Goal: Task Accomplishment & Management: Manage account settings

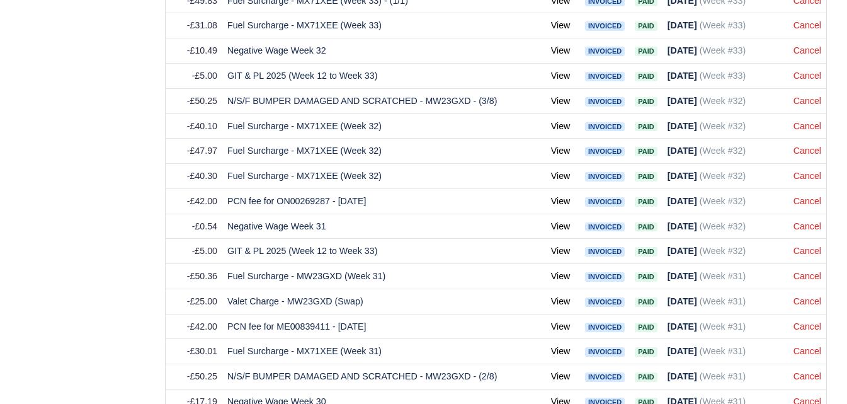
scroll to position [3303, 0]
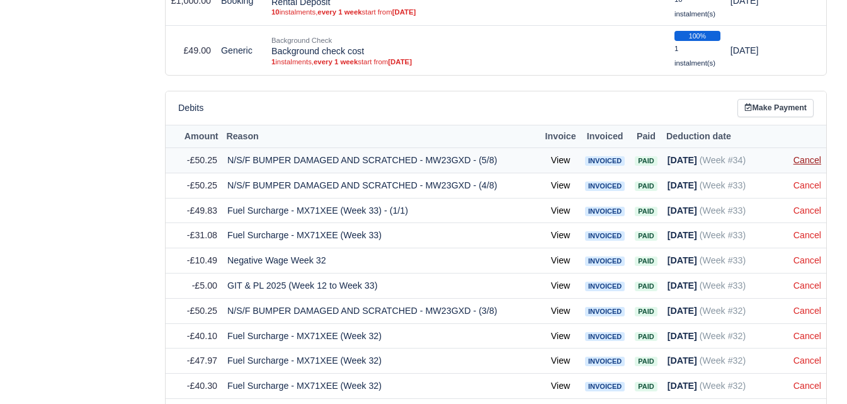
click at [803, 162] on link "Cancel" at bounding box center [808, 160] width 28 height 10
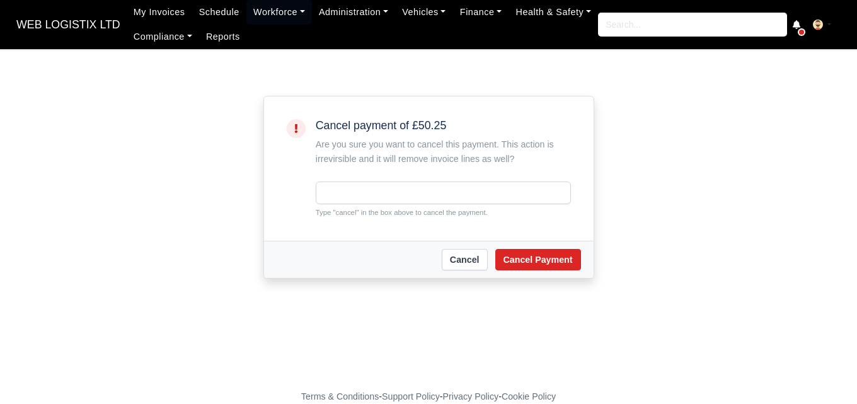
click at [338, 212] on small "Type "cancel" in the box above to cancel the payment." at bounding box center [443, 212] width 255 height 11
copy small "cancel"
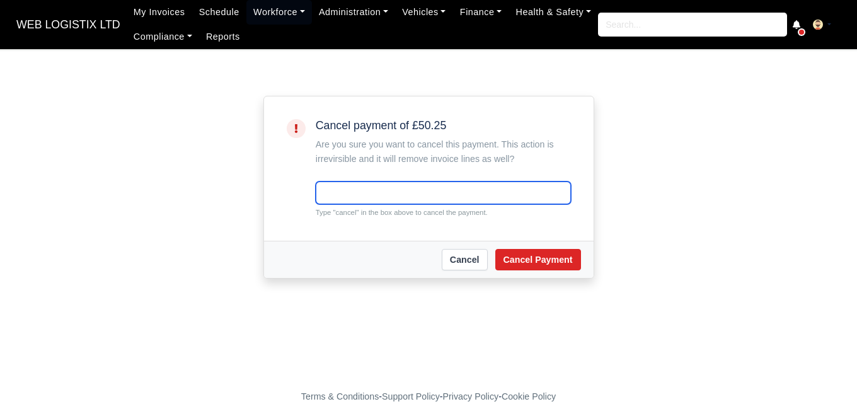
click at [342, 199] on input "text" at bounding box center [443, 192] width 255 height 23
paste input "cancel"
type input "cancel"
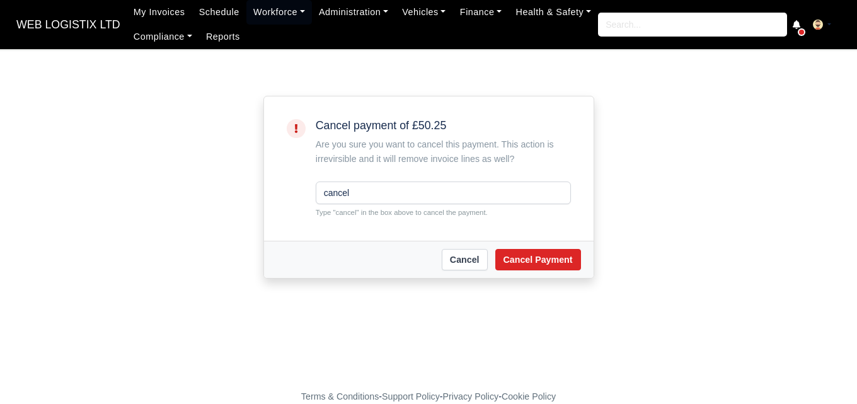
click at [583, 257] on div "[PERSON_NAME] Payment" at bounding box center [429, 259] width 330 height 37
click at [558, 254] on button "Cancel Payment" at bounding box center [538, 259] width 86 height 21
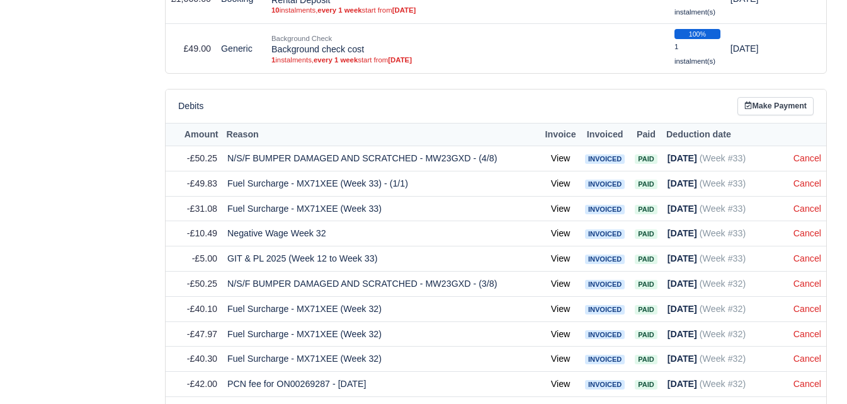
scroll to position [3358, 0]
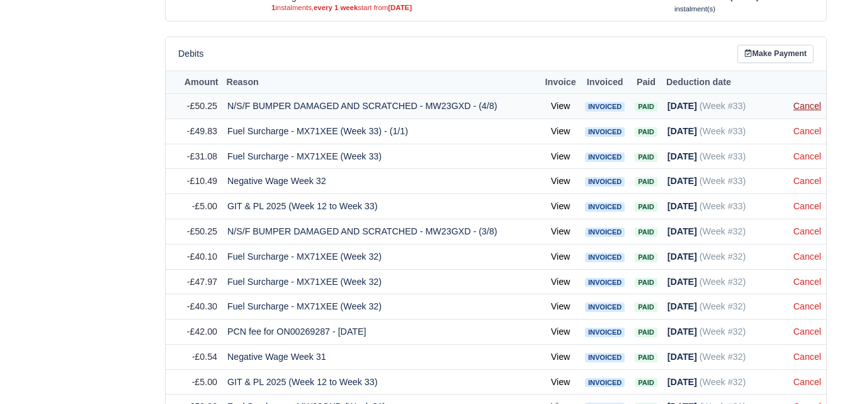
click at [820, 110] on link "Cancel" at bounding box center [808, 106] width 28 height 10
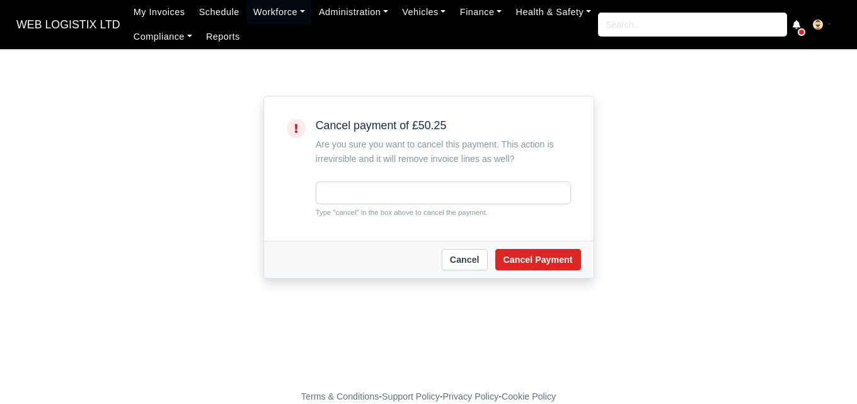
click at [486, 180] on div "Cancel payment of £50.25 Are you sure you want to cancel this payment. This act…" at bounding box center [443, 168] width 255 height 99
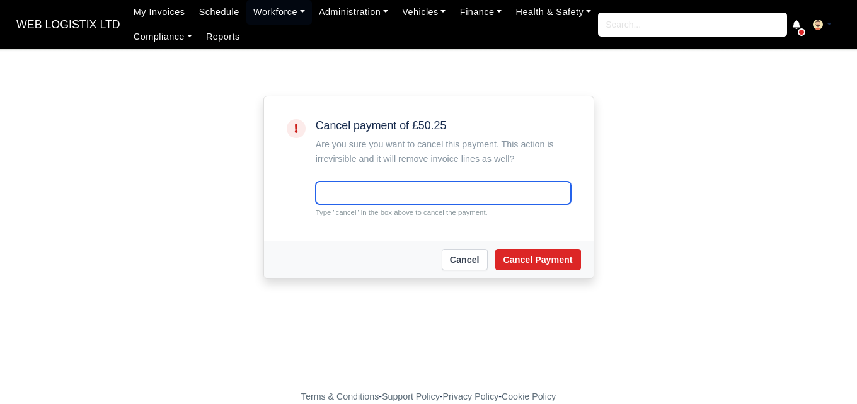
click at [476, 191] on input "text" at bounding box center [443, 192] width 255 height 23
paste input "cancel"
type input "cancel"
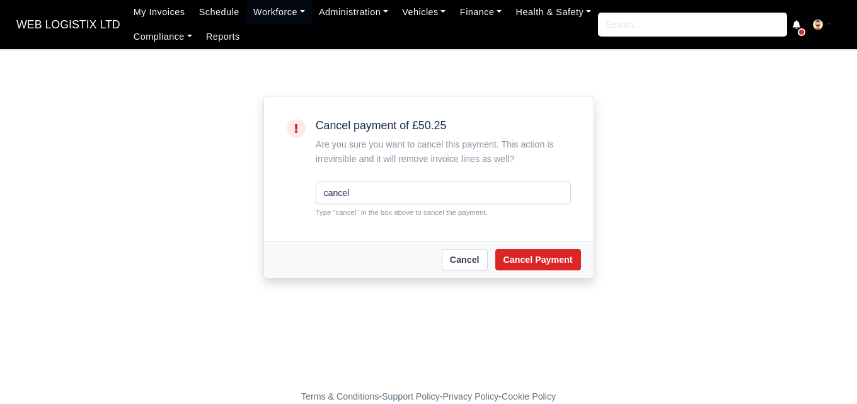
click at [529, 273] on div "[PERSON_NAME] Payment" at bounding box center [429, 259] width 330 height 37
click at [533, 258] on button "Cancel Payment" at bounding box center [538, 259] width 86 height 21
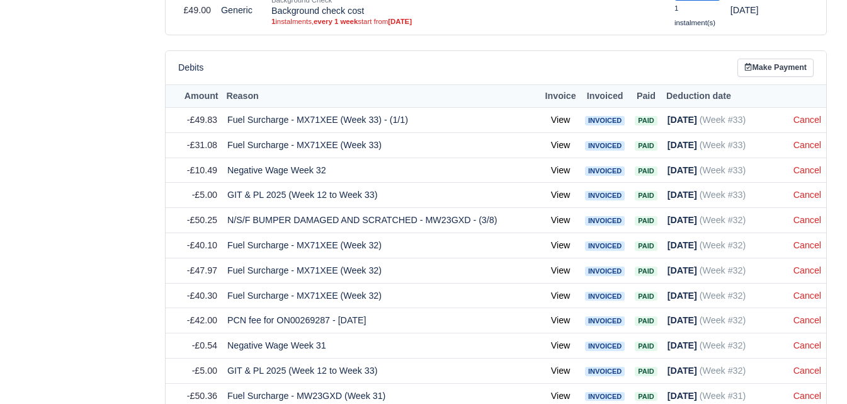
scroll to position [3333, 0]
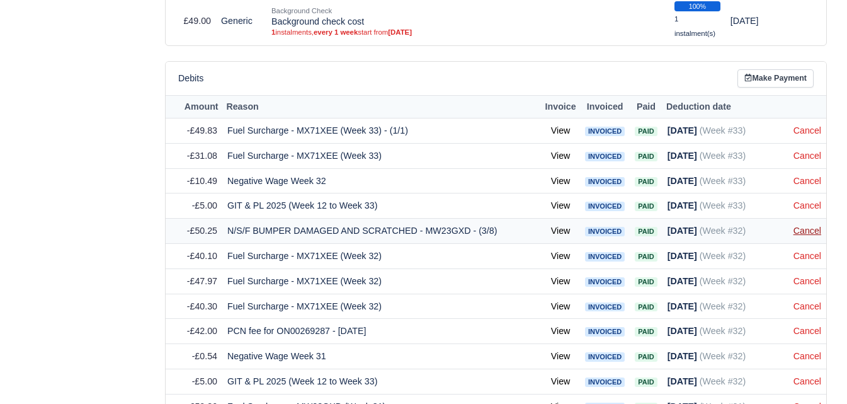
click at [813, 232] on link "Cancel" at bounding box center [808, 231] width 28 height 10
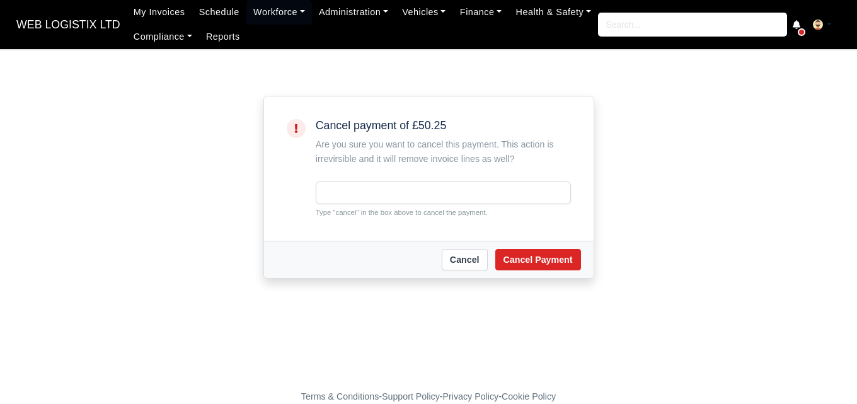
click at [418, 193] on input "text" at bounding box center [443, 192] width 255 height 23
type input "cancel"
click at [548, 264] on button "Cancel Payment" at bounding box center [538, 259] width 86 height 21
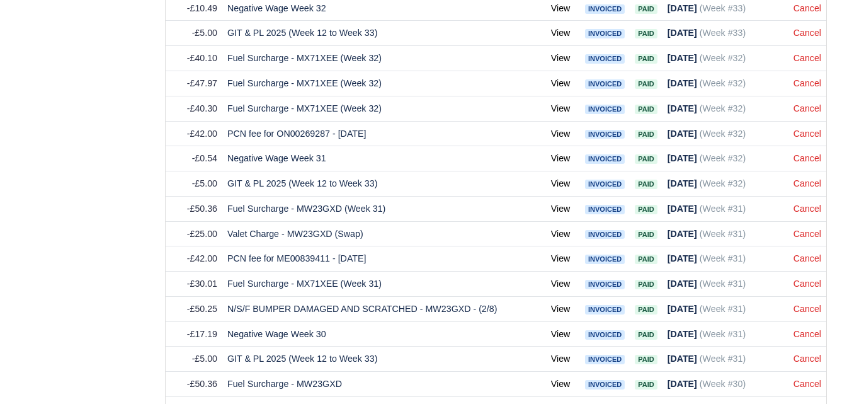
scroll to position [3547, 0]
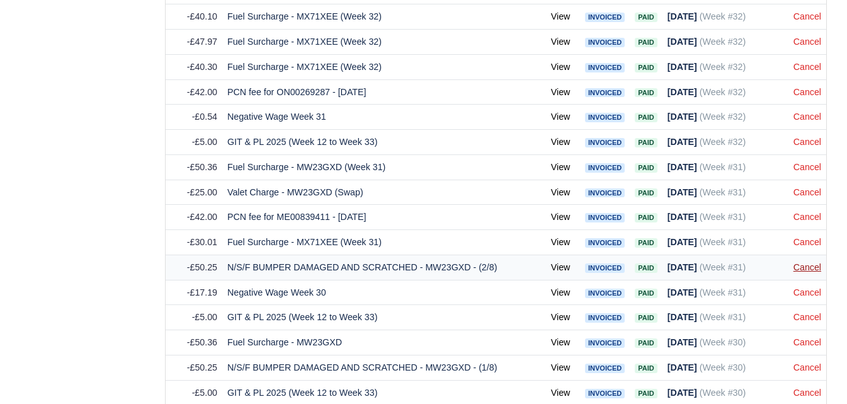
click at [797, 270] on link "Cancel" at bounding box center [808, 267] width 28 height 10
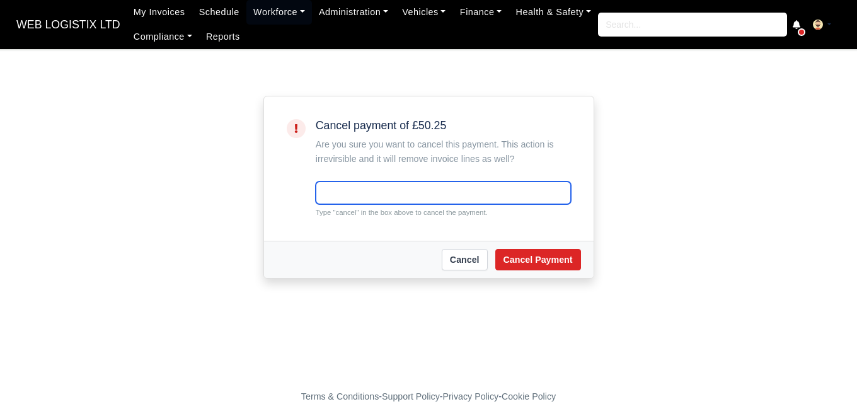
click at [436, 195] on input "text" at bounding box center [443, 192] width 255 height 23
paste input "cancel"
type input "cancel"
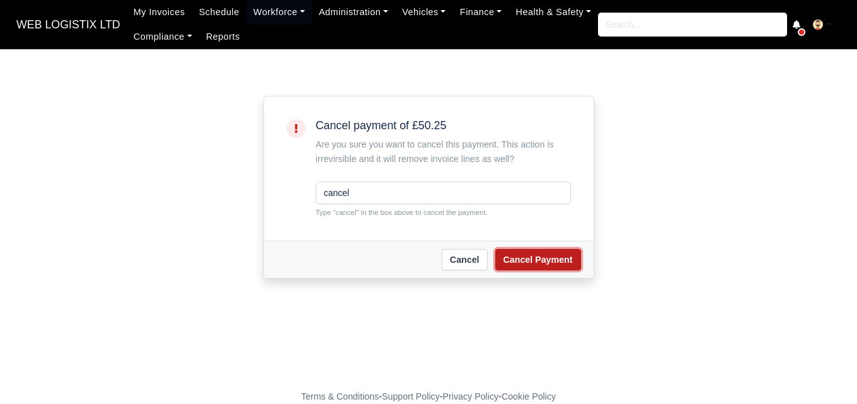
click at [537, 251] on button "Cancel Payment" at bounding box center [538, 259] width 86 height 21
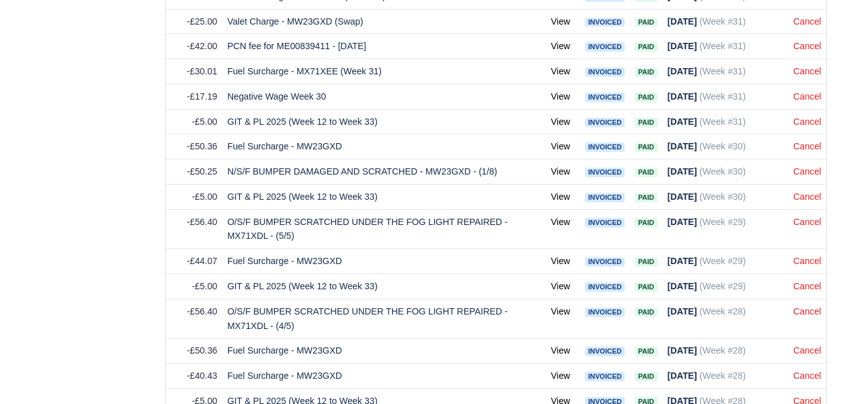
scroll to position [3708, 0]
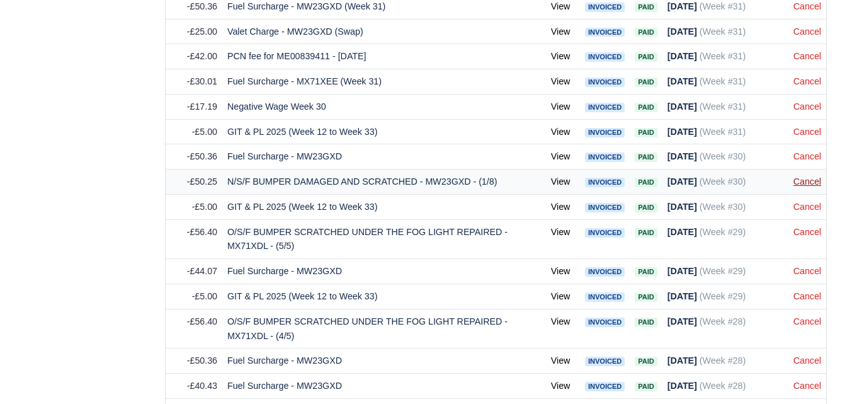
click at [803, 182] on link "Cancel" at bounding box center [808, 181] width 28 height 10
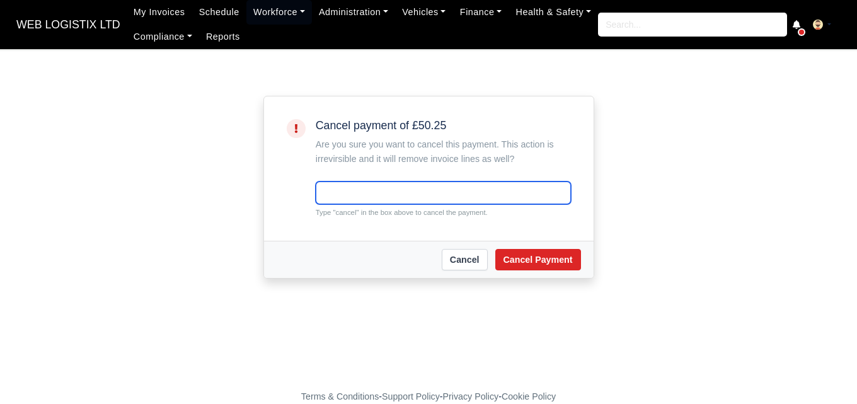
click at [372, 200] on input "text" at bounding box center [443, 192] width 255 height 23
paste input "cancel"
type input "cancel"
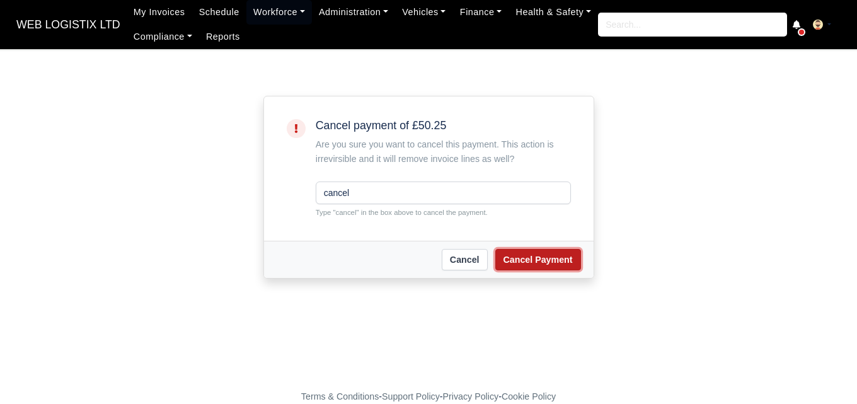
click at [522, 263] on button "Cancel Payment" at bounding box center [538, 259] width 86 height 21
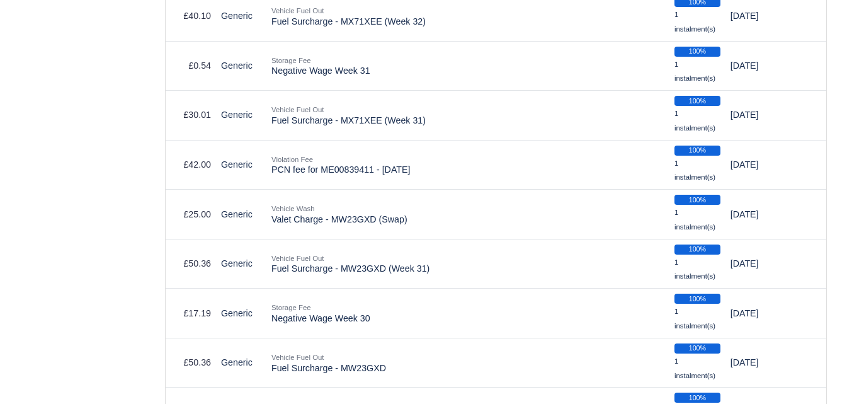
scroll to position [709, 0]
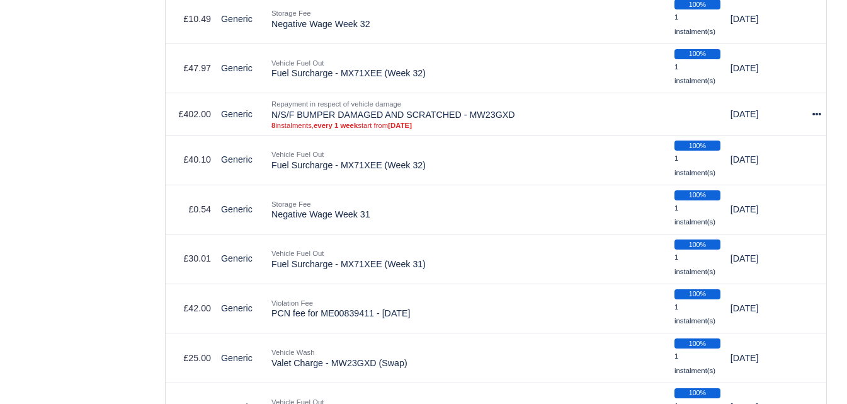
drag, startPoint x: 847, startPoint y: 72, endPoint x: 115, endPoint y: 167, distance: 738.8
drag, startPoint x: 273, startPoint y: 115, endPoint x: 535, endPoint y: 113, distance: 262.1
click at [535, 113] on td "Repayment in respect of vehicle damage N/S/F BUMPER DAMAGED AND SCRATCHED - MW2…" at bounding box center [468, 114] width 403 height 42
copy td "N/S/F BUMPER DAMAGED AND SCRATCHED - MW23GXD"
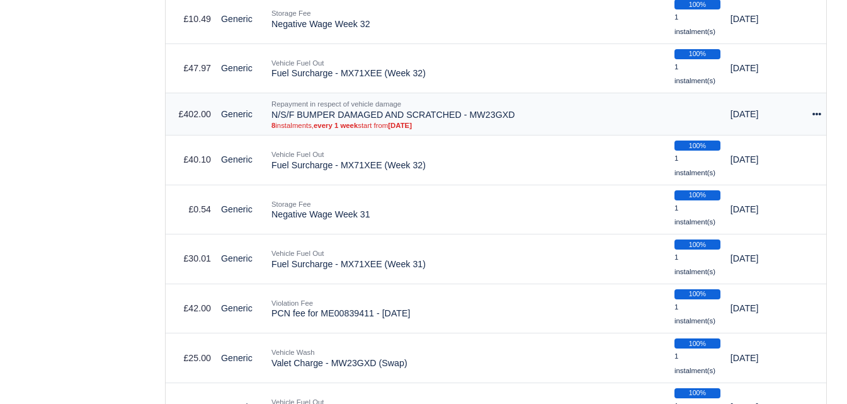
click at [825, 117] on td "Actions Make Payment Delete" at bounding box center [817, 114] width 19 height 42
click at [818, 118] on icon at bounding box center [817, 114] width 9 height 9
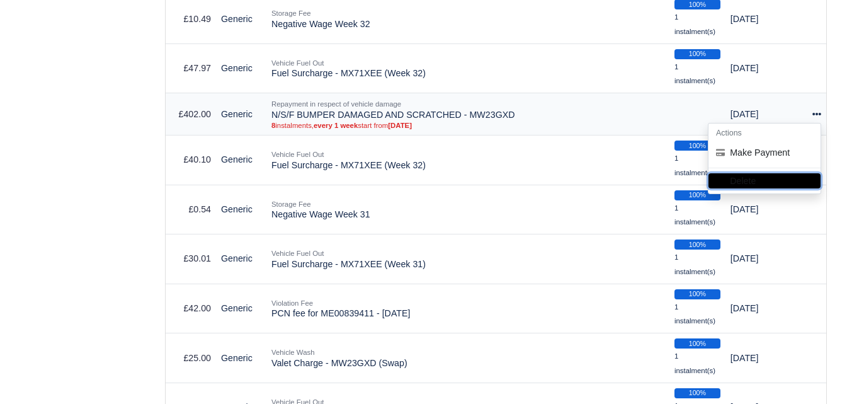
click at [737, 186] on button "Delete" at bounding box center [765, 180] width 112 height 15
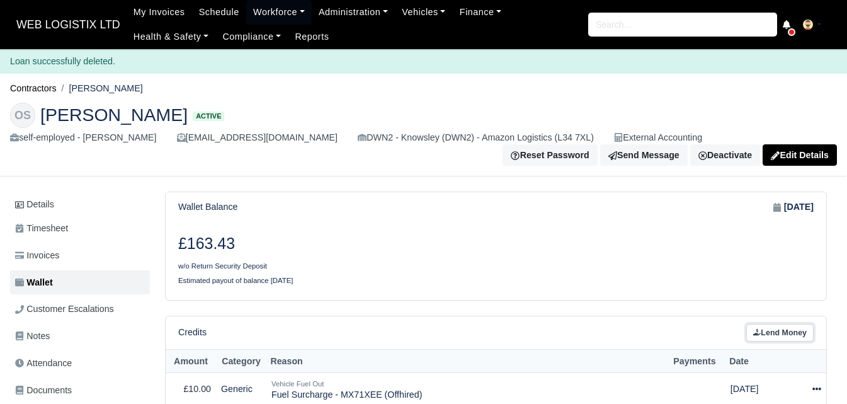
click at [781, 339] on link "Lend Money" at bounding box center [780, 333] width 67 height 18
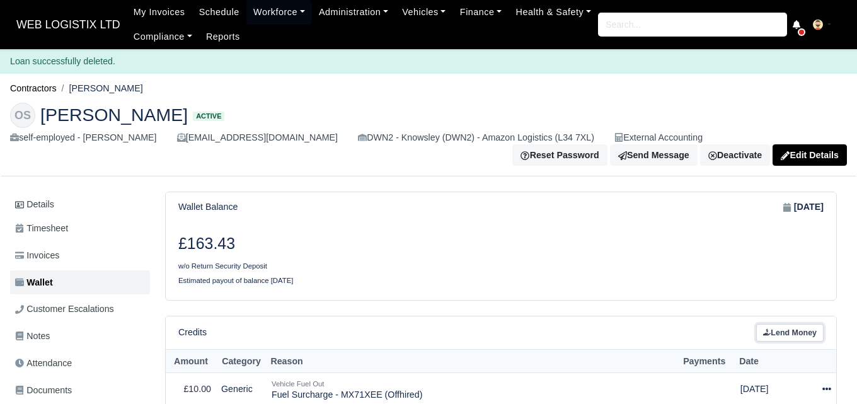
select select "8"
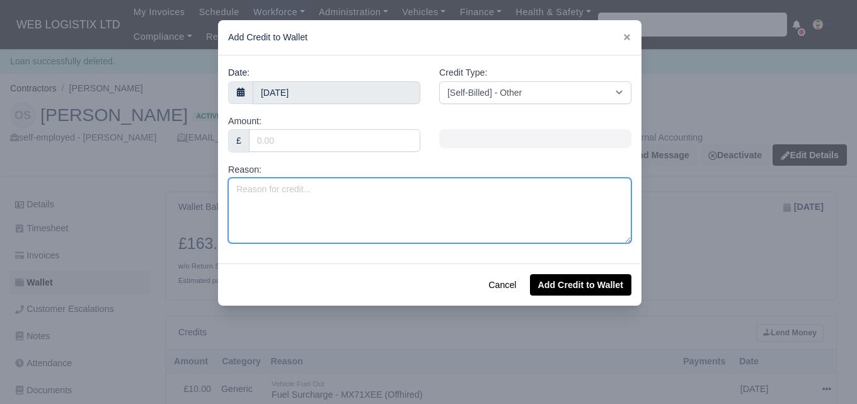
click at [408, 232] on textarea "Reason:" at bounding box center [429, 211] width 403 height 66
paste textarea "N/S/F BUMPER DAMAGED AND SCRATCHED - MW23GXD"
type textarea "N/S/F BUMPER DAMAGED AND SCRATCHED - MW23GXD"
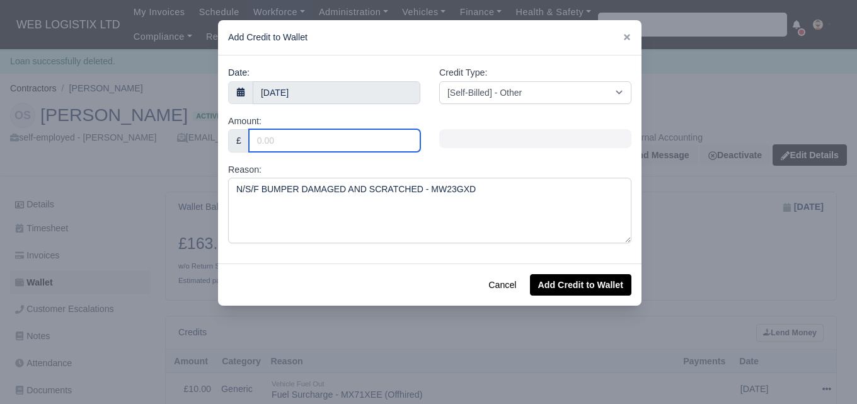
click at [365, 142] on input "Amount:" at bounding box center [334, 140] width 171 height 23
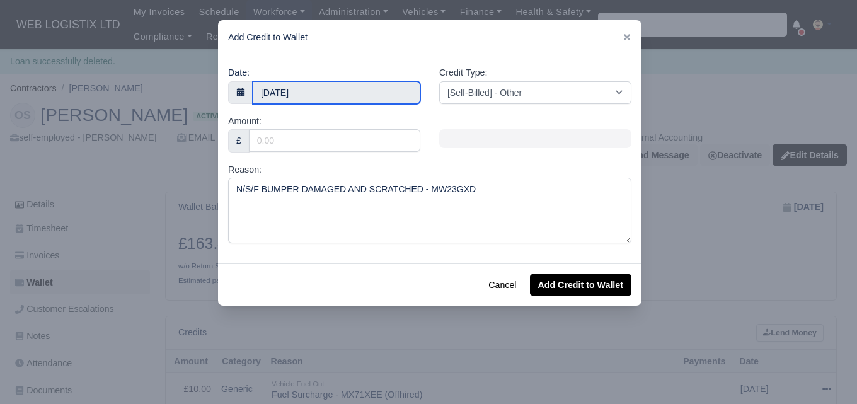
click at [339, 90] on input "2 September 2025" at bounding box center [337, 92] width 168 height 23
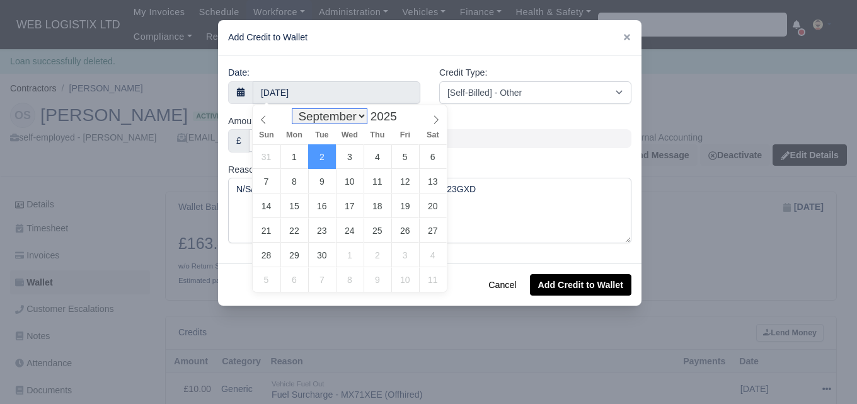
click at [316, 119] on select "January February March April May June July August September October November De…" at bounding box center [329, 116] width 74 height 14
select select "7"
click at [295, 109] on select "January February March April May June July August September October November De…" at bounding box center [329, 116] width 74 height 14
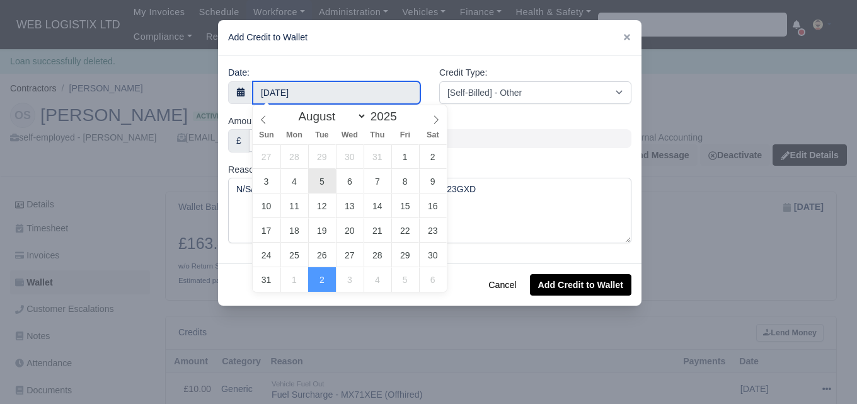
type input "5 August 2025"
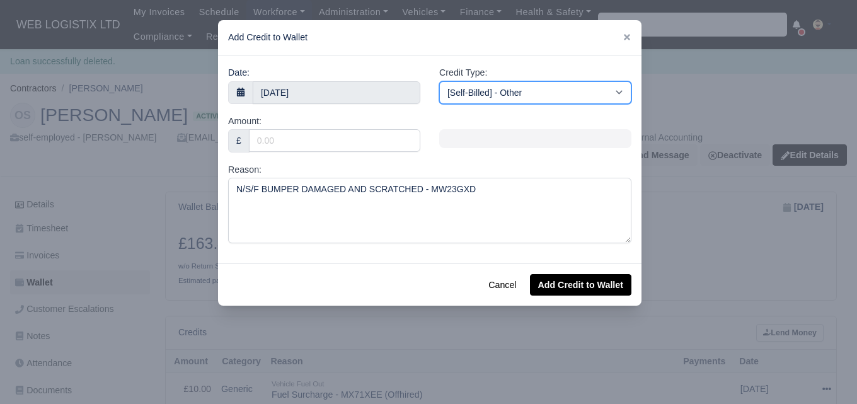
click at [497, 92] on select "[Self-Billed] - Other [Self-Billed] - Negative Invoice [Self-Billed] - Keychain…" at bounding box center [535, 92] width 192 height 23
select select "vehicle_damage"
click at [439, 81] on select "[Self-Billed] - Other [Self-Billed] - Negative Invoice [Self-Billed] - Keychain…" at bounding box center [535, 92] width 192 height 23
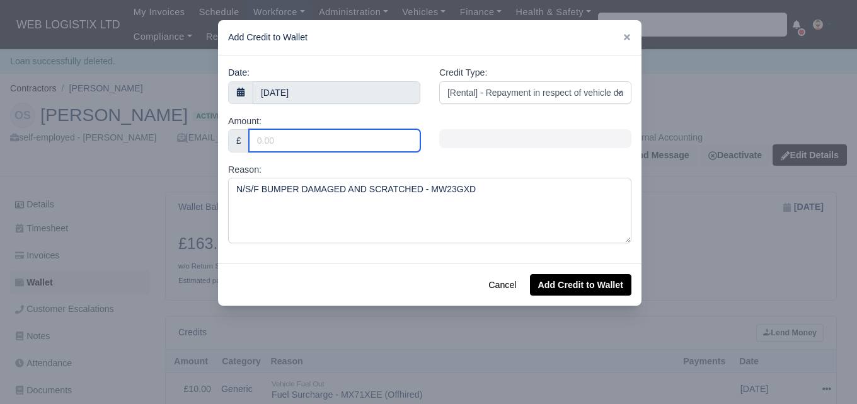
click at [297, 147] on input "Amount:" at bounding box center [334, 140] width 171 height 23
type input "402"
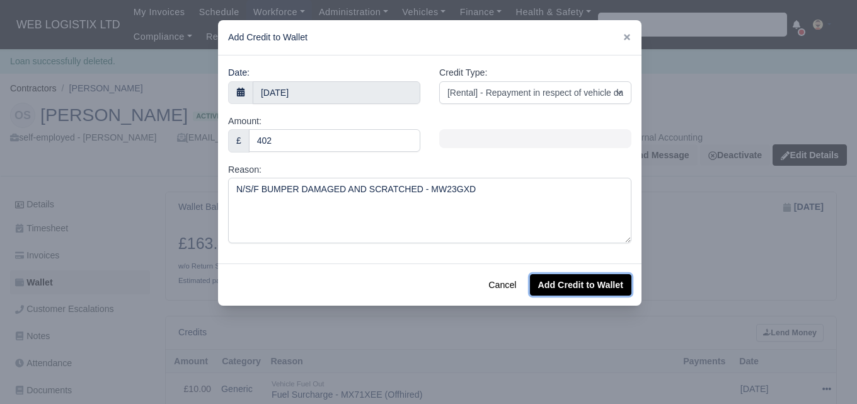
click at [551, 281] on button "Add Credit to Wallet" at bounding box center [580, 284] width 101 height 21
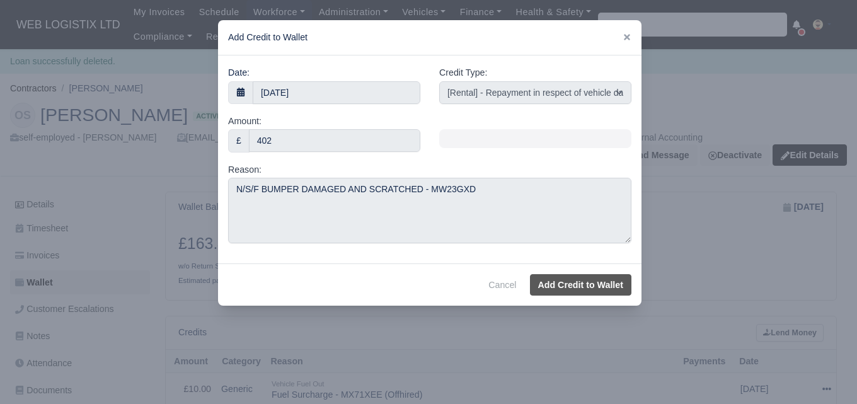
select select "other"
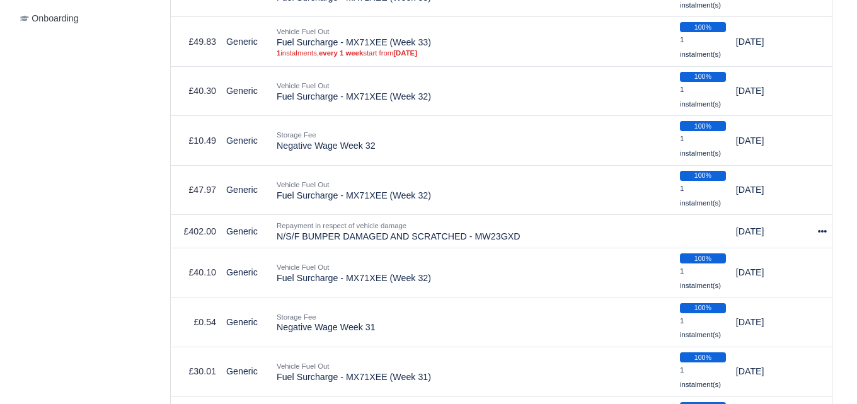
scroll to position [563, 0]
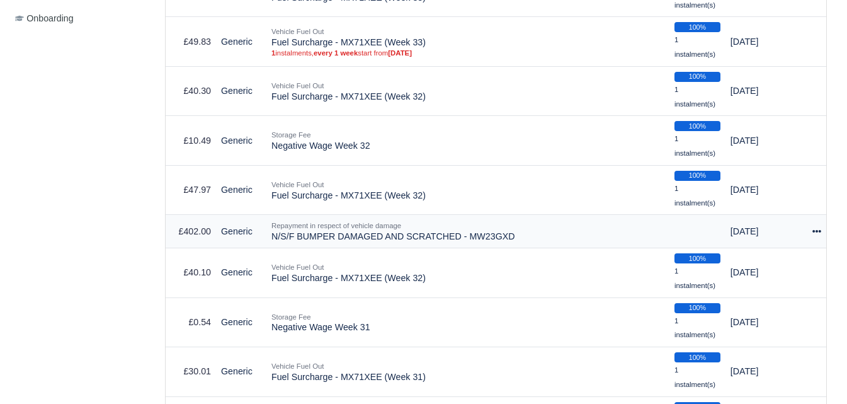
click at [820, 231] on icon at bounding box center [817, 231] width 9 height 9
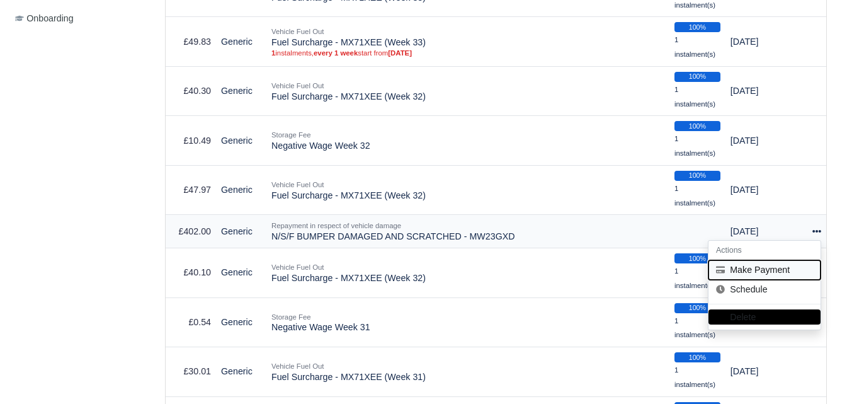
click at [767, 270] on button "Make Payment" at bounding box center [765, 270] width 112 height 20
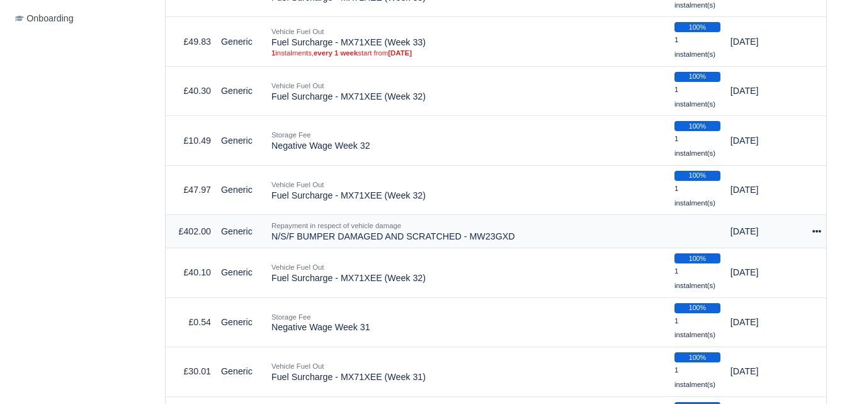
select select "6632"
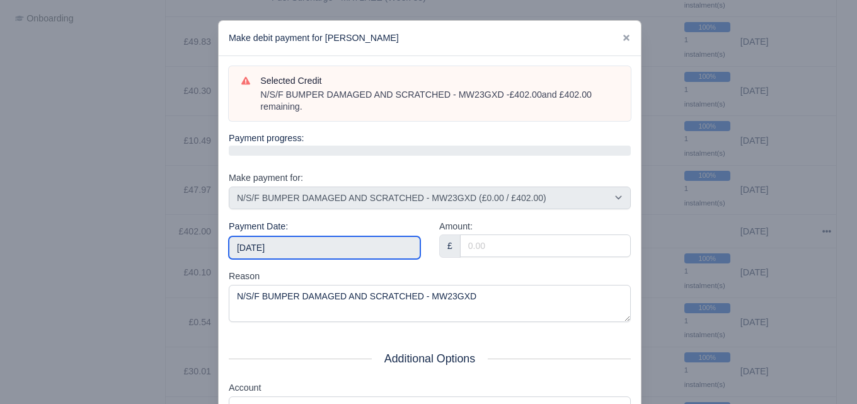
click at [345, 241] on input "[DATE]" at bounding box center [325, 247] width 192 height 23
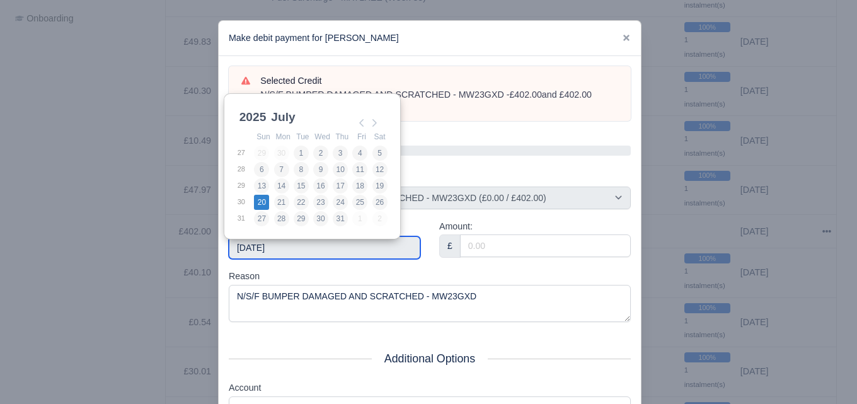
type input "2025-07-20"
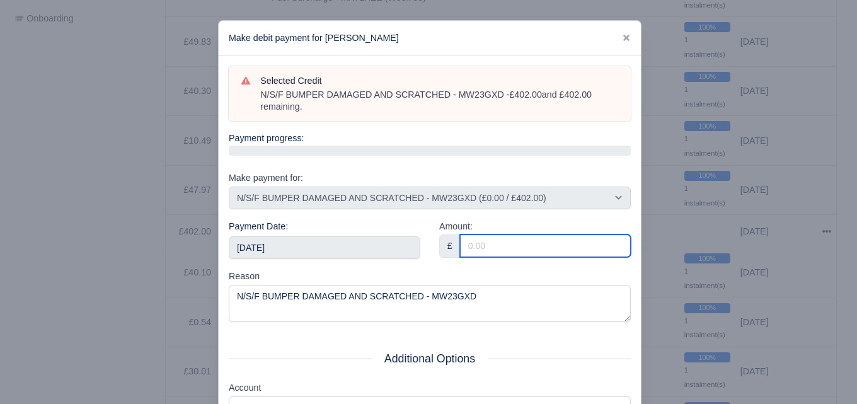
click at [478, 251] on input "Amount:" at bounding box center [545, 245] width 171 height 23
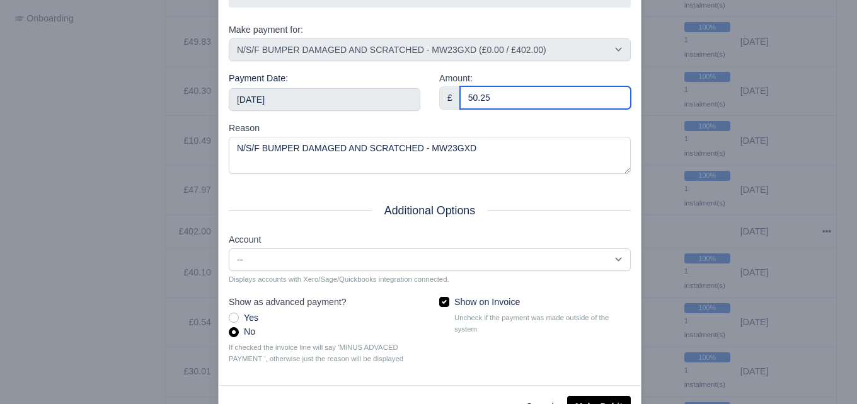
scroll to position [166, 0]
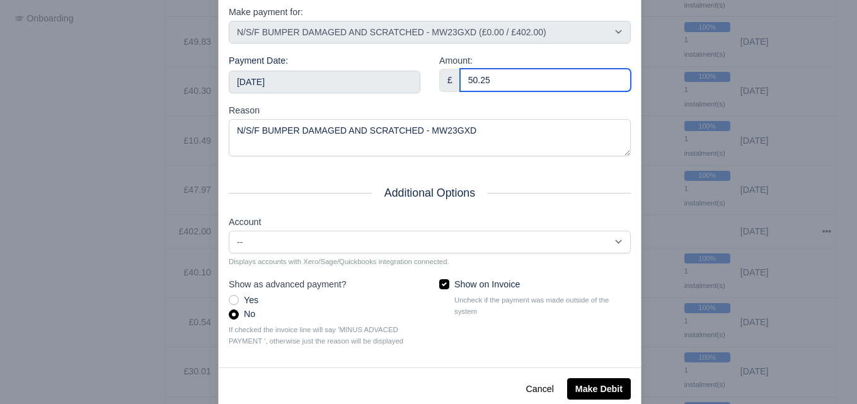
type input "50.25"
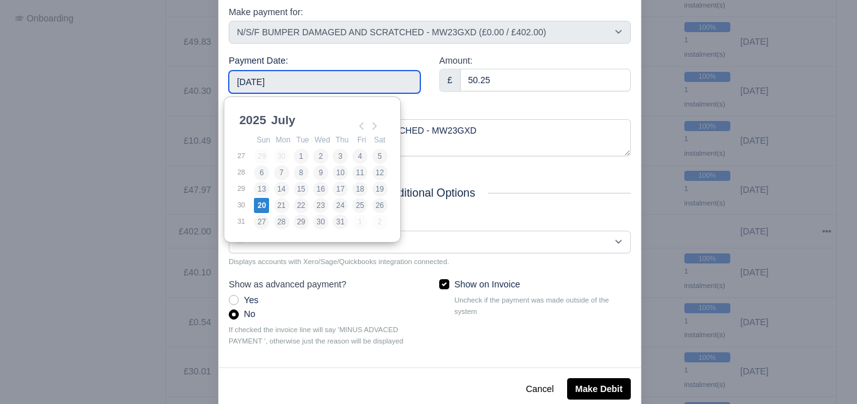
click at [364, 77] on input "2025-07-20" at bounding box center [325, 82] width 192 height 23
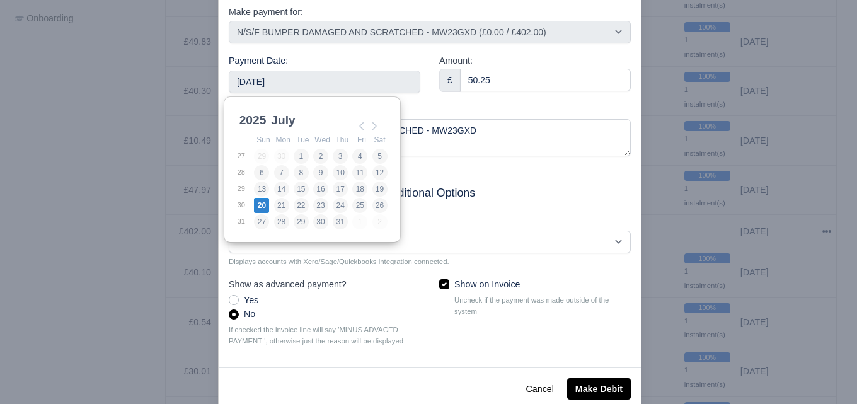
click at [423, 102] on div "Payment Date: 2025-07-20" at bounding box center [324, 79] width 210 height 50
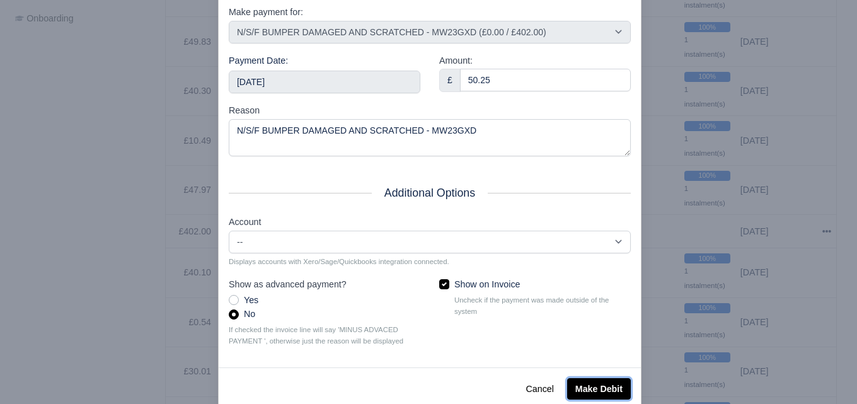
click at [589, 388] on button "Make Debit" at bounding box center [599, 388] width 64 height 21
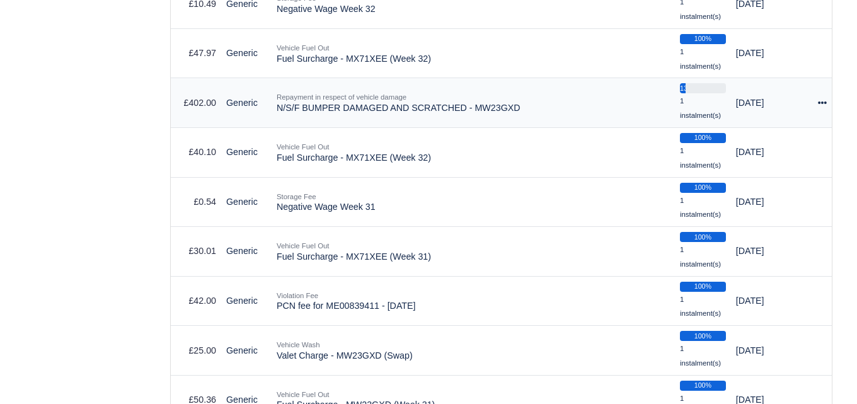
scroll to position [699, 0]
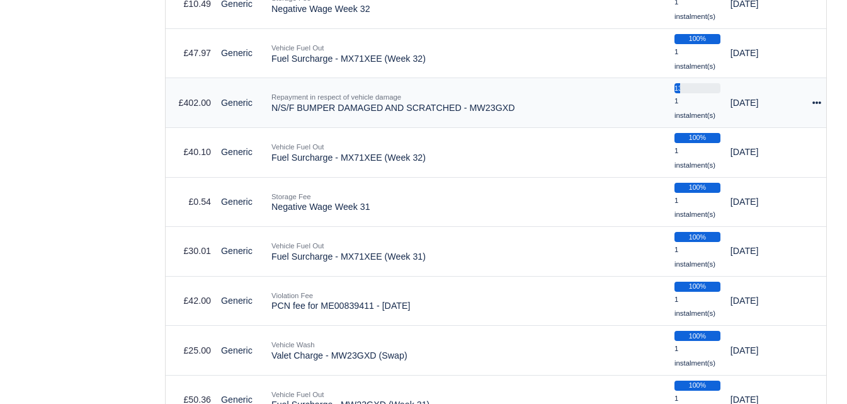
click at [814, 104] on icon at bounding box center [817, 102] width 9 height 3
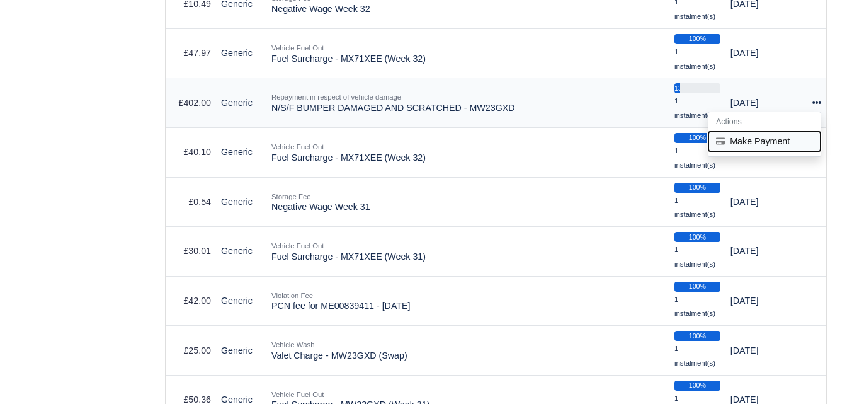
click at [764, 147] on button "Make Payment" at bounding box center [765, 142] width 112 height 20
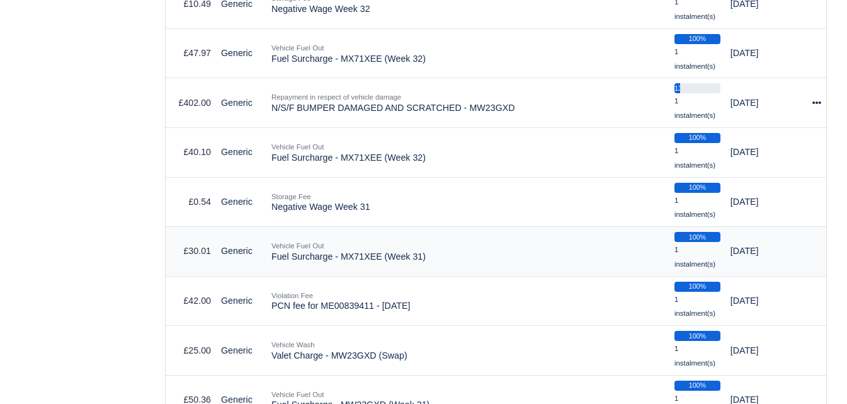
select select "6632"
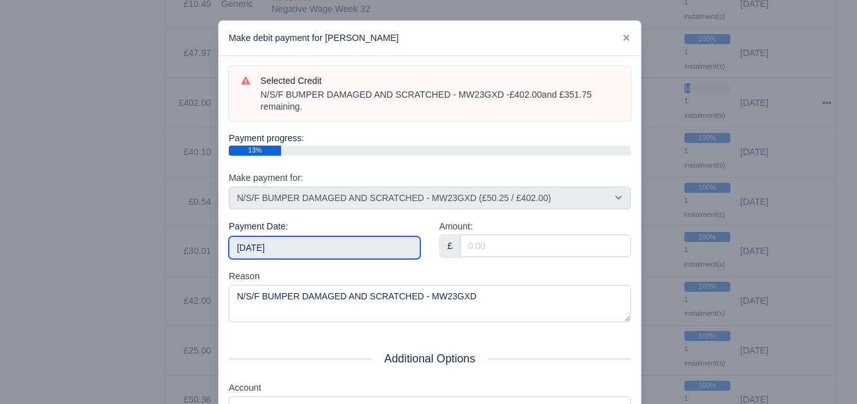
click at [278, 240] on input "[DATE]" at bounding box center [325, 247] width 192 height 23
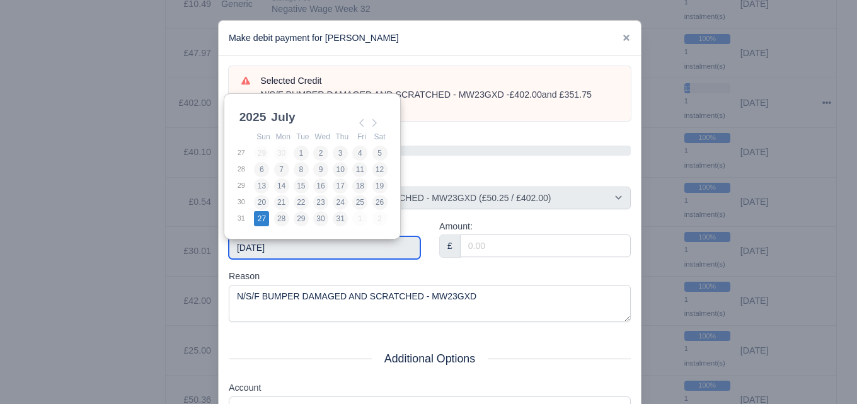
type input "2025-07-27"
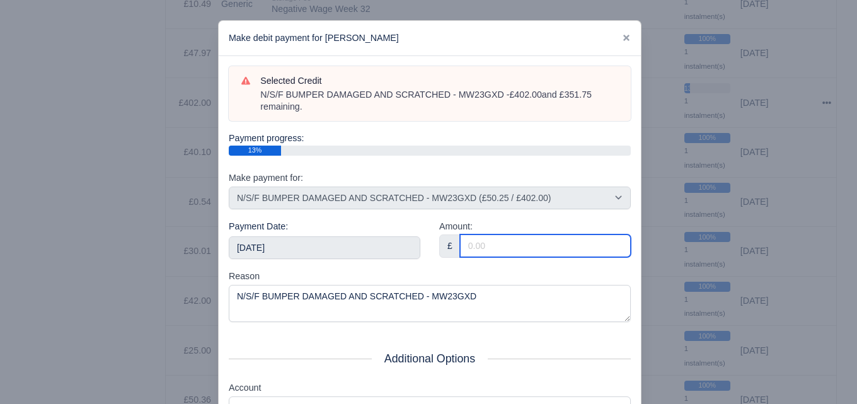
click at [485, 248] on input "Amount:" at bounding box center [545, 245] width 171 height 23
click at [481, 238] on input "50.25" at bounding box center [545, 245] width 171 height 23
type input "50.25"
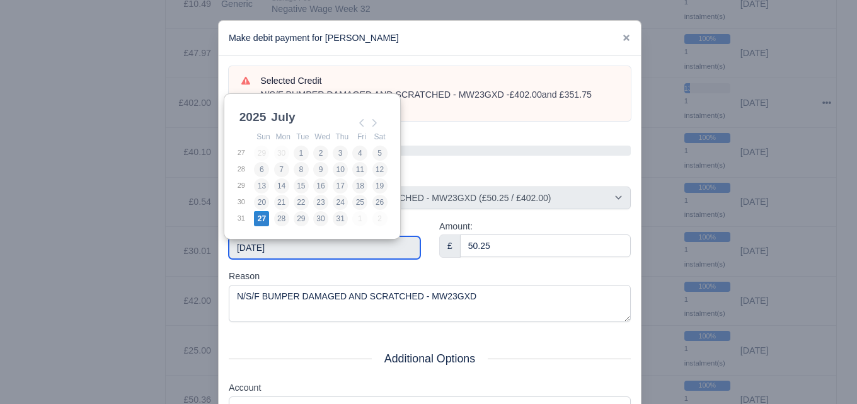
click at [289, 243] on input "2025-07-27" at bounding box center [325, 247] width 192 height 23
click at [346, 278] on div "Reason N/S/F BUMPER DAMAGED AND SCRATCHED - MW23GXD" at bounding box center [430, 295] width 402 height 53
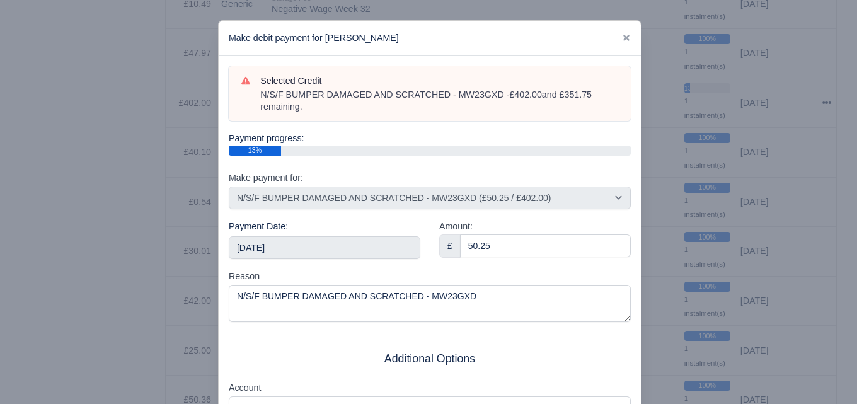
scroll to position [193, 0]
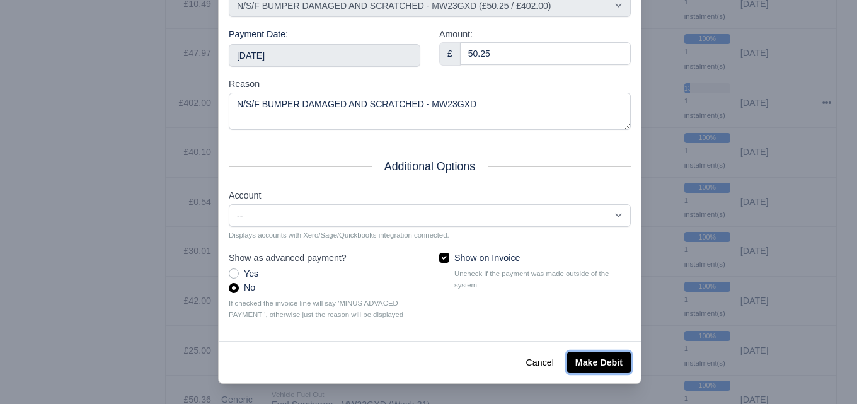
click at [609, 360] on button "Make Debit" at bounding box center [599, 362] width 64 height 21
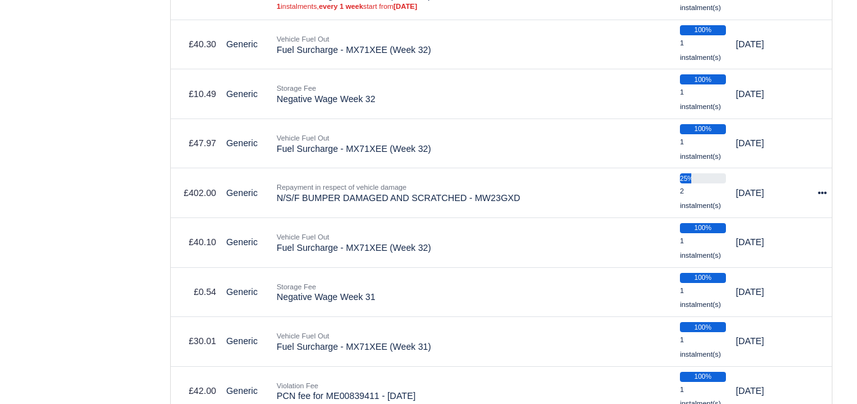
scroll to position [609, 0]
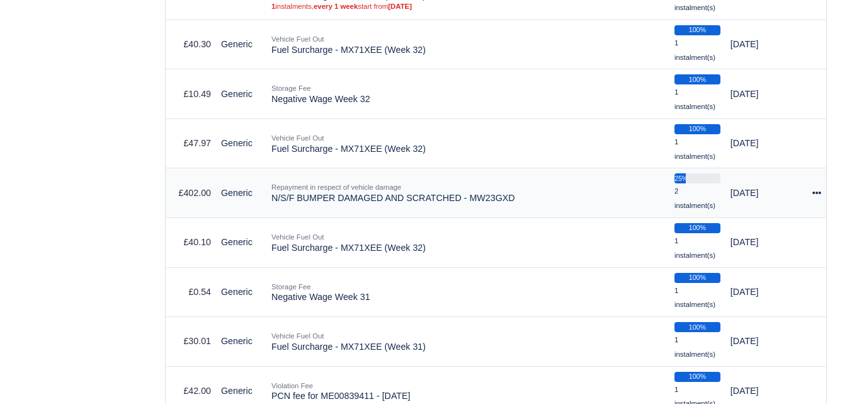
click at [818, 200] on div at bounding box center [817, 193] width 9 height 14
click at [760, 235] on button "Make Payment" at bounding box center [765, 232] width 112 height 20
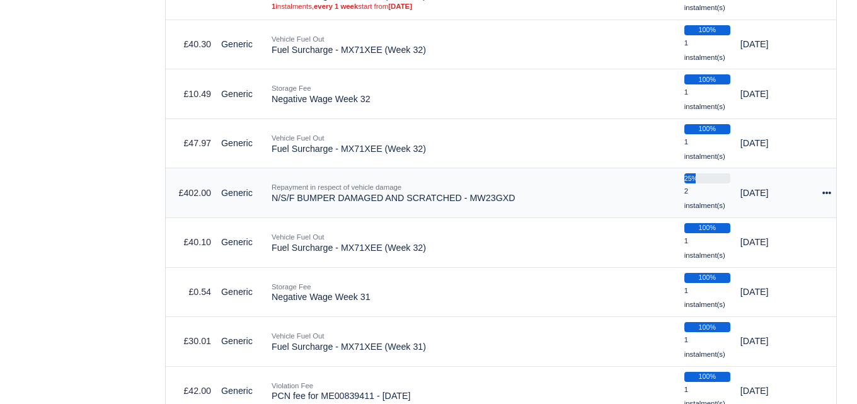
select select "6632"
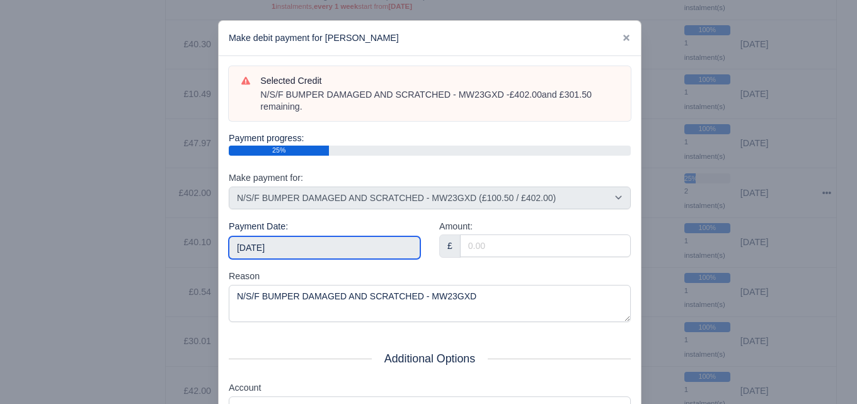
click at [267, 243] on input "[DATE]" at bounding box center [325, 247] width 192 height 23
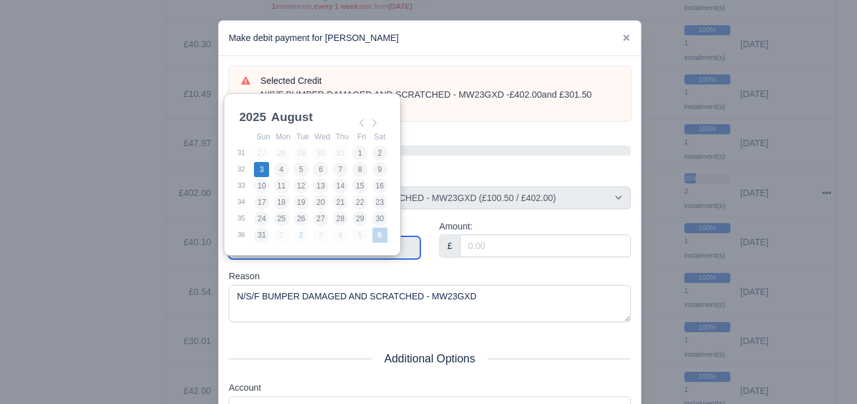
type input "2025-08-03"
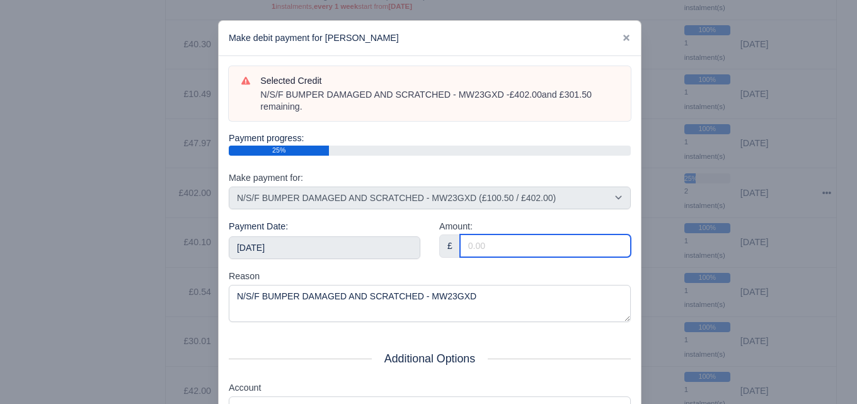
click at [507, 249] on input "Amount:" at bounding box center [545, 245] width 171 height 23
paste input "50.25"
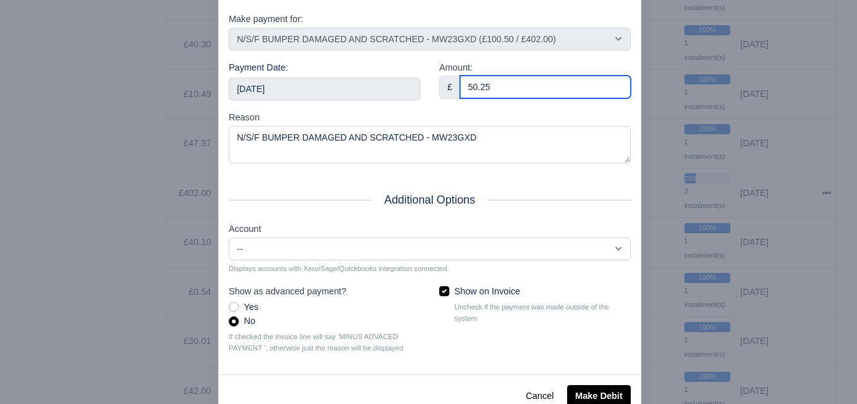
scroll to position [193, 0]
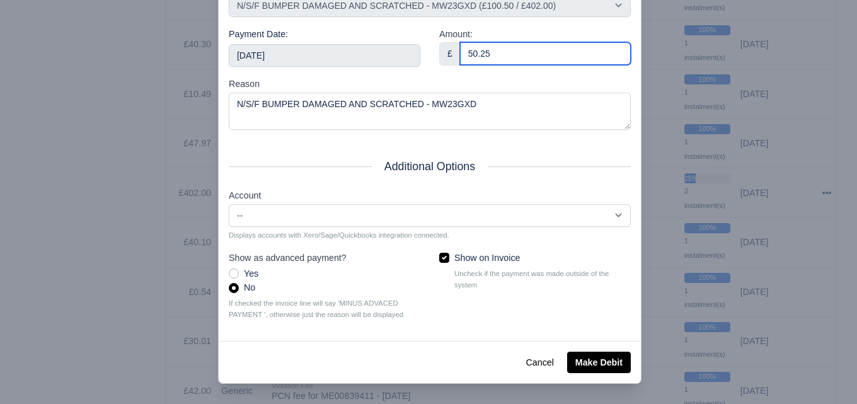
type input "50.25"
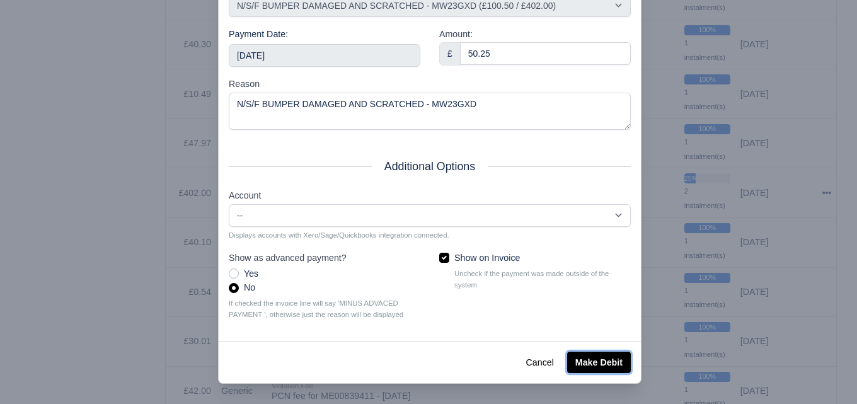
click at [604, 355] on button "Make Debit" at bounding box center [599, 362] width 64 height 21
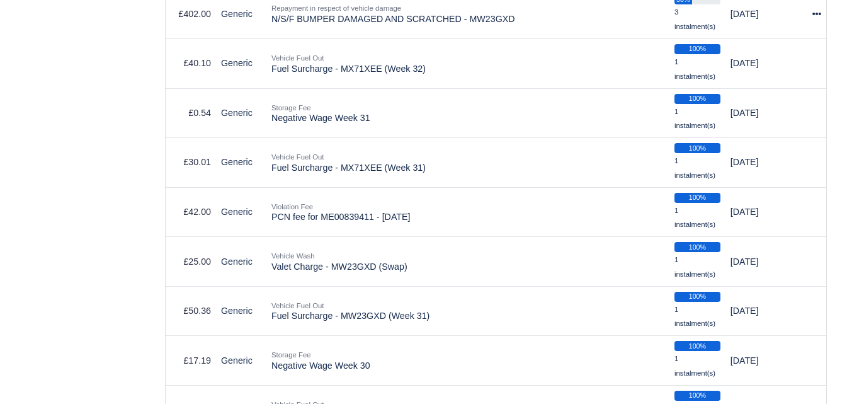
scroll to position [653, 0]
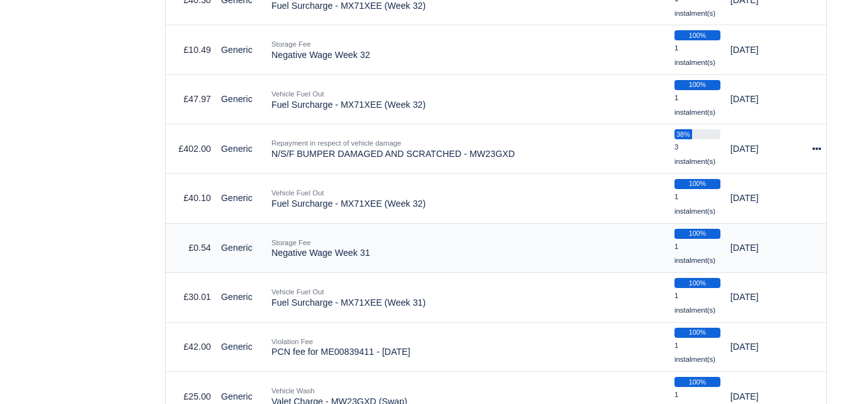
drag, startPoint x: 270, startPoint y: 258, endPoint x: 370, endPoint y: 260, distance: 100.8
click at [370, 260] on td "Storage Fee Negative Wage Week 31" at bounding box center [468, 248] width 403 height 50
copy td "Negative Wage Week 31"
drag, startPoint x: 278, startPoint y: 58, endPoint x: 400, endPoint y: 64, distance: 121.7
click at [400, 64] on td "Storage Fee Negative Wage Week 32" at bounding box center [468, 50] width 403 height 50
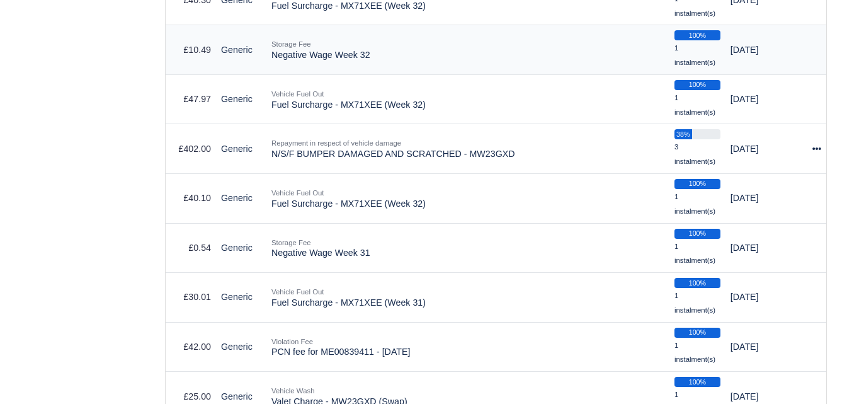
copy td "Negative Wage Week 32"
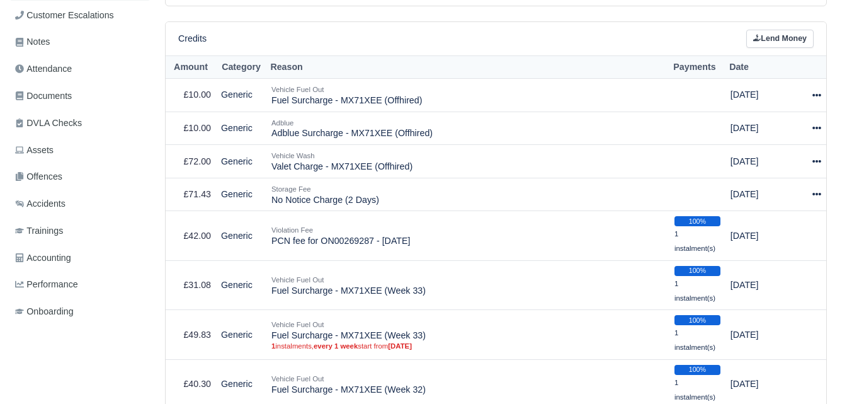
scroll to position [239, 0]
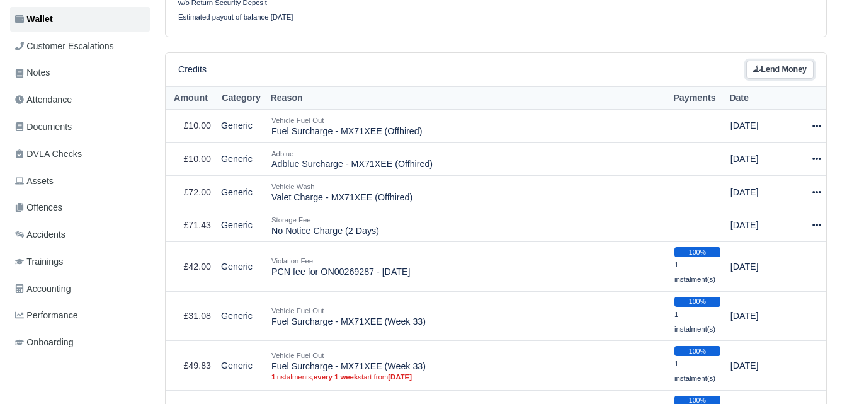
click at [781, 67] on link "Lend Money" at bounding box center [780, 69] width 67 height 18
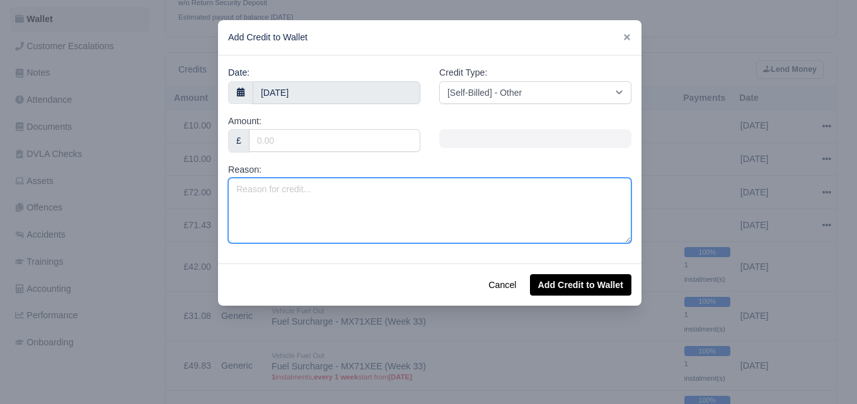
click at [341, 194] on textarea "Reason:" at bounding box center [429, 211] width 403 height 66
paste textarea "Negative Wage Week 32"
drag, startPoint x: 277, startPoint y: 190, endPoint x: 294, endPoint y: 191, distance: 17.7
click at [294, 191] on textarea "Negative Wage Week 32" at bounding box center [429, 211] width 403 height 66
drag, startPoint x: 333, startPoint y: 193, endPoint x: 348, endPoint y: 193, distance: 15.8
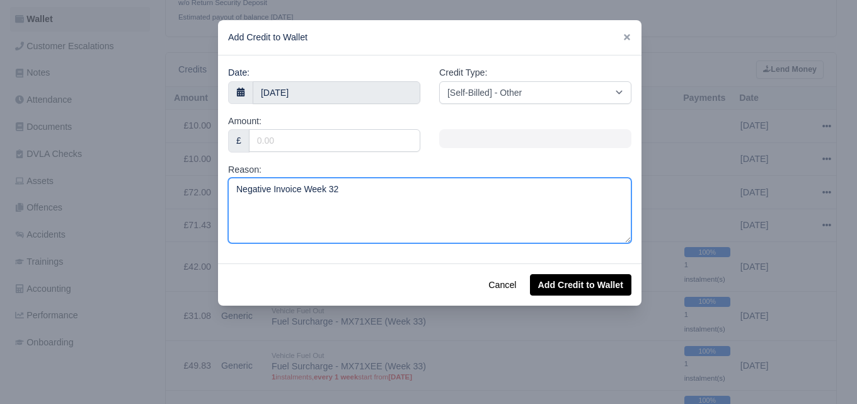
click at [348, 193] on textarea "Negative Invoice Week 32" at bounding box center [429, 211] width 403 height 66
type textarea "Negative Invoice Week 34"
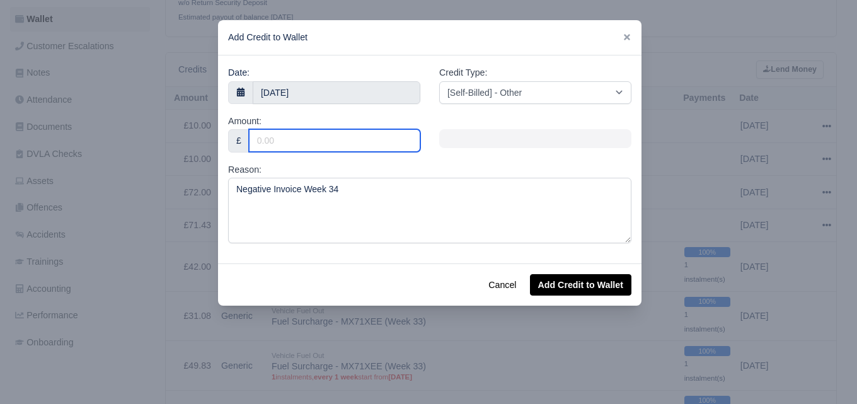
click at [319, 145] on input "Amount:" at bounding box center [334, 140] width 171 height 23
type input "178.57"
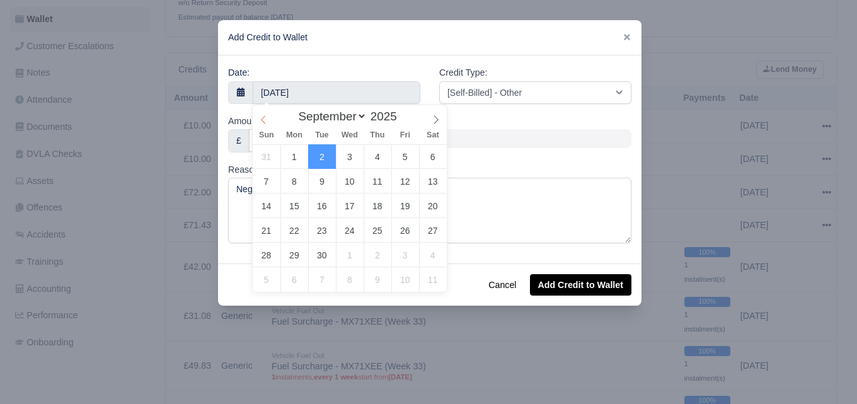
select select "7"
click at [256, 117] on span at bounding box center [263, 115] width 21 height 21
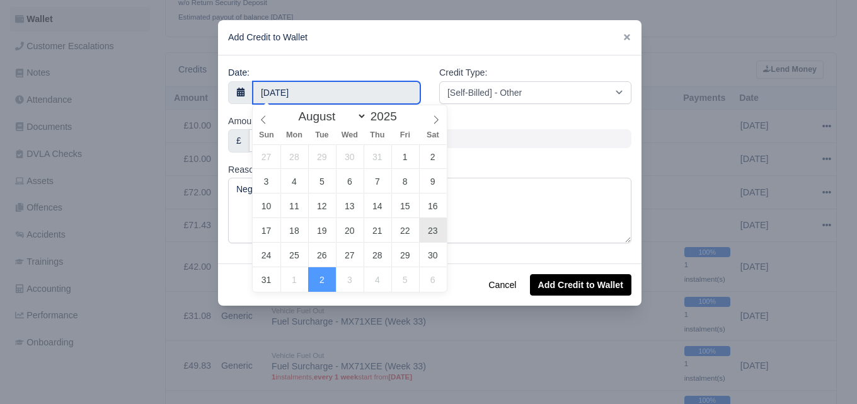
type input "23 August 2025"
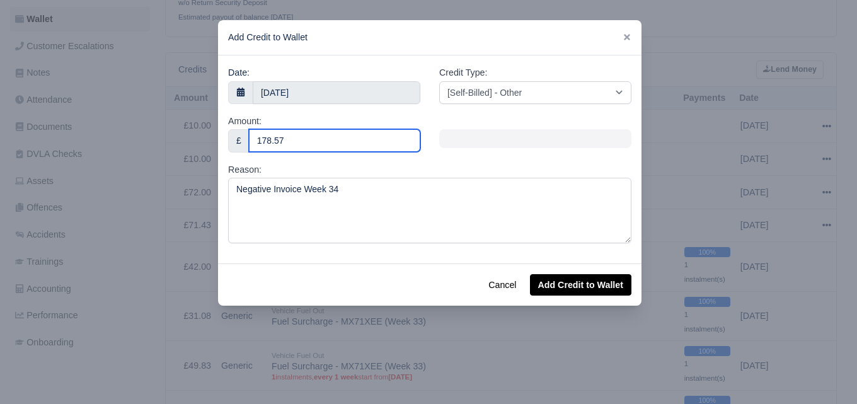
click at [335, 147] on input "178.57" at bounding box center [334, 140] width 171 height 23
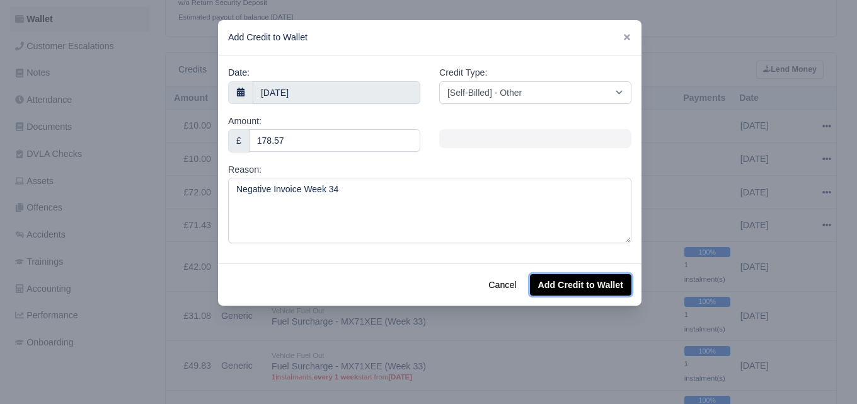
click at [575, 284] on button "Add Credit to Wallet" at bounding box center [580, 284] width 101 height 21
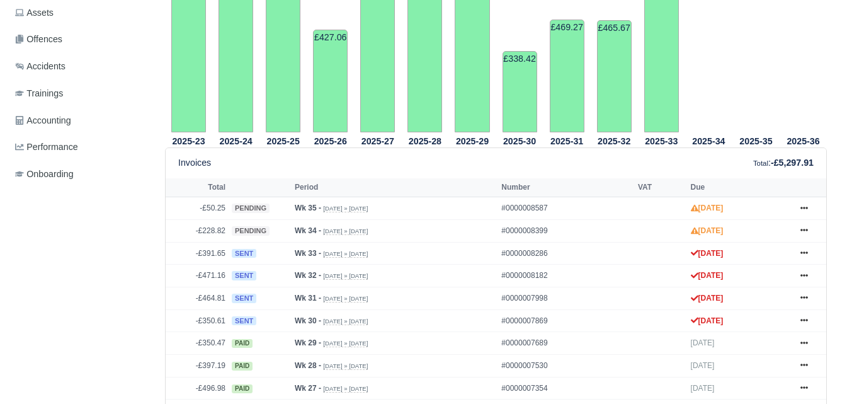
scroll to position [417, 0]
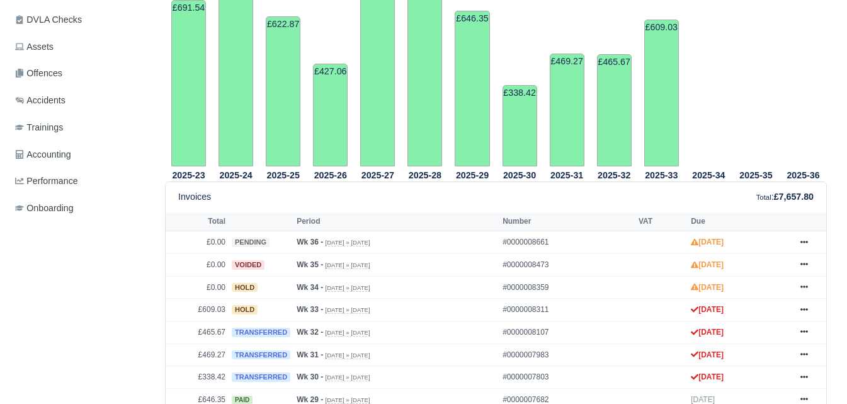
scroll to position [383, 0]
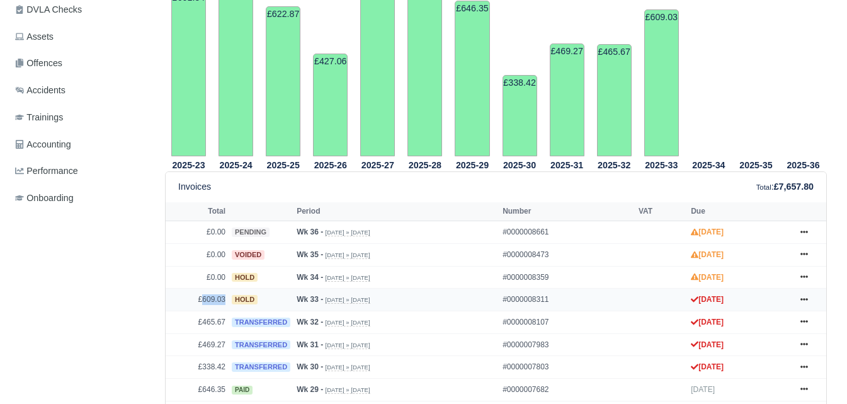
drag, startPoint x: 204, startPoint y: 304, endPoint x: 224, endPoint y: 301, distance: 20.4
click at [224, 301] on td "£609.03" at bounding box center [197, 300] width 63 height 23
copy td "609.03"
click at [798, 279] on link at bounding box center [804, 278] width 19 height 16
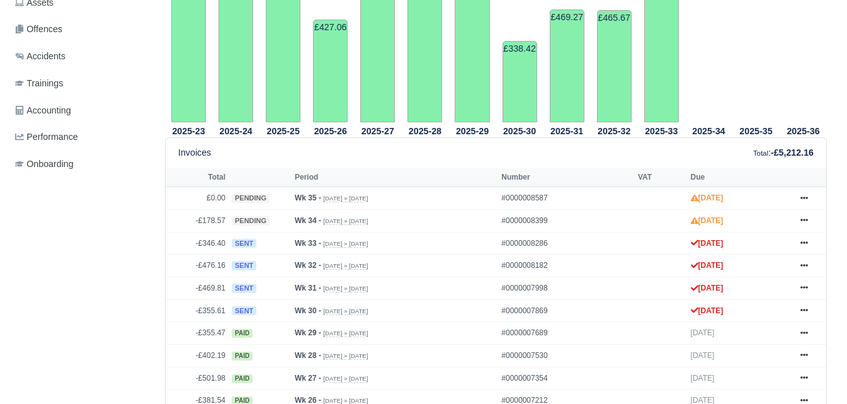
scroll to position [417, 0]
click at [799, 246] on link at bounding box center [804, 244] width 19 height 16
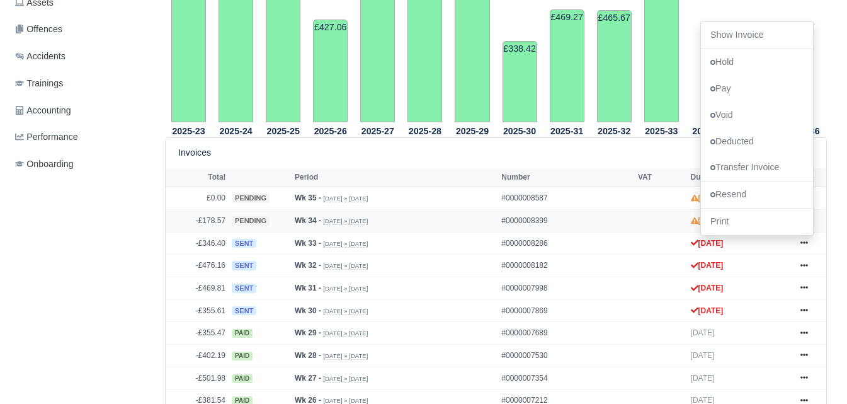
click at [113, 241] on div "Details Timesheet Invoices Wallet Customer Escalations Notes Attendance Documen…" at bounding box center [82, 394] width 145 height 1288
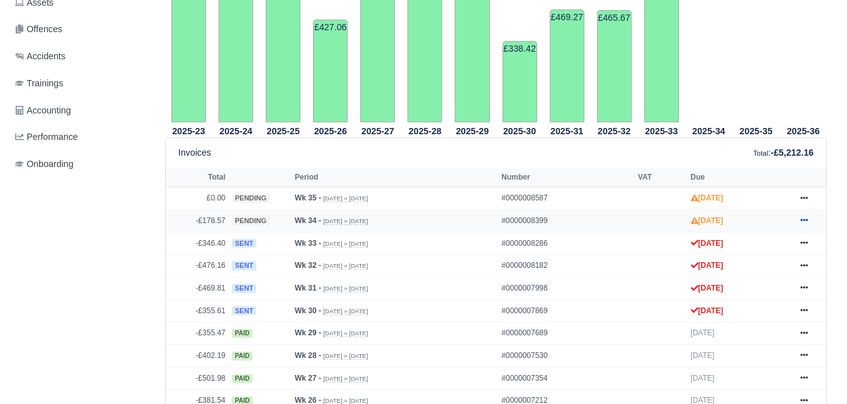
click at [798, 222] on link at bounding box center [804, 221] width 19 height 16
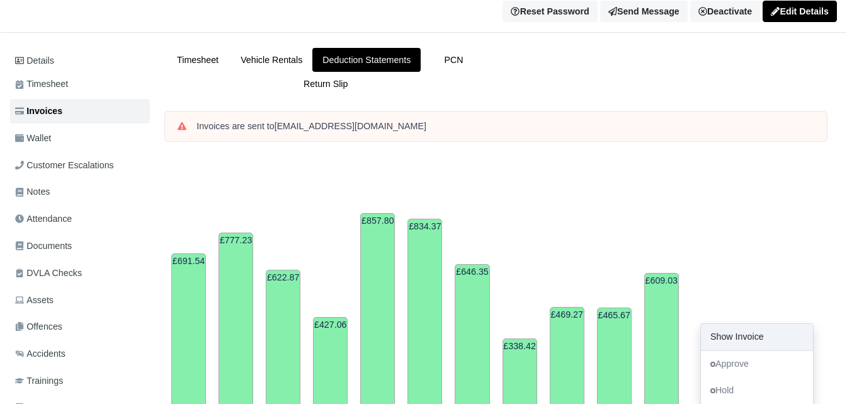
scroll to position [254, 0]
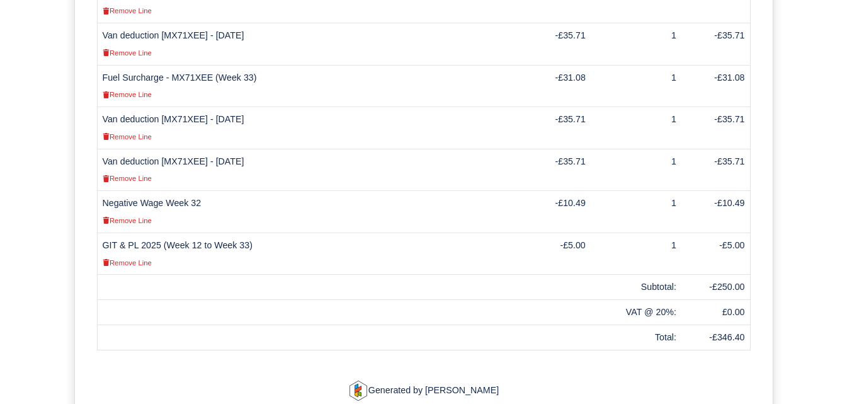
scroll to position [685, 0]
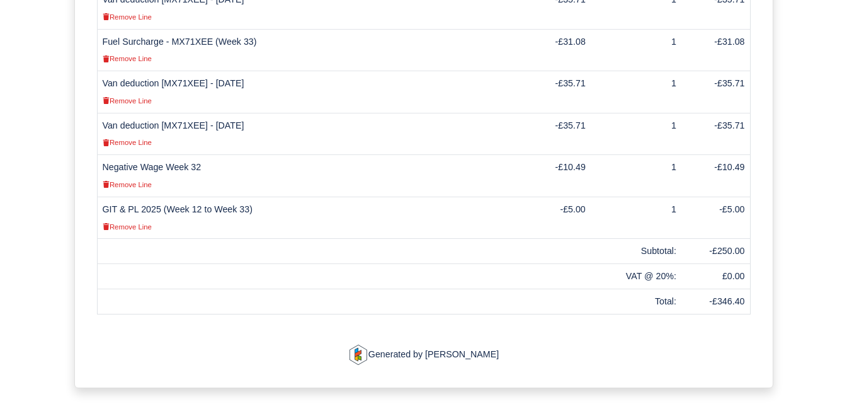
drag, startPoint x: 855, startPoint y: 50, endPoint x: 830, endPoint y: 320, distance: 271.4
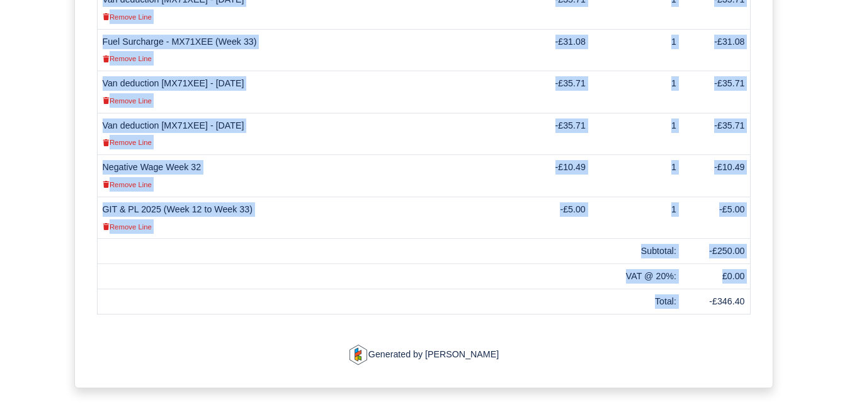
drag, startPoint x: 711, startPoint y: 286, endPoint x: 769, endPoint y: 277, distance: 59.4
copy table "Description finance-manager Unit Rate Quantity Total Van deduction [MX71XEE] - …"
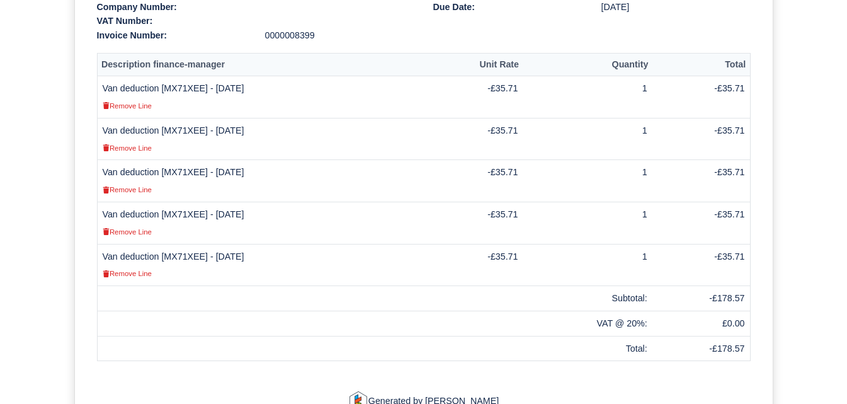
scroll to position [433, 0]
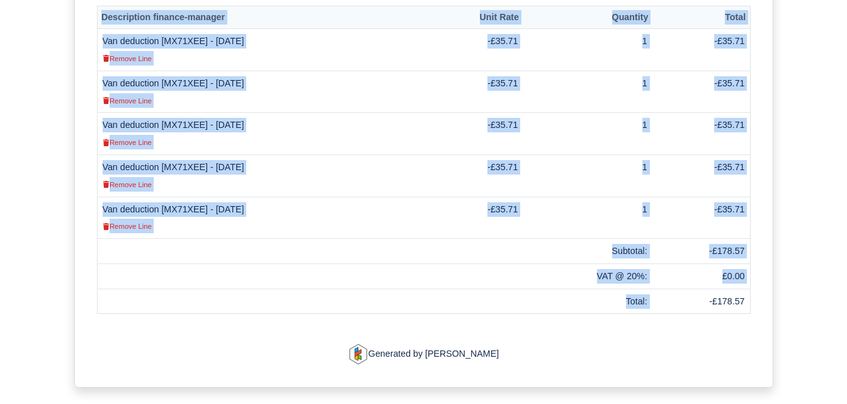
drag, startPoint x: 708, startPoint y: 290, endPoint x: 763, endPoint y: 291, distance: 54.8
click at [763, 291] on div "Deduction Statement 0000008399 To: Ousmane Ousseynou Soumare 31 Rayan Street Op…" at bounding box center [424, 69] width 698 height 638
copy table "Description finance-manager Unit Rate Quantity Total Van deduction [MX71XEE] - …"
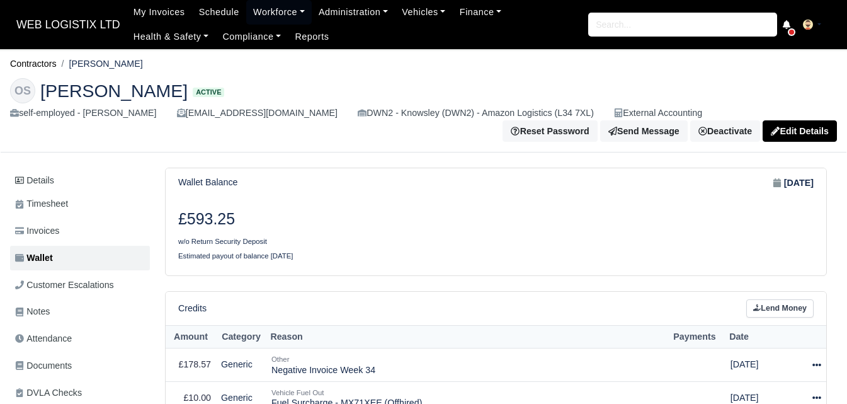
scroll to position [239, 0]
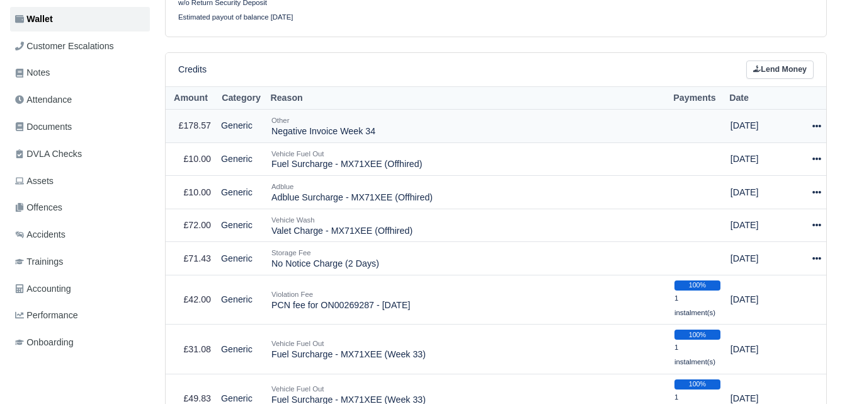
drag, startPoint x: 272, startPoint y: 134, endPoint x: 386, endPoint y: 137, distance: 114.1
click at [386, 137] on td "Other Negative Invoice Week 34" at bounding box center [468, 126] width 403 height 33
copy td "Negative Invoice Week 34"
click at [783, 77] on link "Lend Money" at bounding box center [780, 69] width 67 height 18
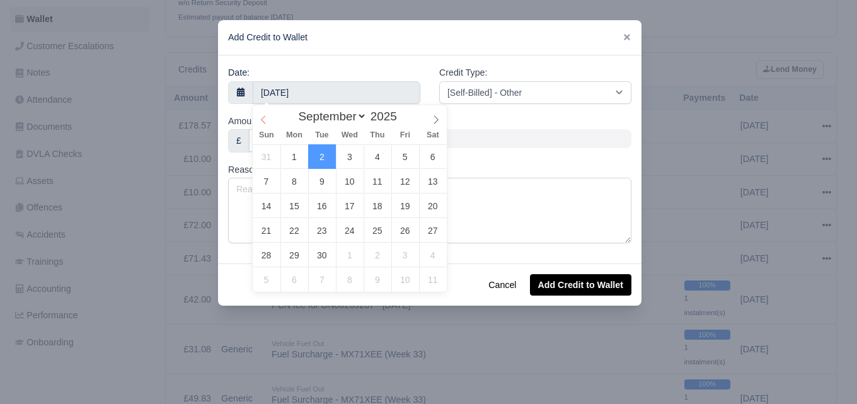
select select "7"
click at [256, 120] on span at bounding box center [263, 115] width 21 height 21
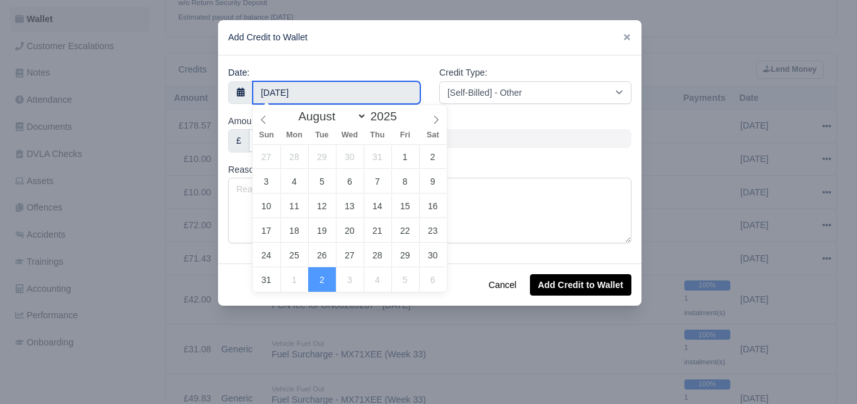
type input "23 August 2025"
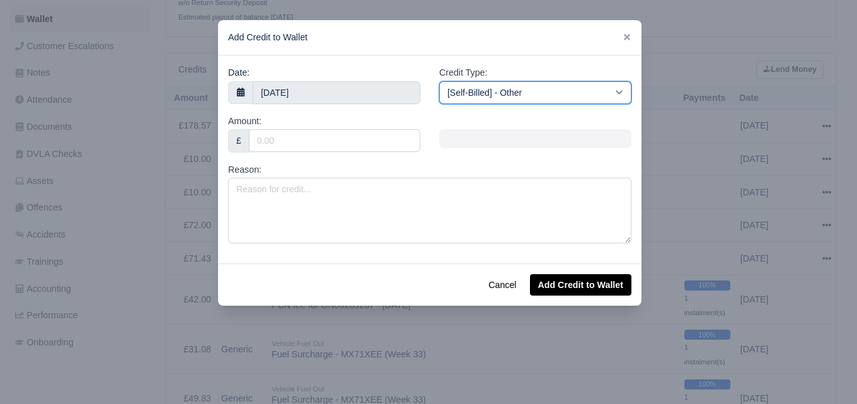
click at [508, 95] on select "[Self-Billed] - Other [Self-Billed] - Negative Invoice [Self-Billed] - Keychain…" at bounding box center [535, 92] width 192 height 23
select select "storage_fee"
click at [439, 81] on select "[Self-Billed] - Other [Self-Billed] - Negative Invoice [Self-Billed] - Keychain…" at bounding box center [535, 92] width 192 height 23
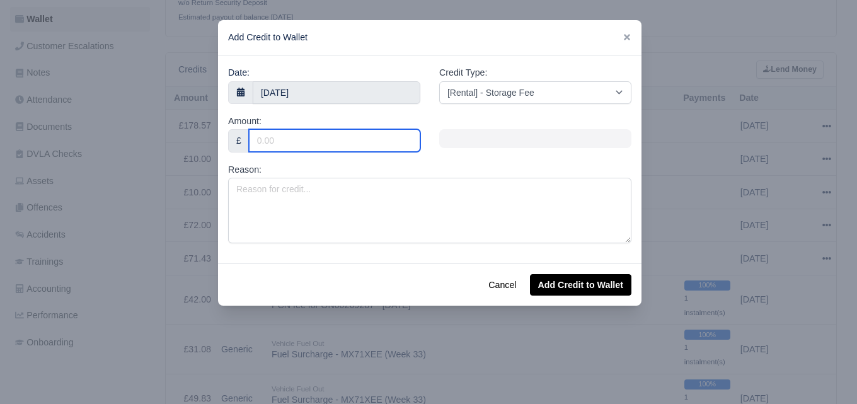
click at [335, 146] on input "Amount:" at bounding box center [334, 140] width 171 height 23
type input "178."
type input "178.57"
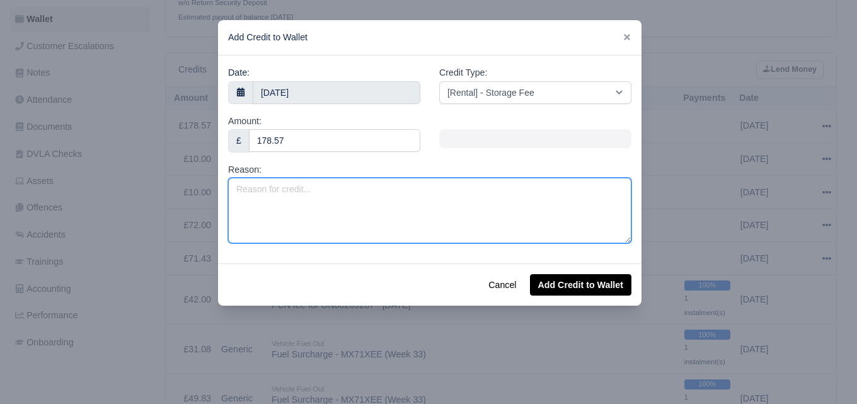
click at [302, 212] on textarea "Reason:" at bounding box center [429, 211] width 403 height 66
paste textarea "Negative Invoice Week 34"
type textarea "Negative Invoice Week 34"
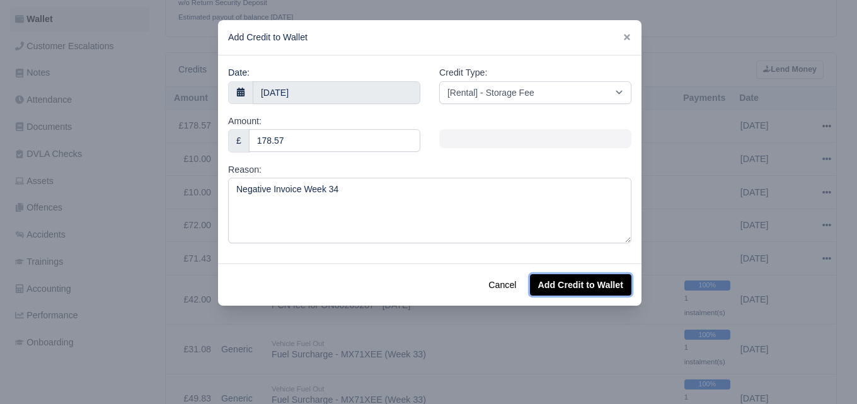
click at [607, 289] on button "Add Credit to Wallet" at bounding box center [580, 284] width 101 height 21
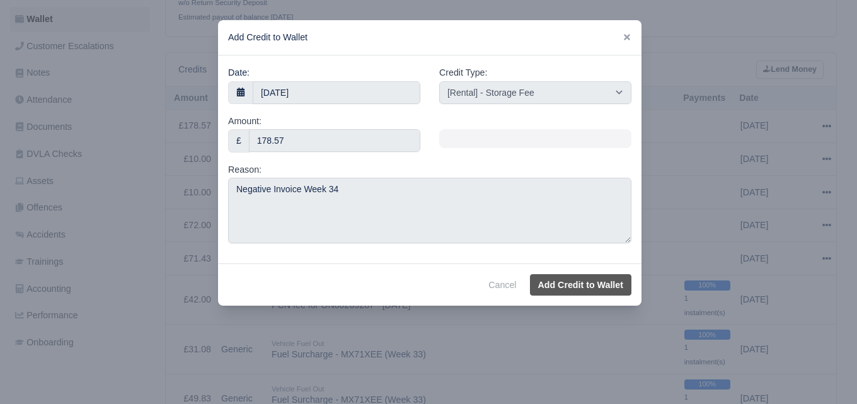
select select "other"
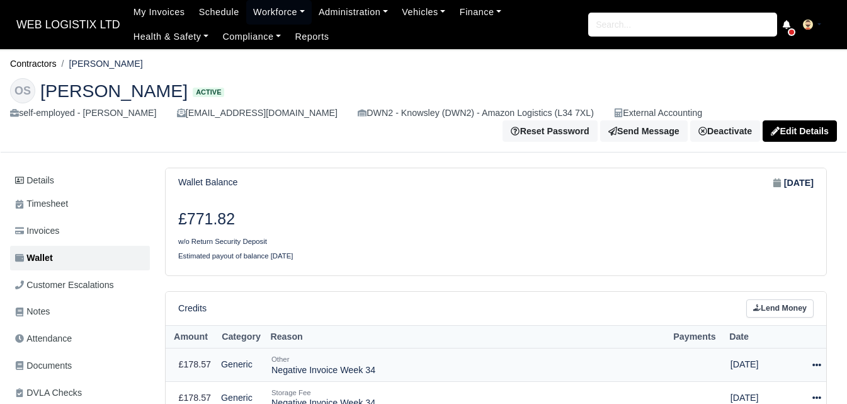
click at [817, 360] on icon at bounding box center [817, 364] width 9 height 9
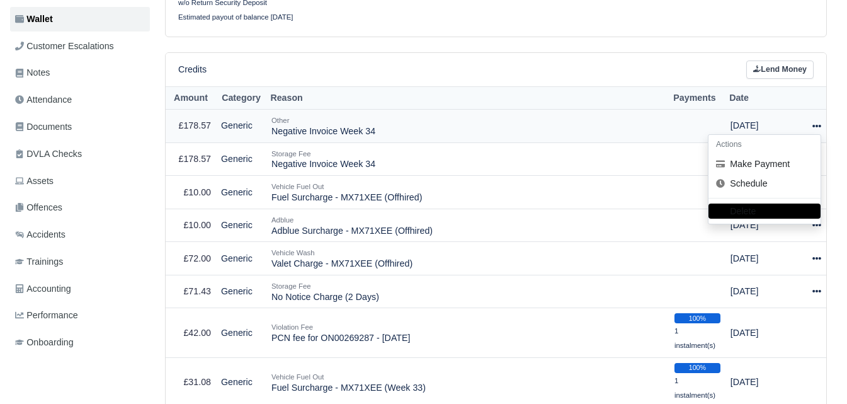
scroll to position [239, 0]
click at [729, 215] on button "Delete" at bounding box center [765, 211] width 112 height 15
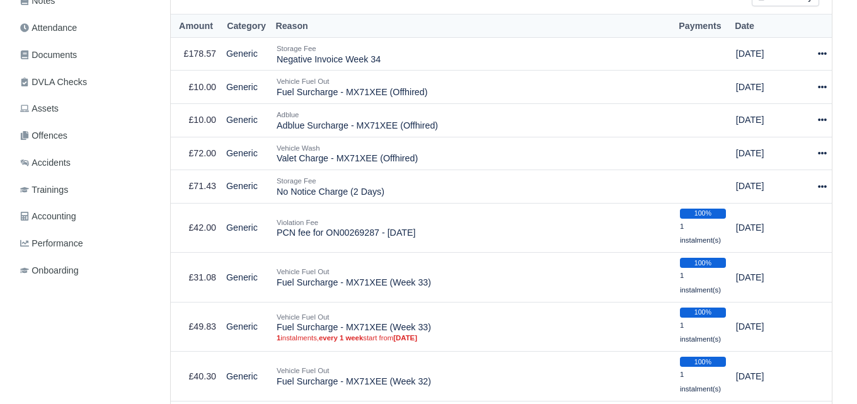
scroll to position [346, 0]
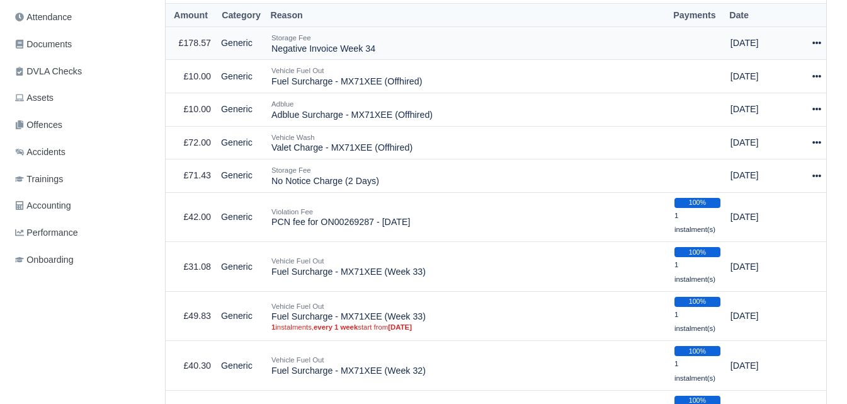
click at [813, 47] on icon at bounding box center [817, 42] width 9 height 9
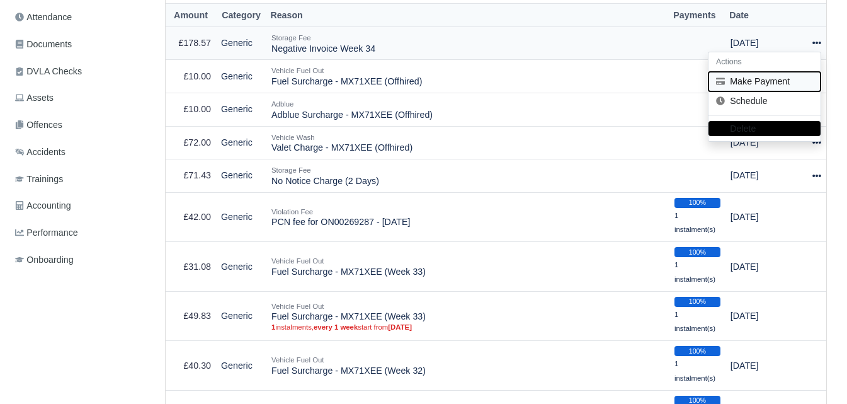
click at [756, 83] on button "Make Payment" at bounding box center [765, 82] width 112 height 20
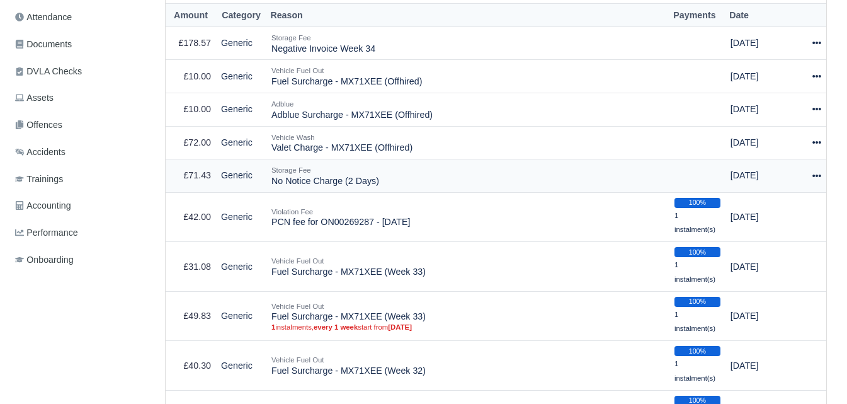
select select "6637"
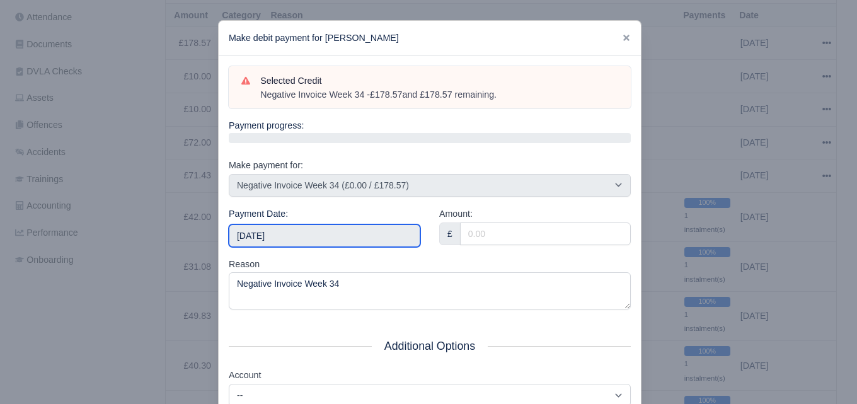
click at [337, 241] on input "2025-09-06" at bounding box center [325, 235] width 192 height 23
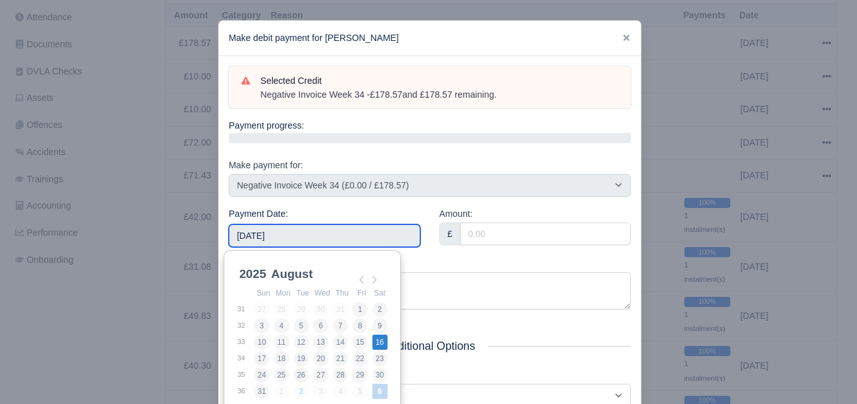
type input "2025-08-16"
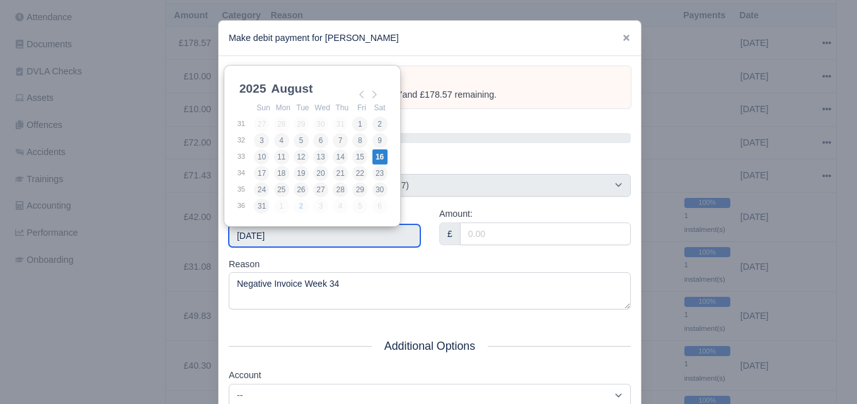
click at [325, 240] on input "2025-08-16" at bounding box center [325, 235] width 192 height 23
click at [391, 267] on div "Reason Negative Invoice Week 34" at bounding box center [430, 283] width 402 height 53
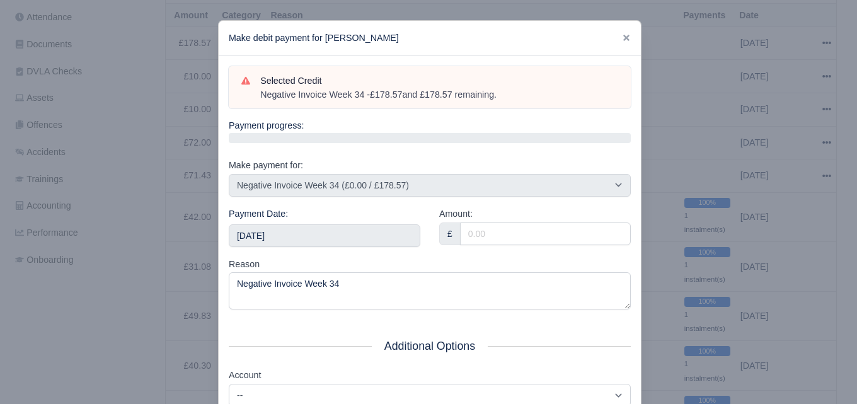
drag, startPoint x: 518, startPoint y: 220, endPoint x: 512, endPoint y: 231, distance: 13.0
click at [519, 220] on div "Amount: £" at bounding box center [535, 226] width 192 height 38
click at [507, 236] on input "Amount:" at bounding box center [545, 233] width 171 height 23
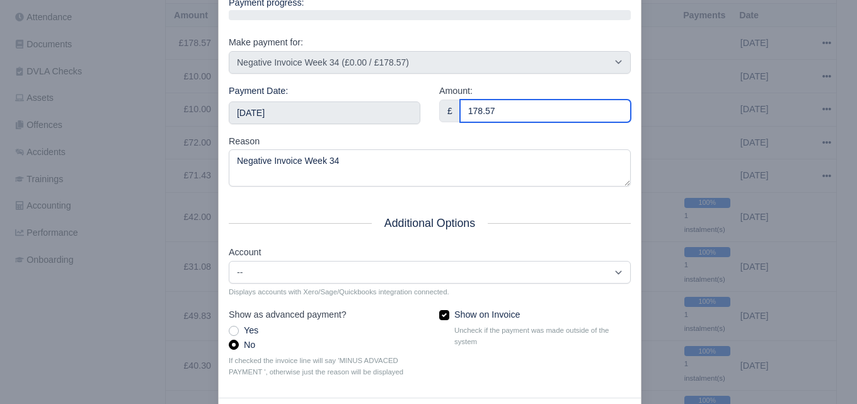
scroll to position [181, 0]
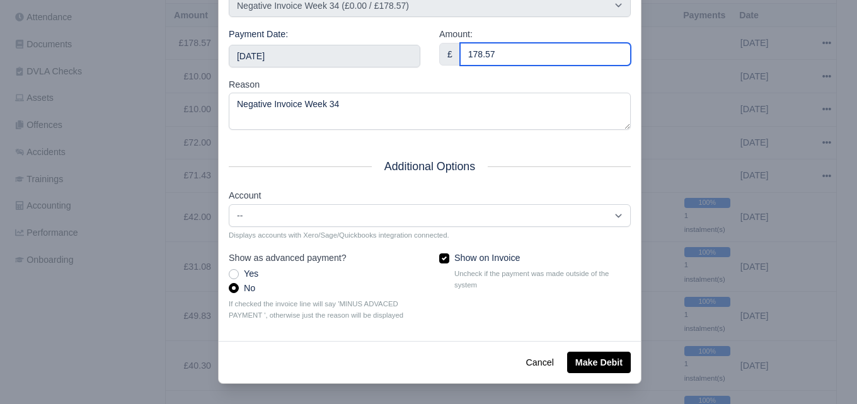
type input "178.57"
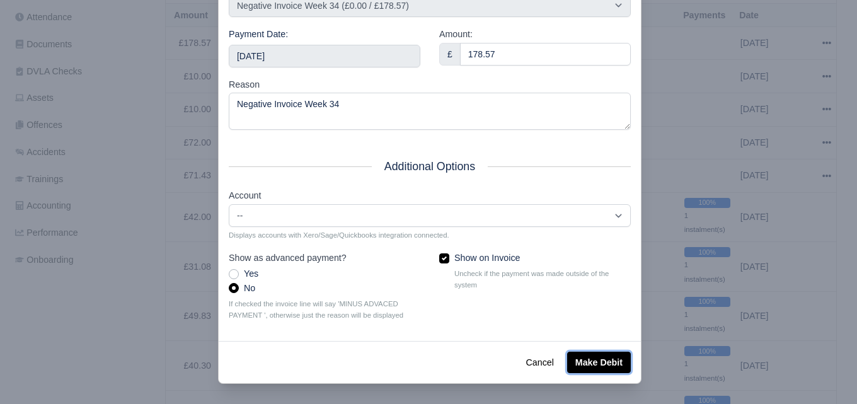
click at [587, 364] on button "Make Debit" at bounding box center [599, 362] width 64 height 21
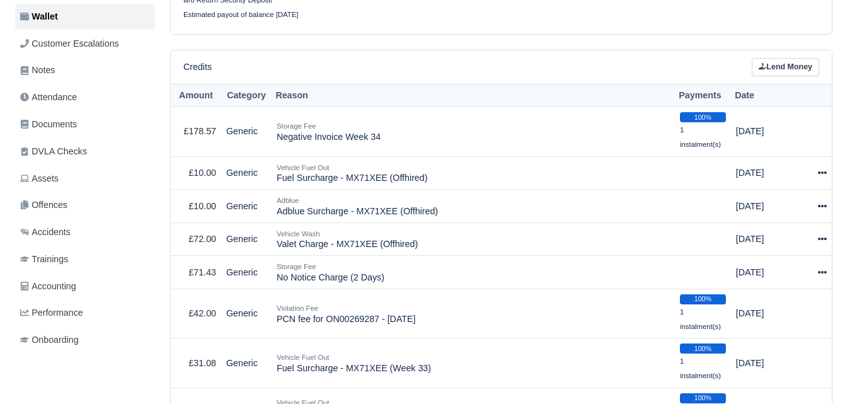
scroll to position [283, 0]
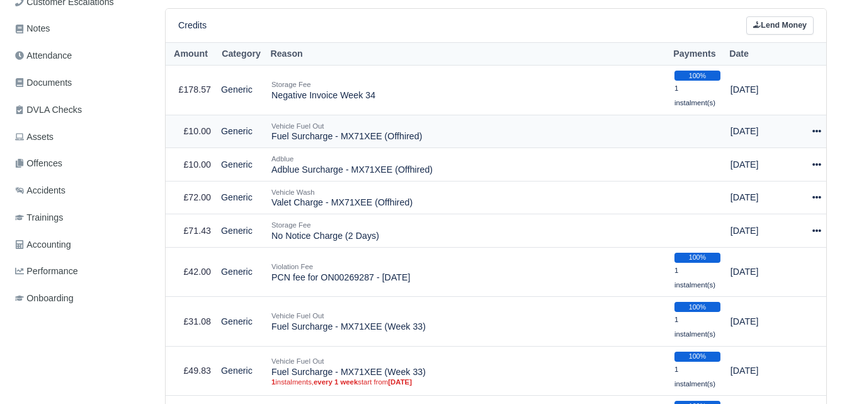
click at [817, 129] on icon at bounding box center [817, 131] width 9 height 9
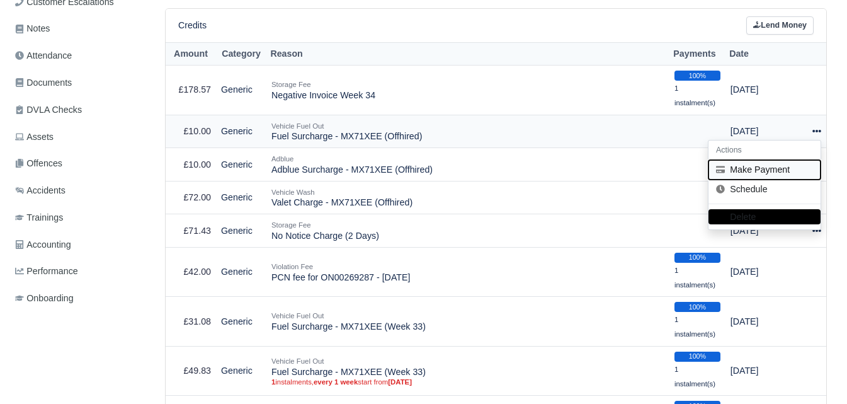
click at [779, 164] on button "Make Payment" at bounding box center [765, 170] width 112 height 20
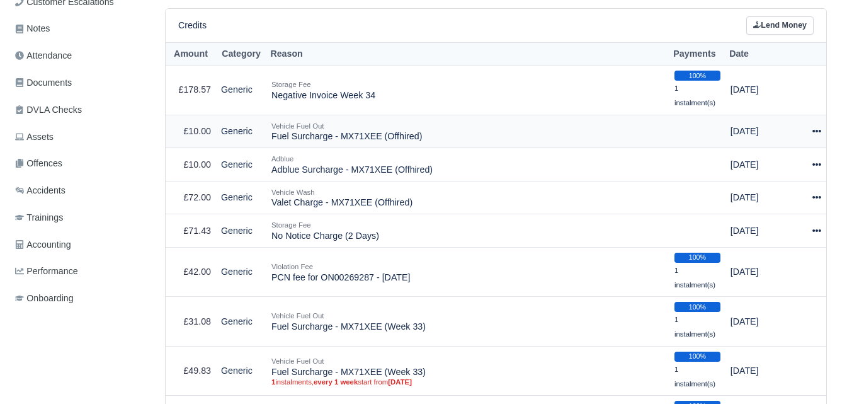
select select "6411"
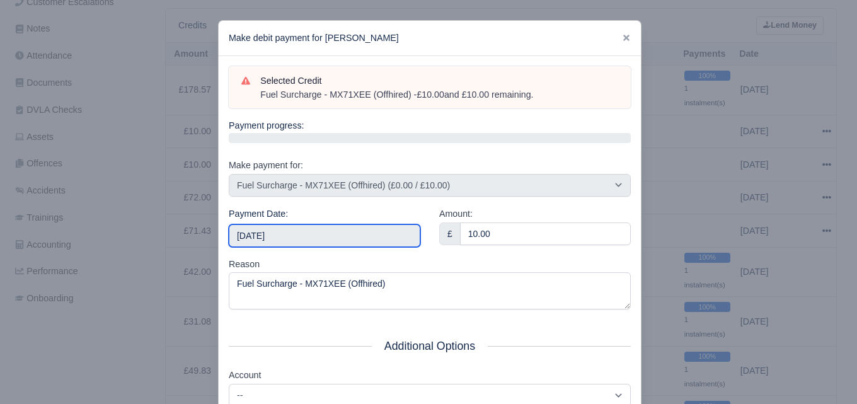
click at [337, 235] on input "2025-09-06" at bounding box center [325, 235] width 192 height 23
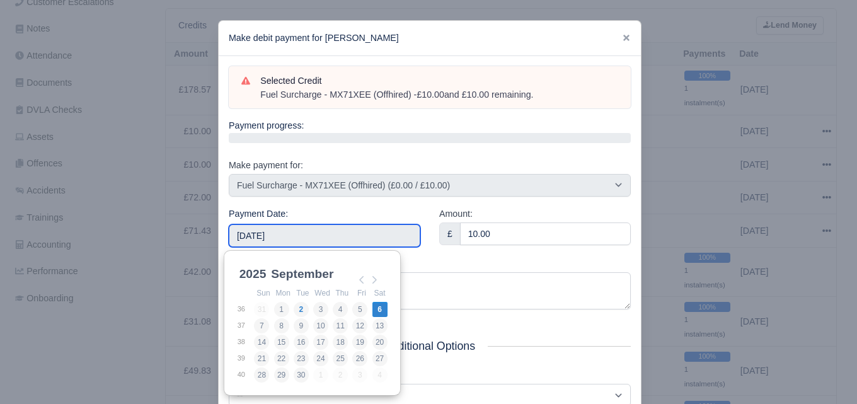
click at [332, 236] on input "2025-09-06" at bounding box center [325, 235] width 192 height 23
type input "2025-08-16"
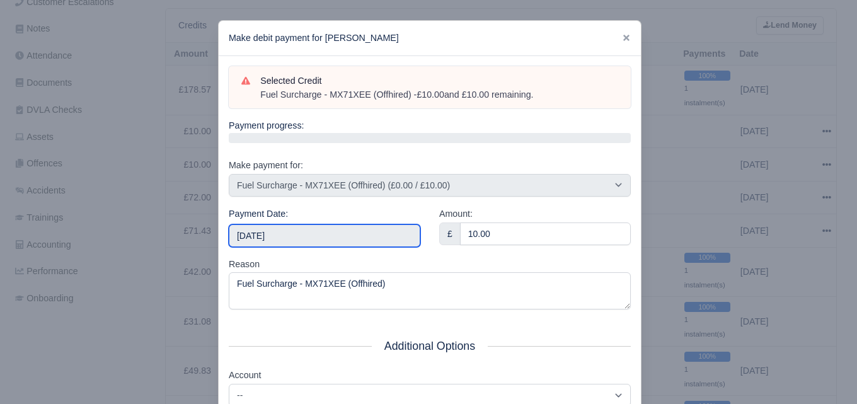
click at [336, 238] on input "2025-08-16" at bounding box center [325, 235] width 192 height 23
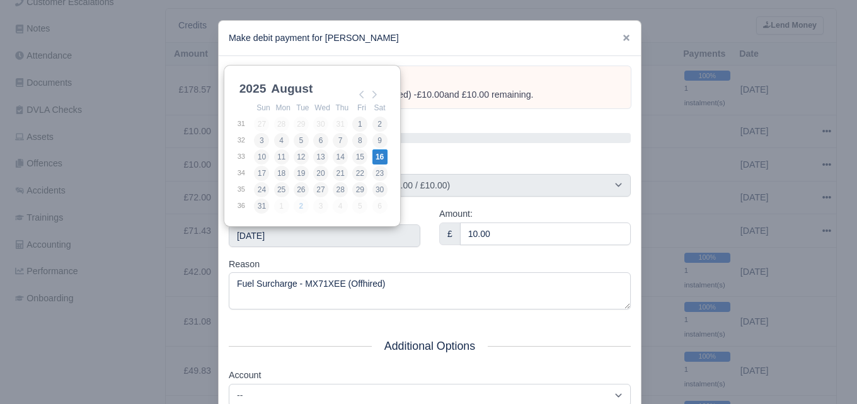
click at [435, 265] on div "Reason Fuel Surcharge - MX71XEE (Offhired)" at bounding box center [430, 283] width 402 height 53
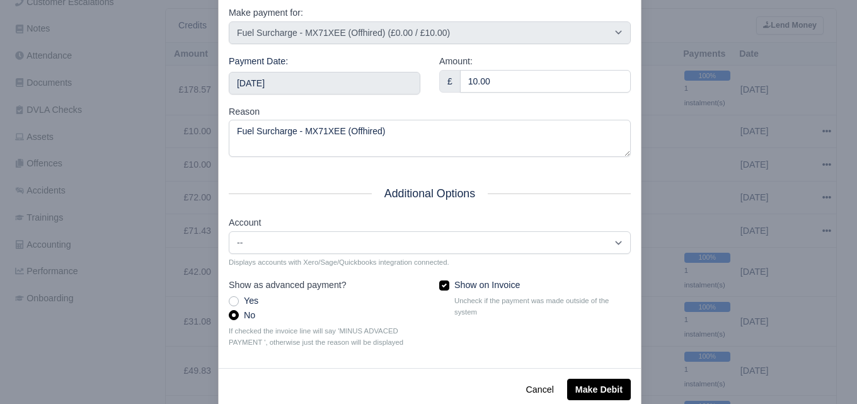
scroll to position [171, 0]
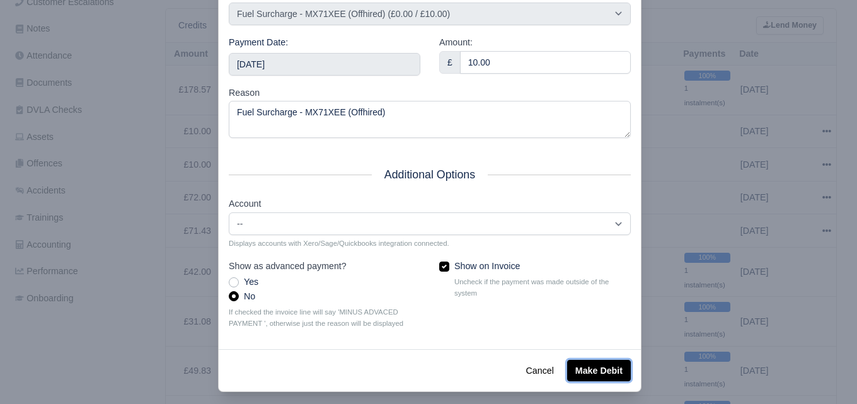
click at [597, 367] on button "Make Debit" at bounding box center [599, 370] width 64 height 21
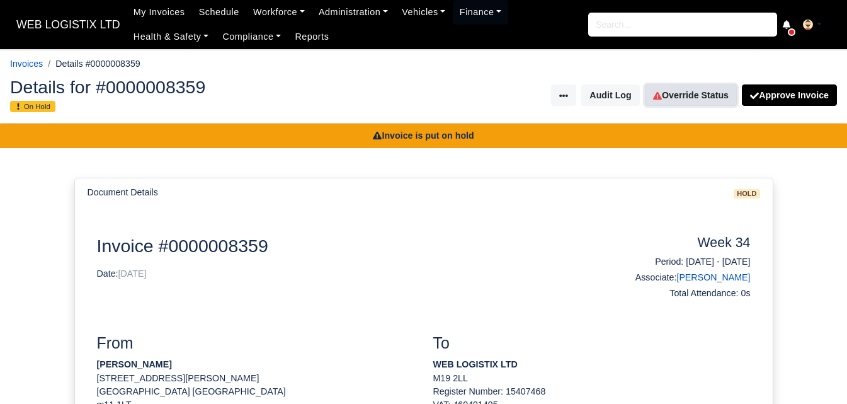
click at [699, 104] on link "Override Status" at bounding box center [691, 94] width 92 height 21
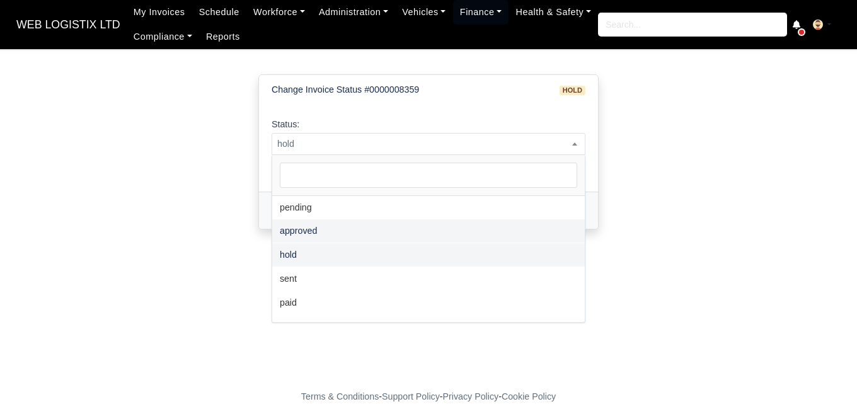
scroll to position [92, 0]
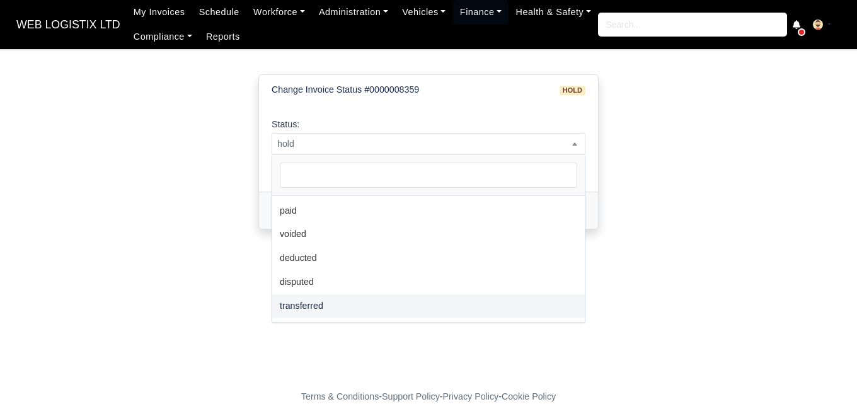
select select "transferred"
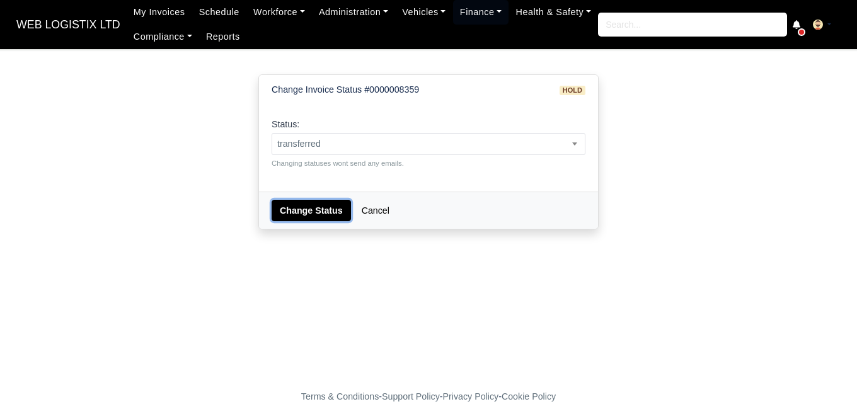
click at [295, 204] on button "Change Status" at bounding box center [311, 210] width 79 height 21
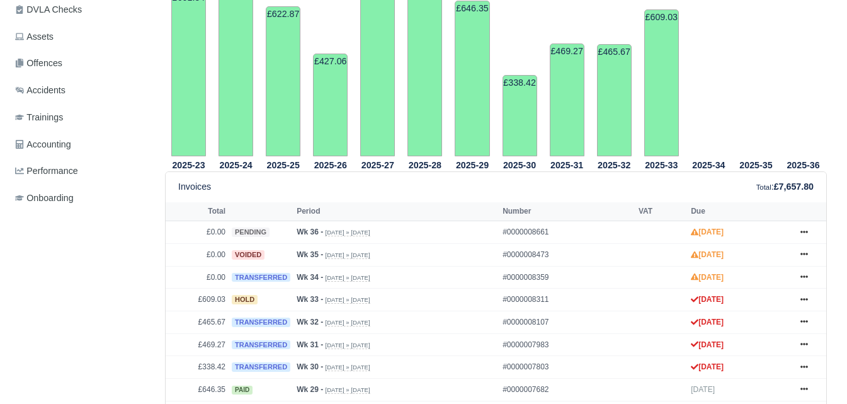
scroll to position [383, 0]
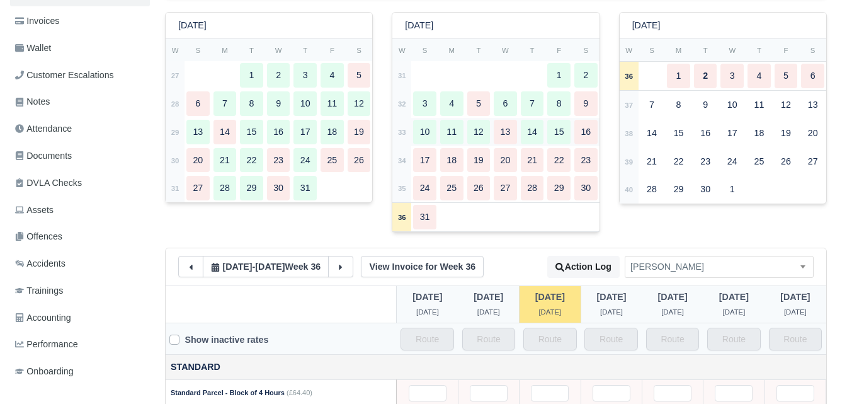
click at [406, 131] on strong "33" at bounding box center [402, 133] width 8 height 8
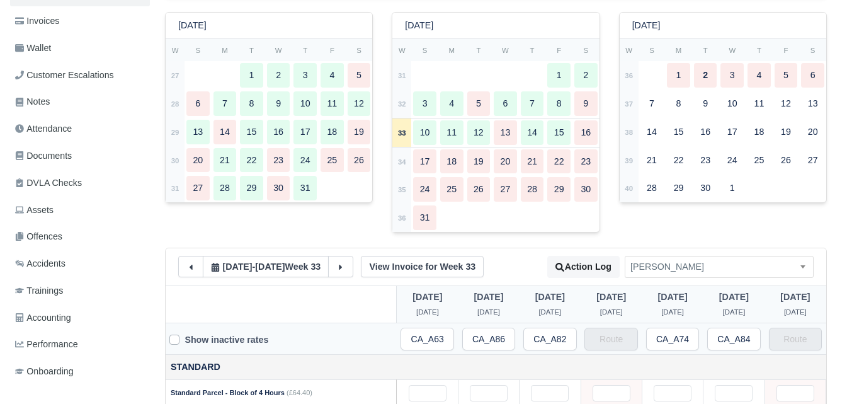
type input "19"
type input "50"
type input "14.5"
type input "26.5"
type input "35"
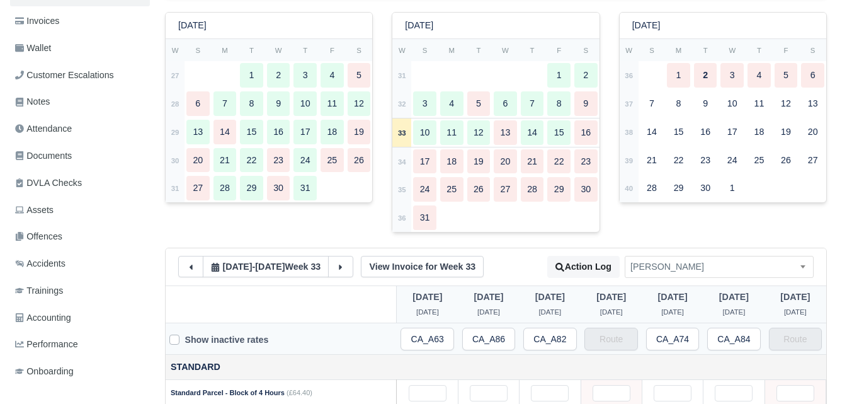
type input "1"
type input "0.7"
type input "0.5"
type input "0.41"
type input "1"
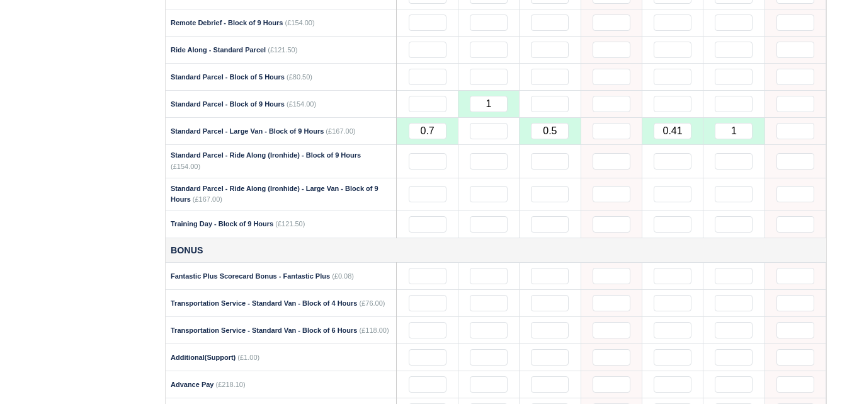
scroll to position [1745, 0]
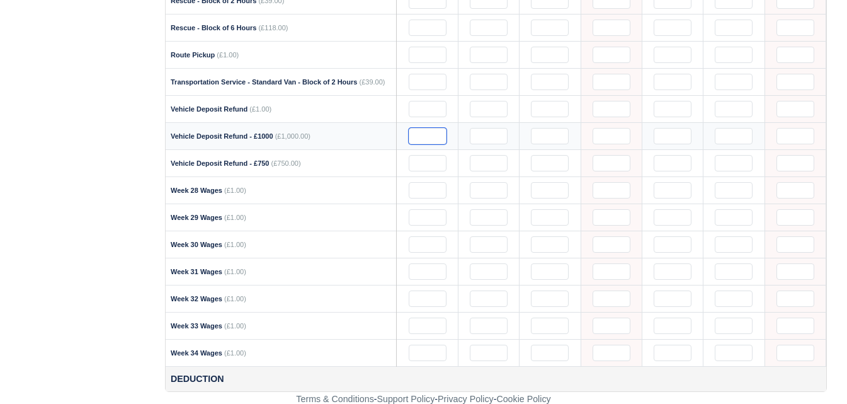
click at [425, 130] on input "text" at bounding box center [428, 136] width 38 height 16
click at [427, 110] on input "text" at bounding box center [428, 109] width 38 height 16
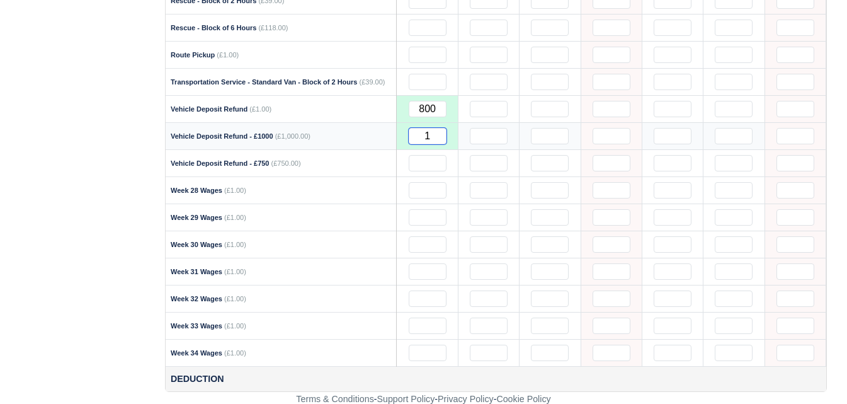
drag, startPoint x: 428, startPoint y: 134, endPoint x: 411, endPoint y: 137, distance: 16.7
click at [411, 137] on input "1" at bounding box center [428, 136] width 38 height 16
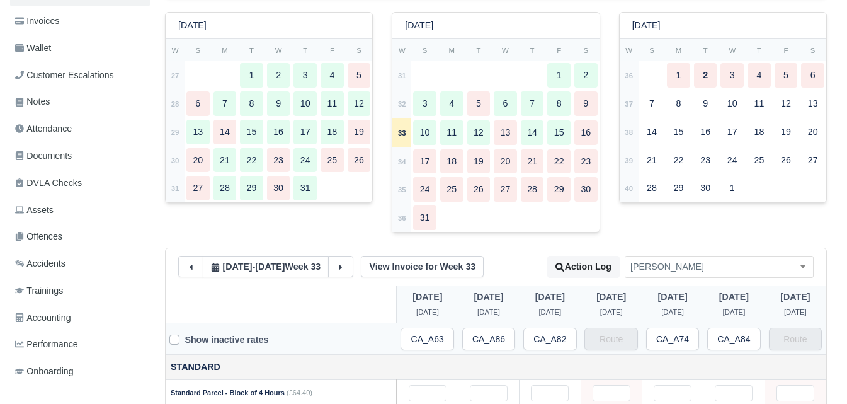
scroll to position [178, 0]
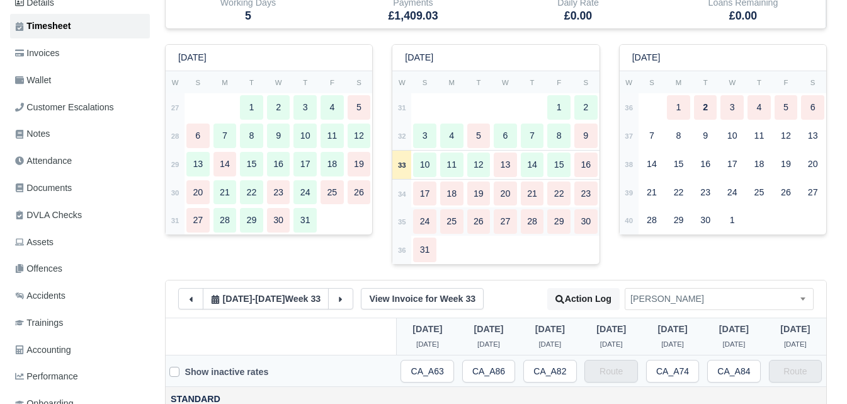
click at [403, 226] on strong "35" at bounding box center [402, 222] width 8 height 8
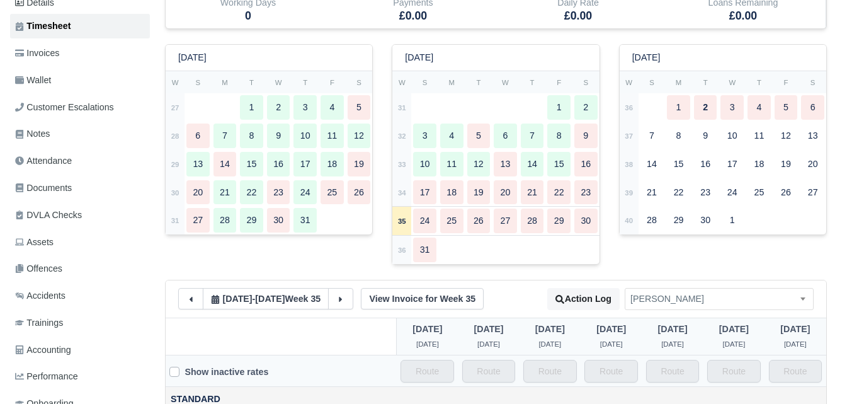
scroll to position [0, 0]
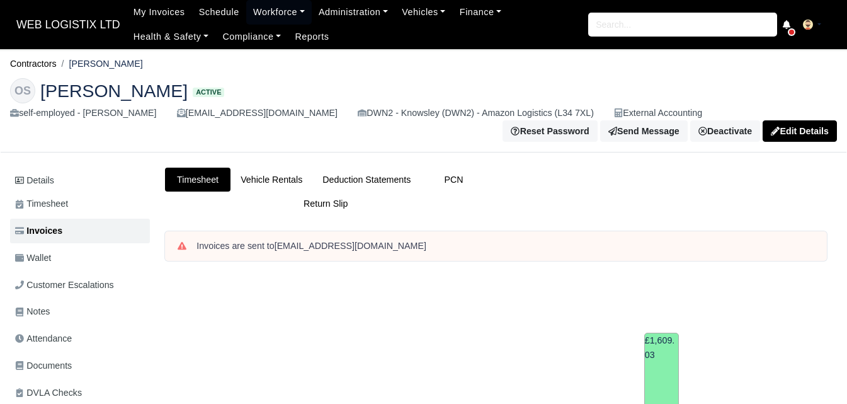
scroll to position [383, 0]
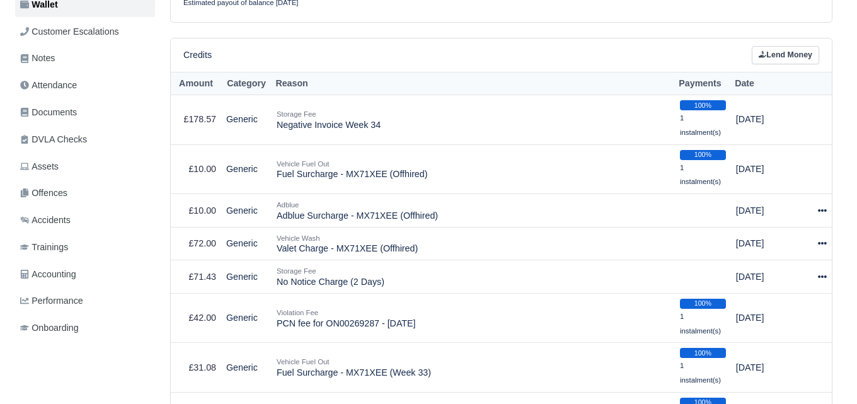
scroll to position [285, 0]
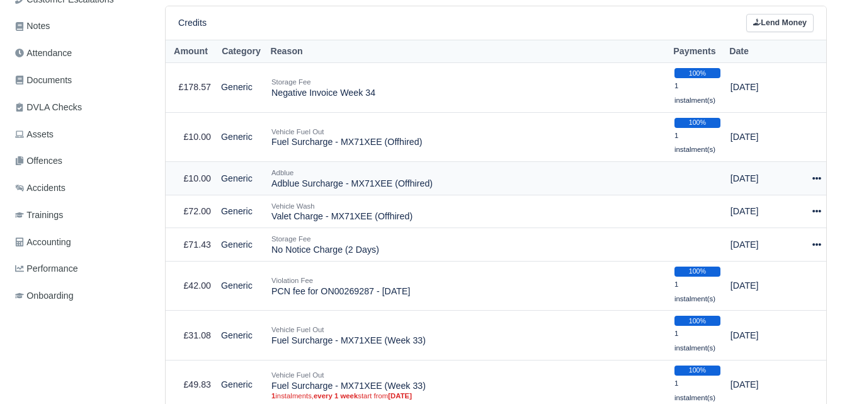
click at [818, 177] on icon at bounding box center [817, 178] width 9 height 9
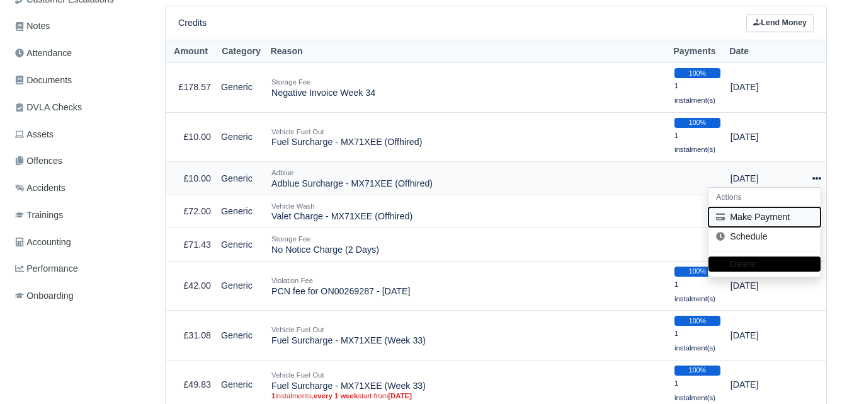
click at [772, 214] on button "Make Payment" at bounding box center [765, 217] width 112 height 20
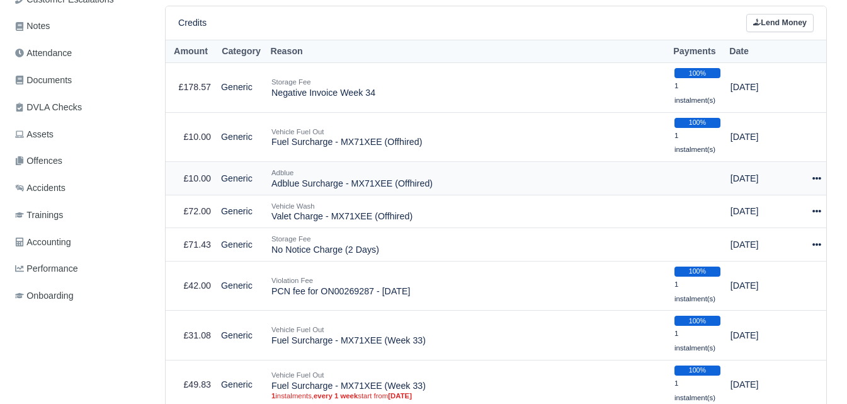
select select "6412"
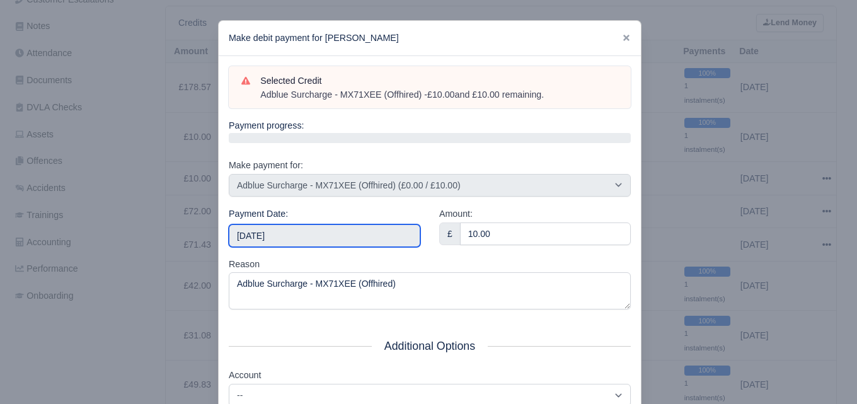
click at [382, 232] on input "[DATE]" at bounding box center [325, 235] width 192 height 23
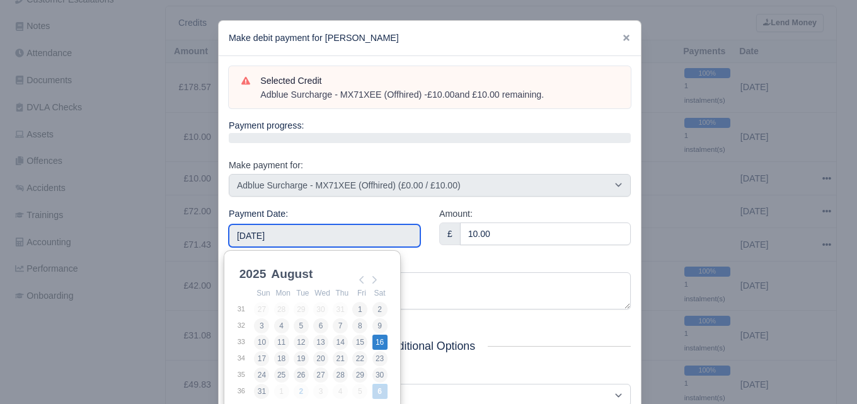
type input "[DATE]"
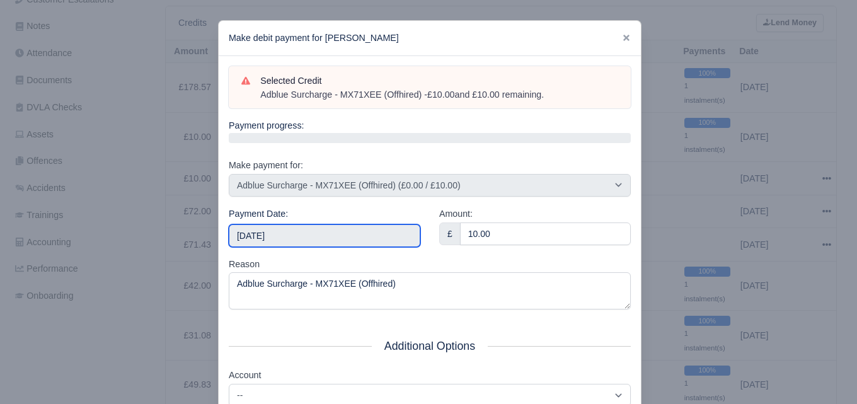
click at [334, 244] on input "[DATE]" at bounding box center [325, 235] width 192 height 23
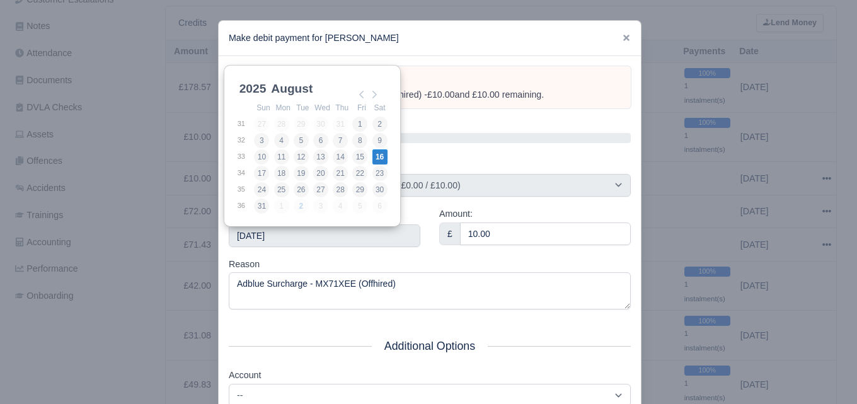
click at [381, 268] on div "Reason Adblue Surcharge - MX71XEE (Offhired)" at bounding box center [430, 283] width 402 height 53
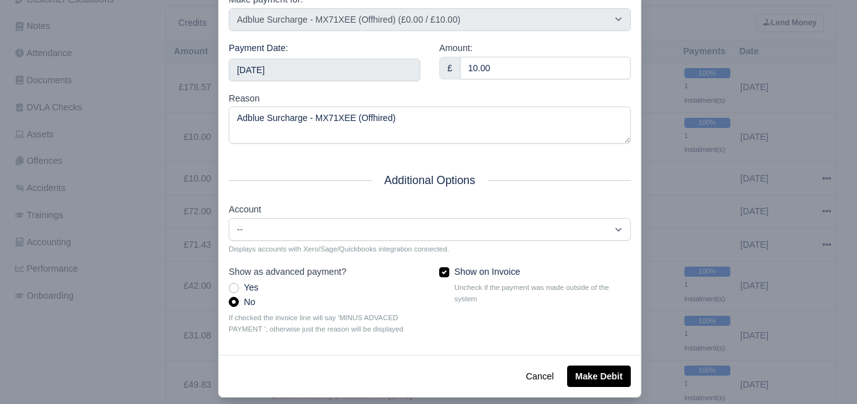
scroll to position [181, 0]
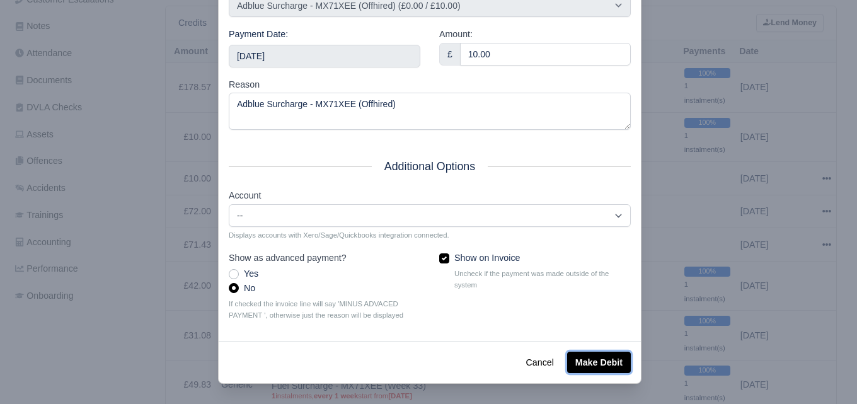
click at [587, 365] on button "Make Debit" at bounding box center [599, 362] width 64 height 21
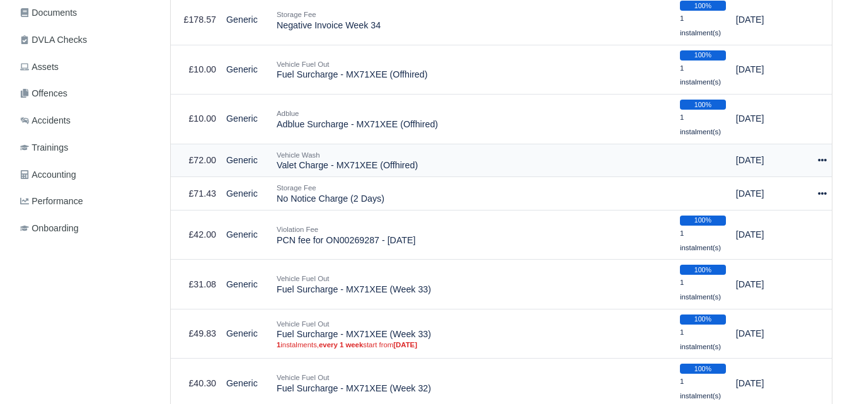
scroll to position [353, 0]
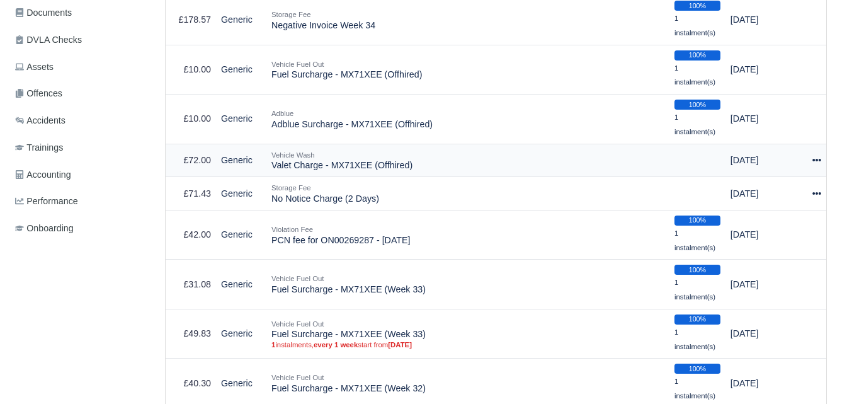
click at [816, 160] on icon at bounding box center [817, 160] width 9 height 9
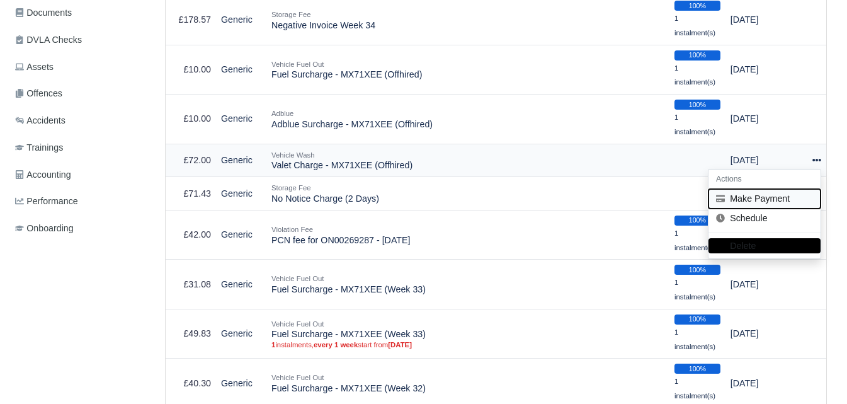
click at [757, 195] on button "Make Payment" at bounding box center [765, 199] width 112 height 20
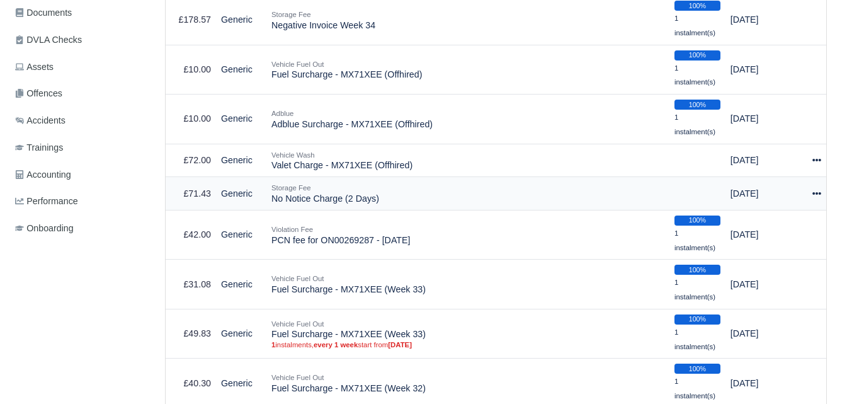
select select "6413"
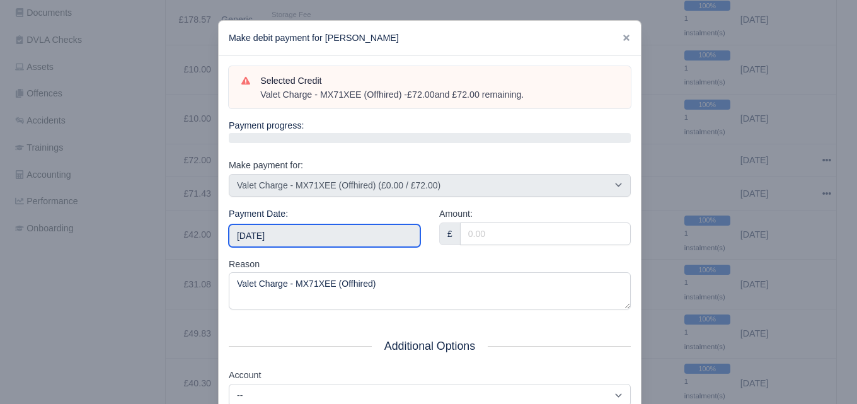
click at [349, 232] on input "[DATE]" at bounding box center [325, 235] width 192 height 23
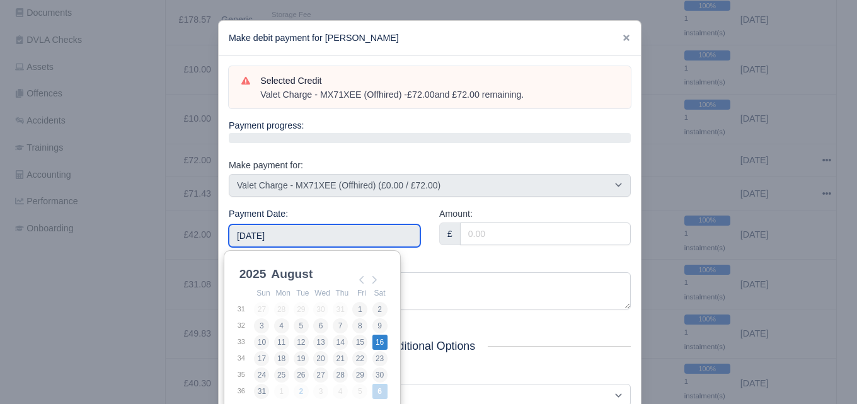
type input "[DATE]"
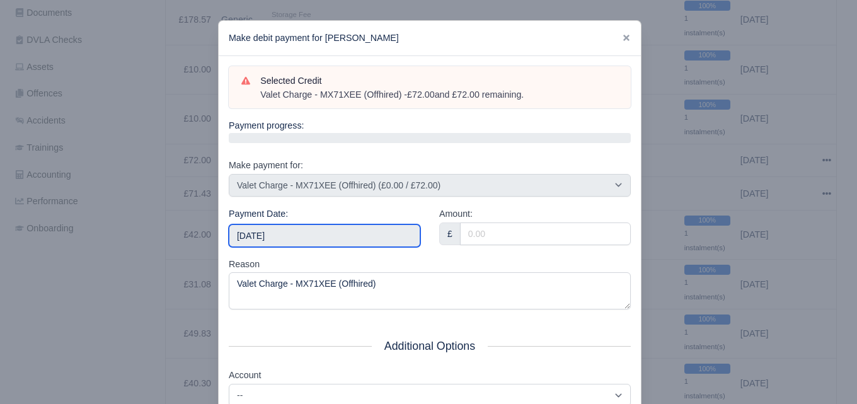
click at [340, 239] on input "[DATE]" at bounding box center [325, 235] width 192 height 23
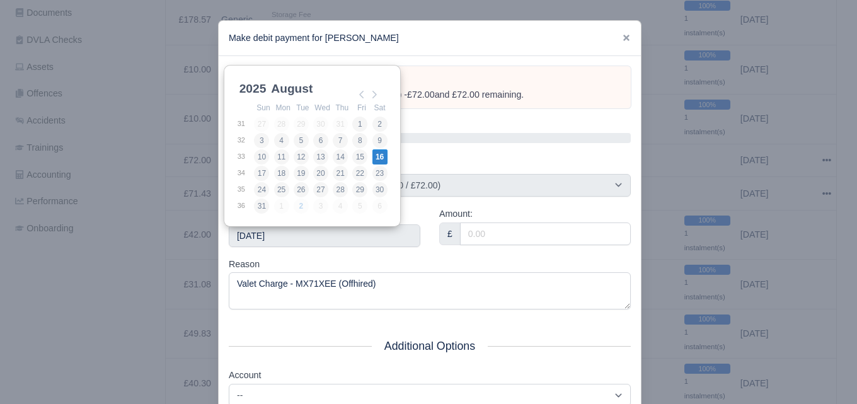
click at [440, 250] on div "Amount: £" at bounding box center [535, 232] width 210 height 50
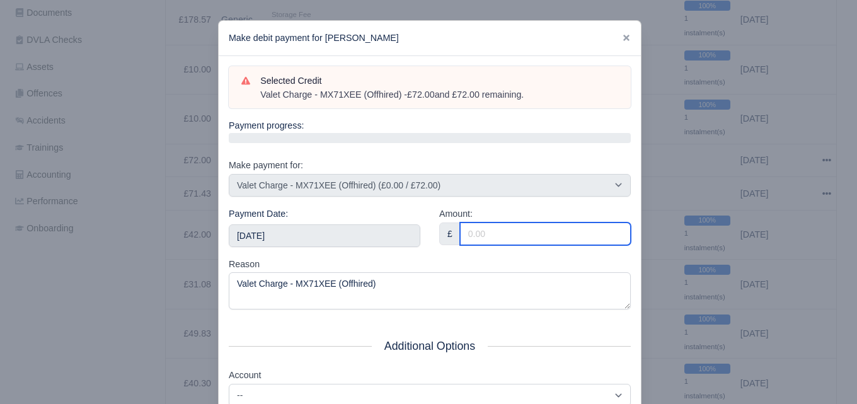
click at [467, 232] on input "Amount:" at bounding box center [545, 233] width 171 height 23
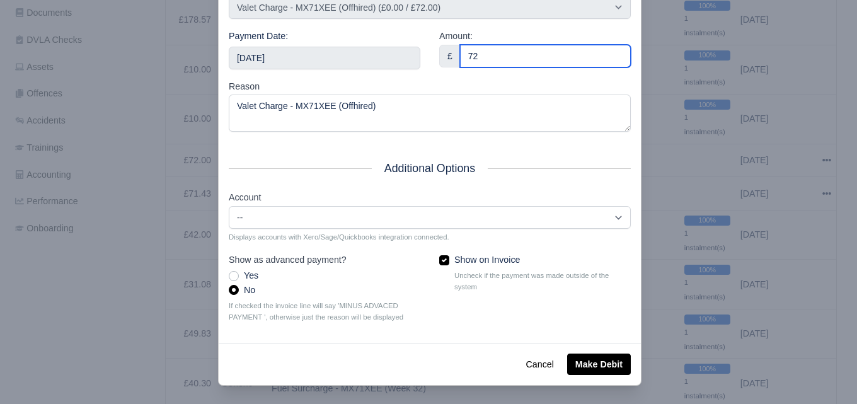
scroll to position [181, 0]
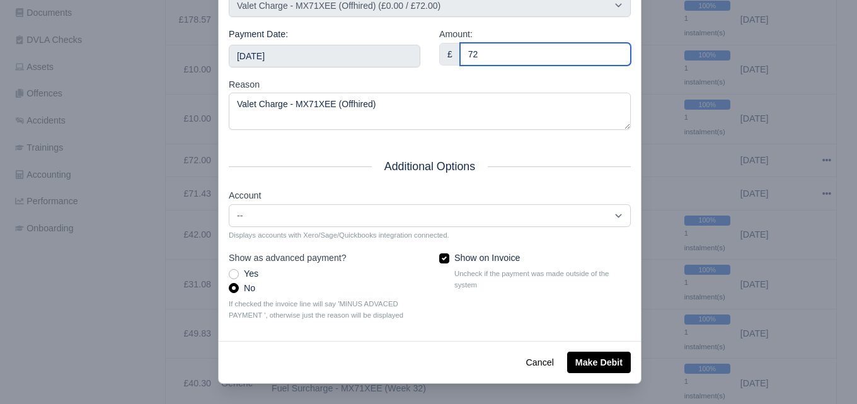
type input "72"
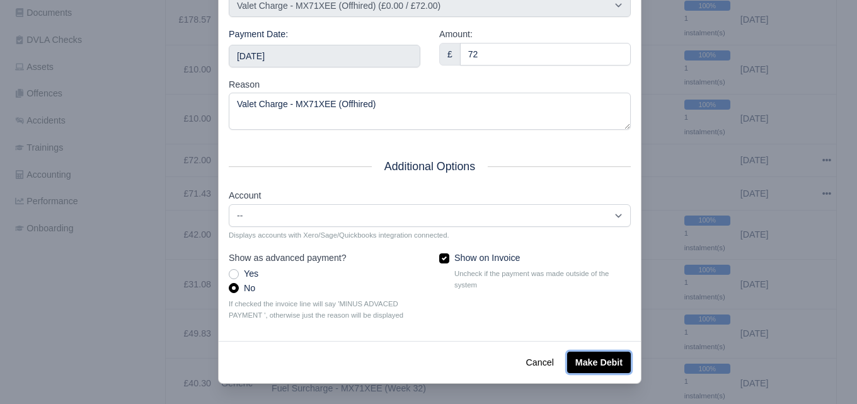
click at [597, 352] on button "Make Debit" at bounding box center [599, 362] width 64 height 21
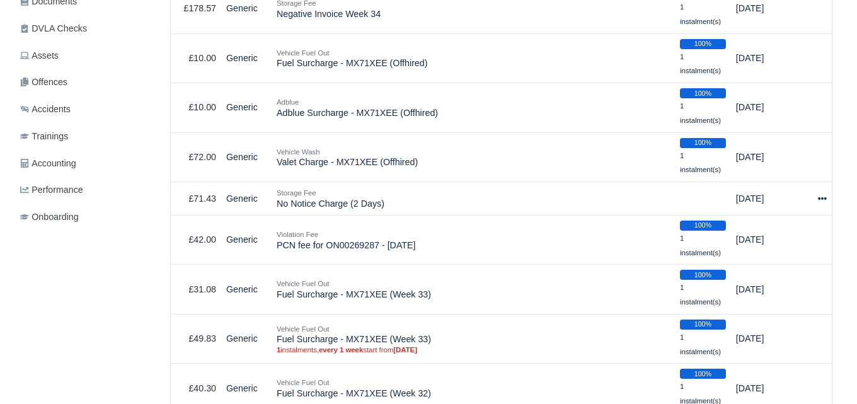
scroll to position [375, 0]
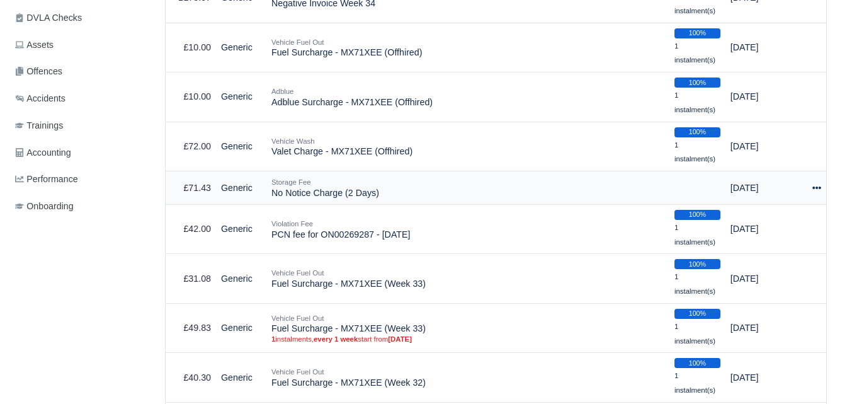
click at [818, 189] on icon at bounding box center [817, 187] width 9 height 9
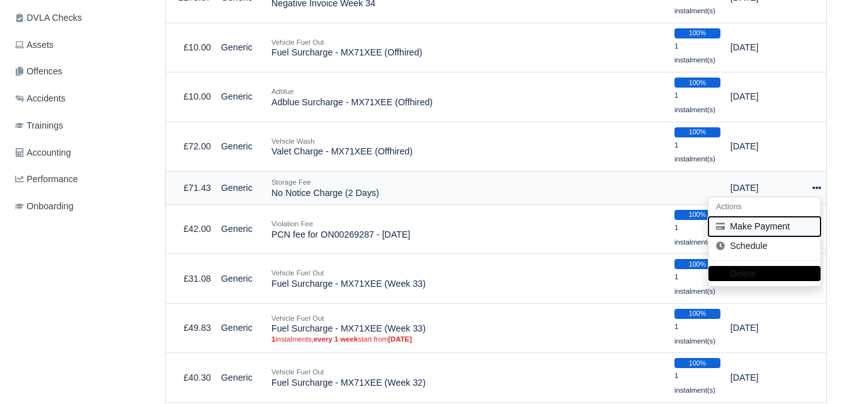
click at [762, 229] on button "Make Payment" at bounding box center [765, 227] width 112 height 20
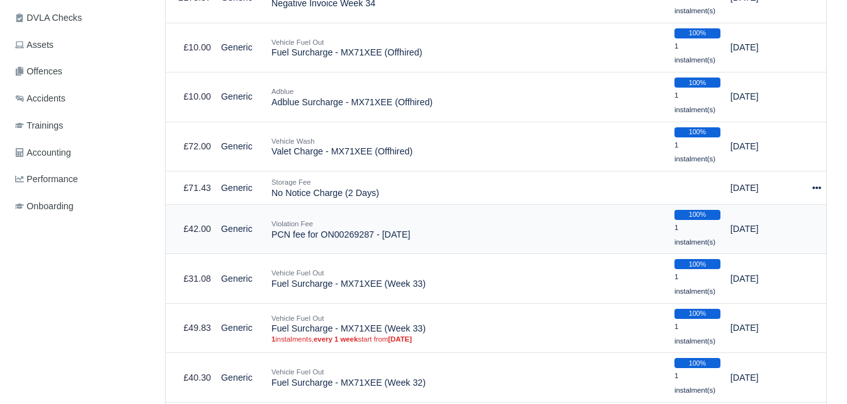
select select "6414"
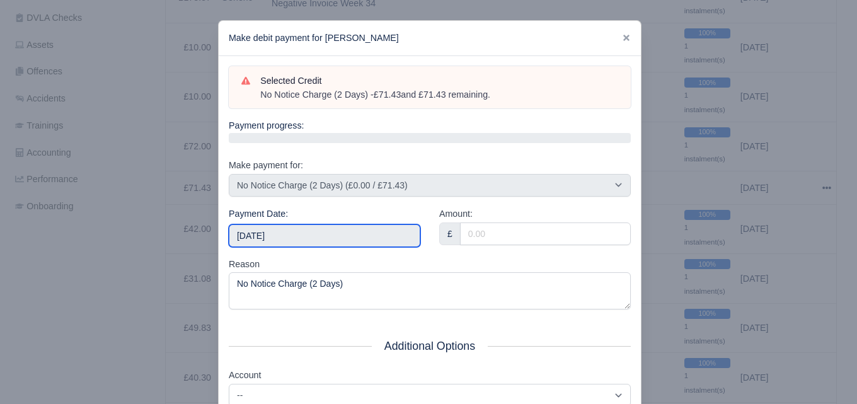
click at [350, 229] on input "[DATE]" at bounding box center [325, 235] width 192 height 23
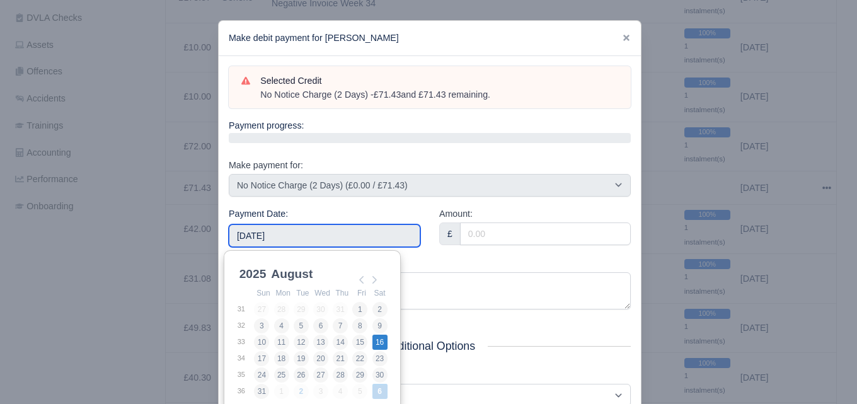
type input "[DATE]"
drag, startPoint x: 377, startPoint y: 344, endPoint x: 506, endPoint y: 239, distance: 165.7
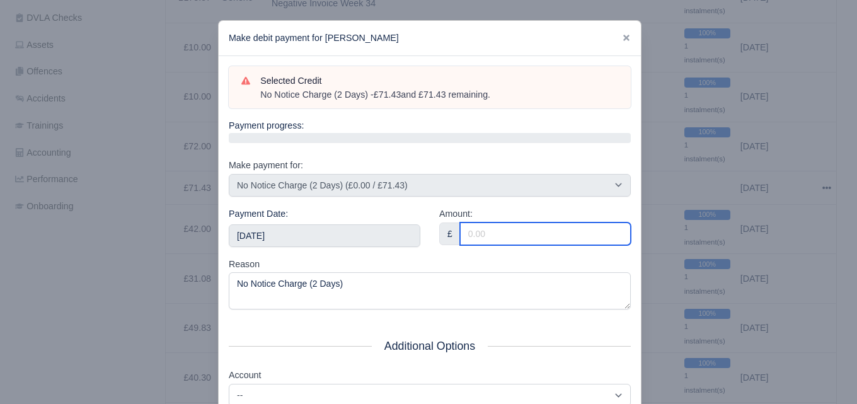
click at [525, 238] on input "Amount:" at bounding box center [545, 233] width 171 height 23
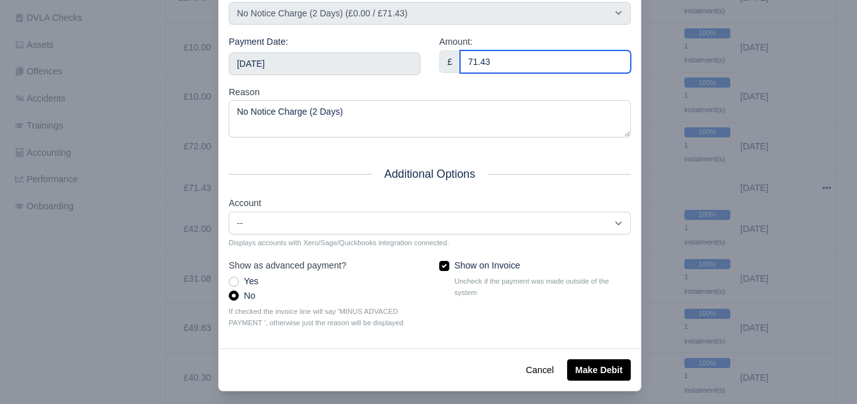
scroll to position [181, 0]
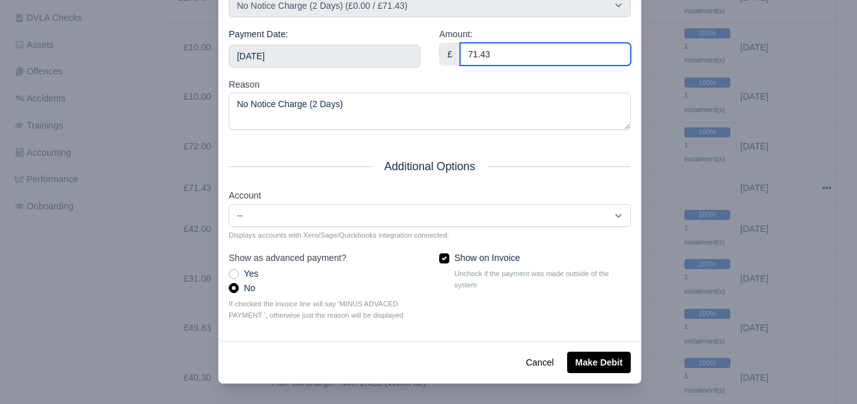
type input "71.43"
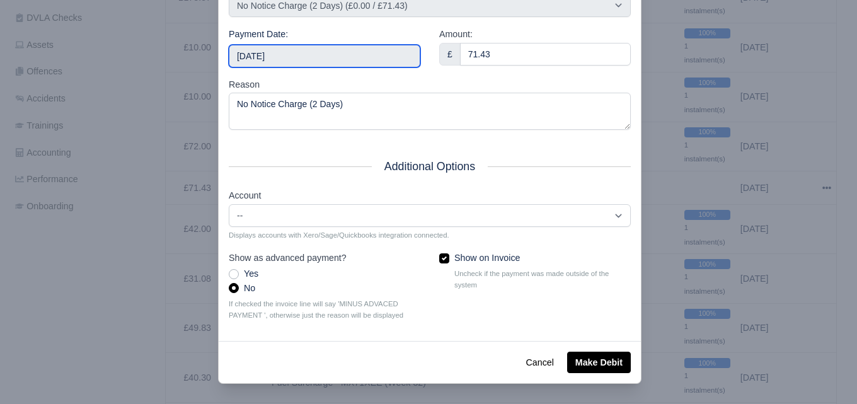
click at [321, 52] on input "[DATE]" at bounding box center [325, 56] width 192 height 23
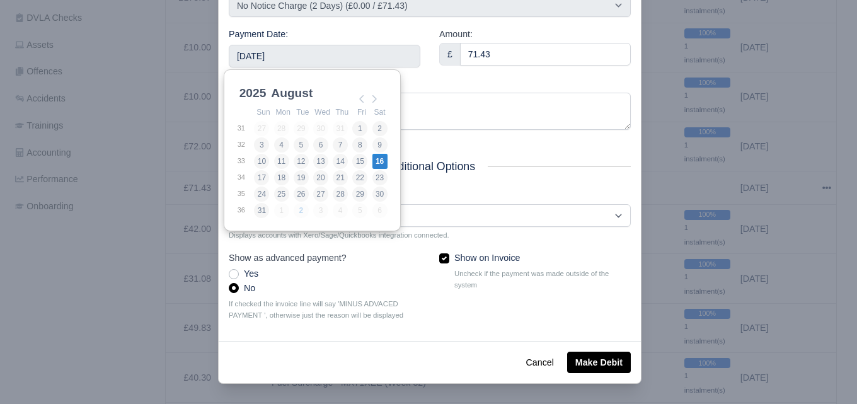
click at [433, 86] on div "Reason No Notice Charge (2 Days)" at bounding box center [430, 103] width 402 height 53
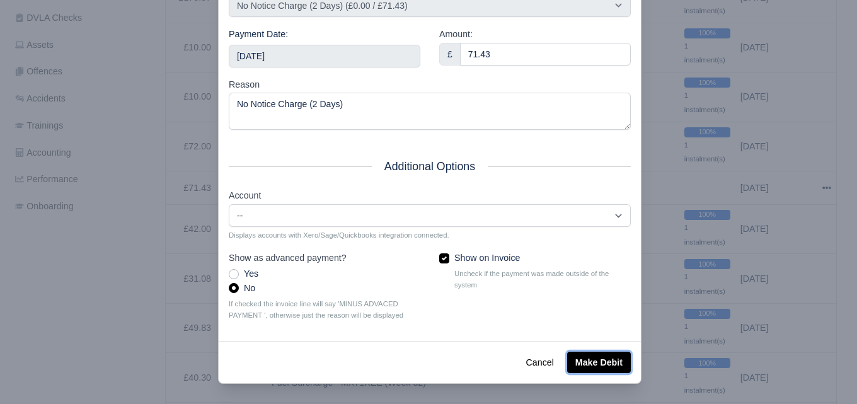
click at [592, 352] on button "Make Debit" at bounding box center [599, 362] width 64 height 21
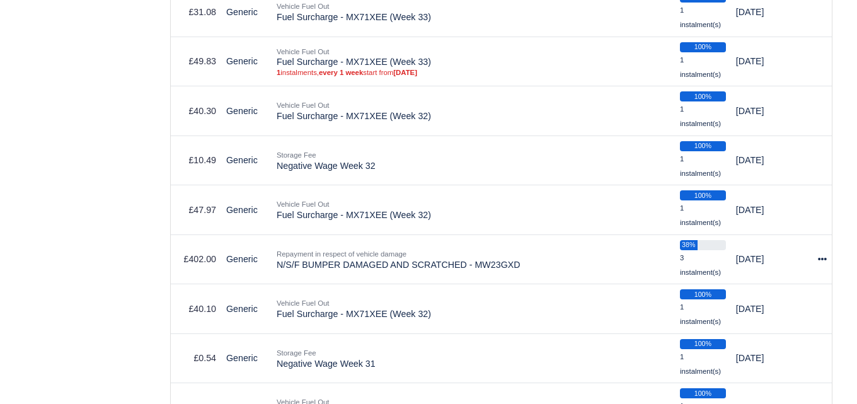
scroll to position [690, 0]
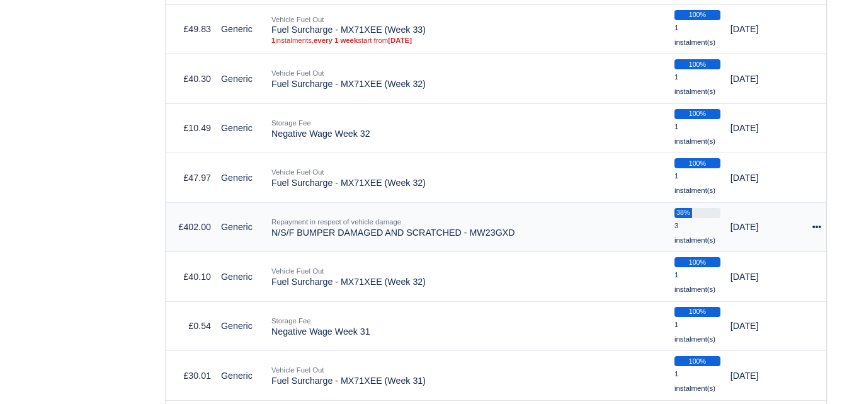
click at [813, 230] on icon at bounding box center [817, 226] width 9 height 9
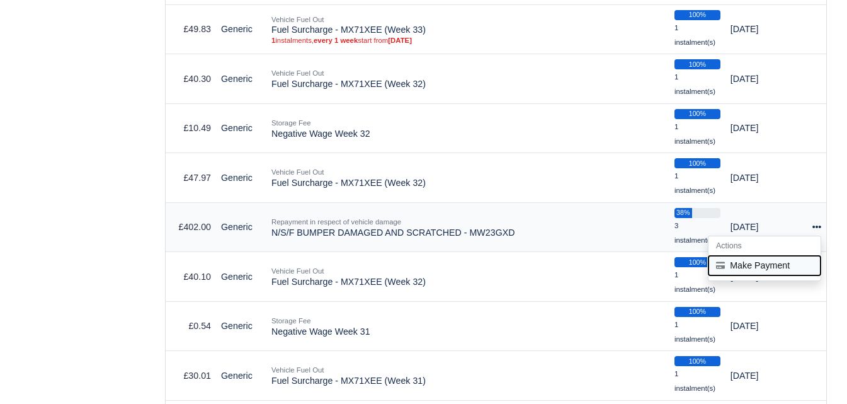
click at [747, 268] on button "Make Payment" at bounding box center [765, 266] width 112 height 20
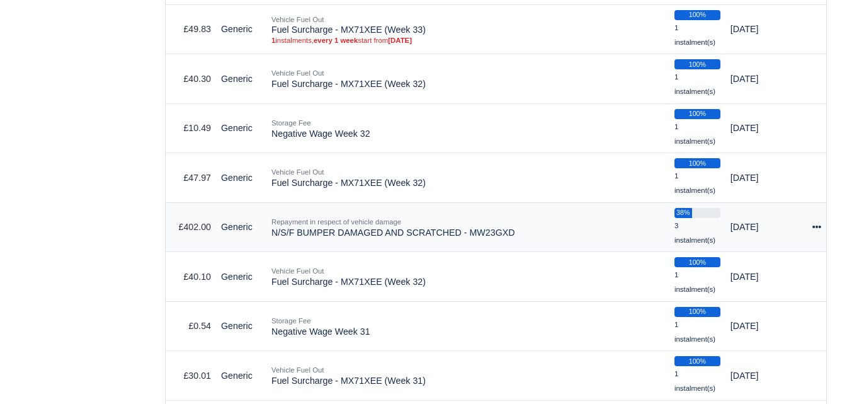
select select "6632"
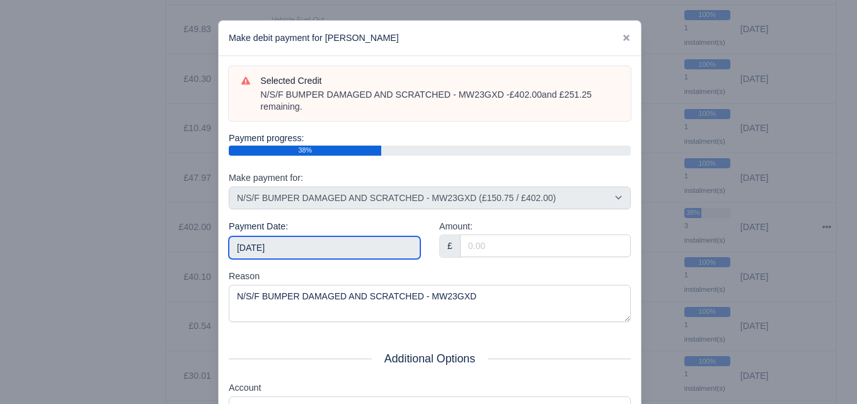
click at [327, 249] on input "2025-09-06" at bounding box center [325, 247] width 192 height 23
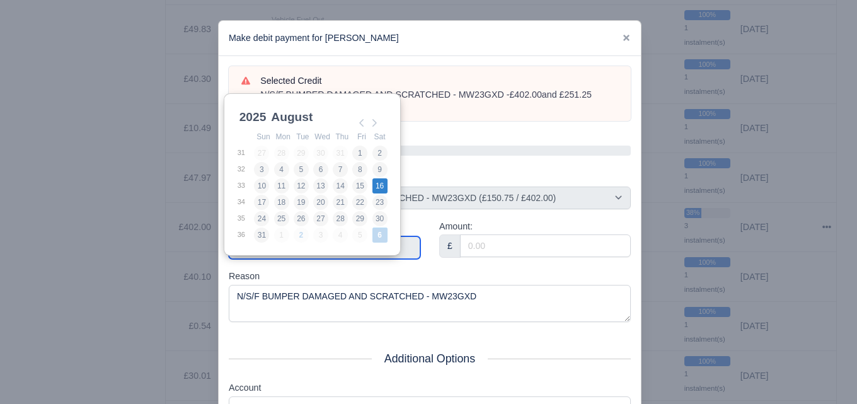
type input "2025-08-16"
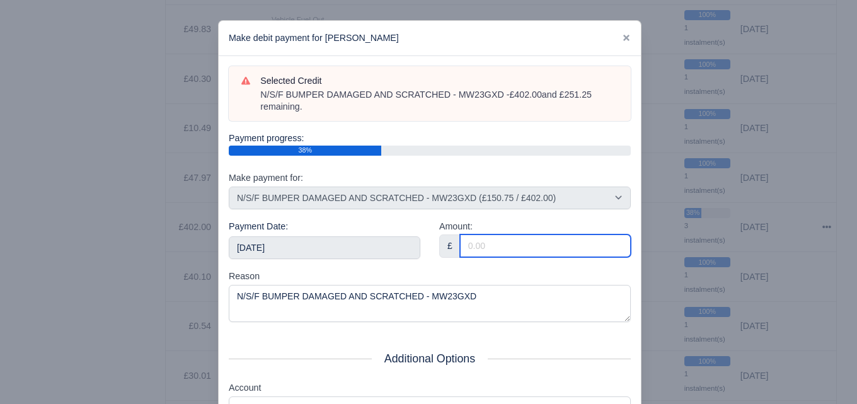
click at [498, 243] on input "Amount:" at bounding box center [545, 245] width 171 height 23
type input "251.25"
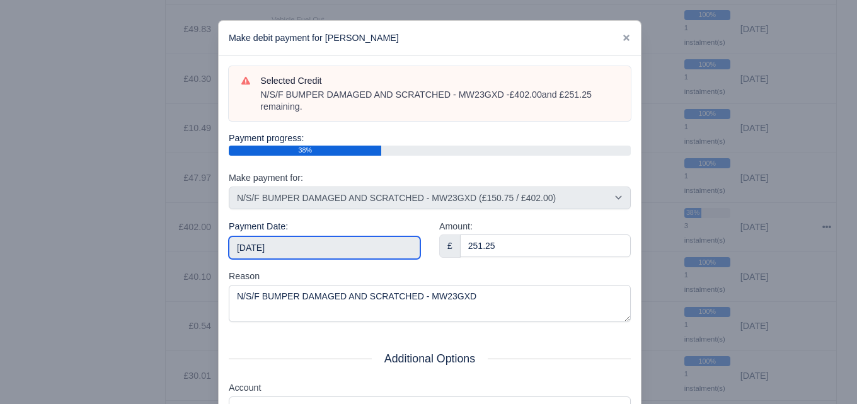
click at [362, 248] on input "2025-08-16" at bounding box center [325, 247] width 192 height 23
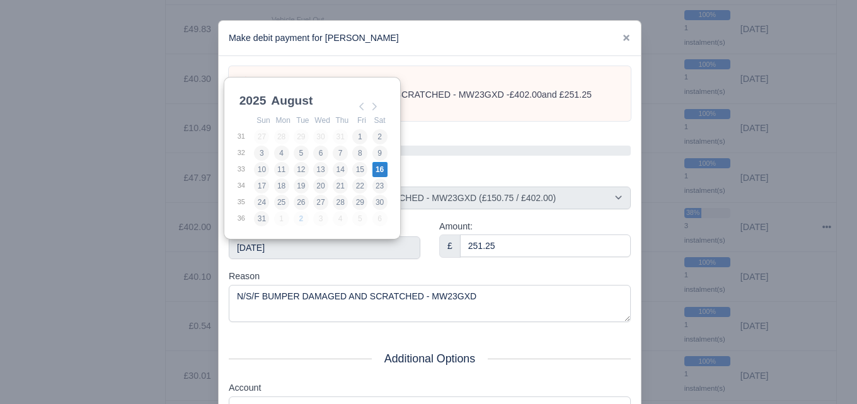
click at [385, 267] on div "Payment Date: 2025-08-16" at bounding box center [324, 244] width 210 height 50
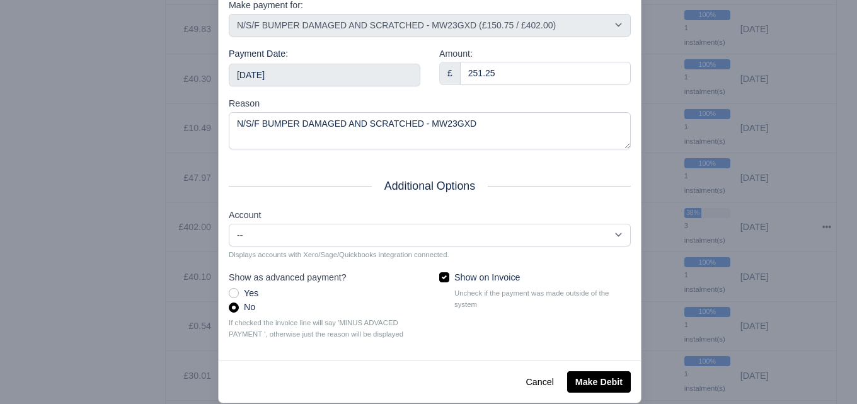
scroll to position [183, 0]
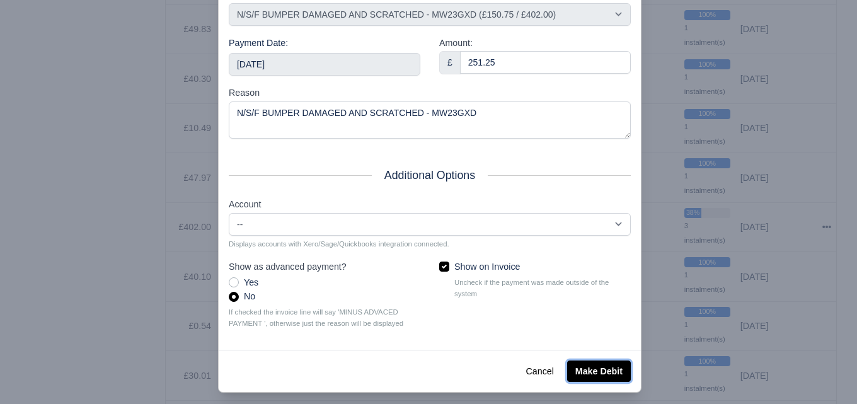
click at [597, 364] on button "Make Debit" at bounding box center [599, 370] width 64 height 21
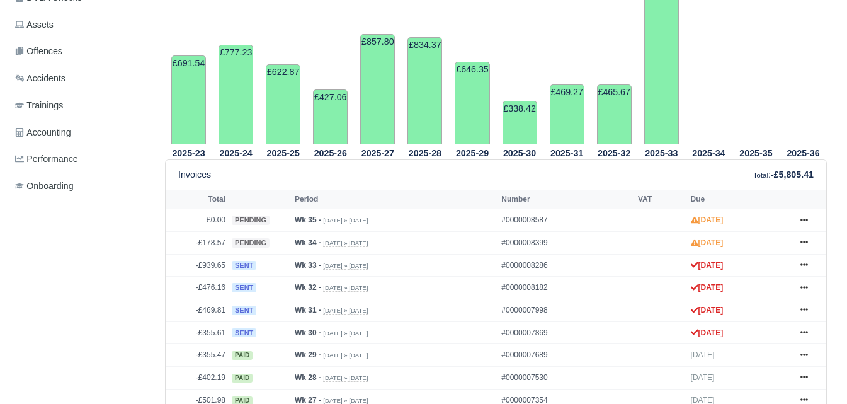
scroll to position [417, 0]
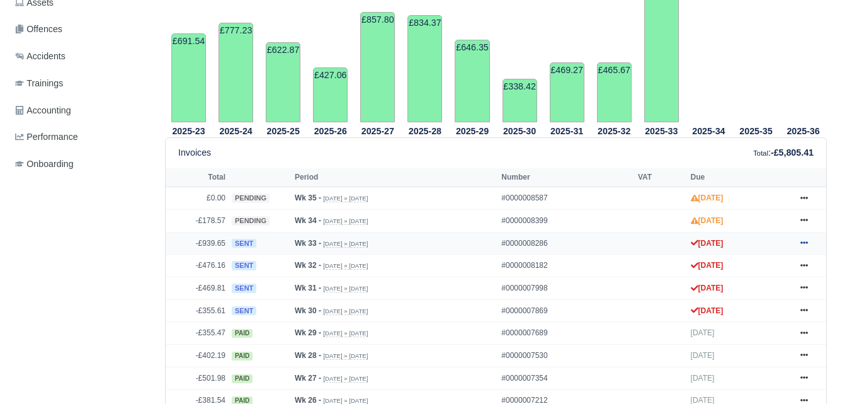
click at [802, 244] on icon at bounding box center [805, 243] width 8 height 3
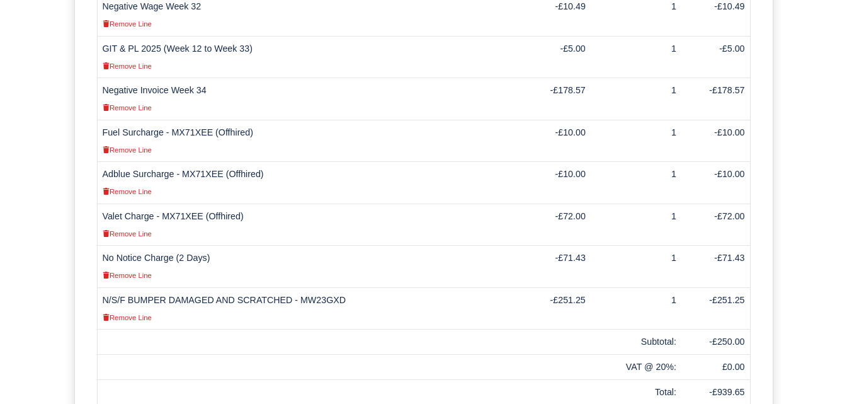
scroll to position [839, 0]
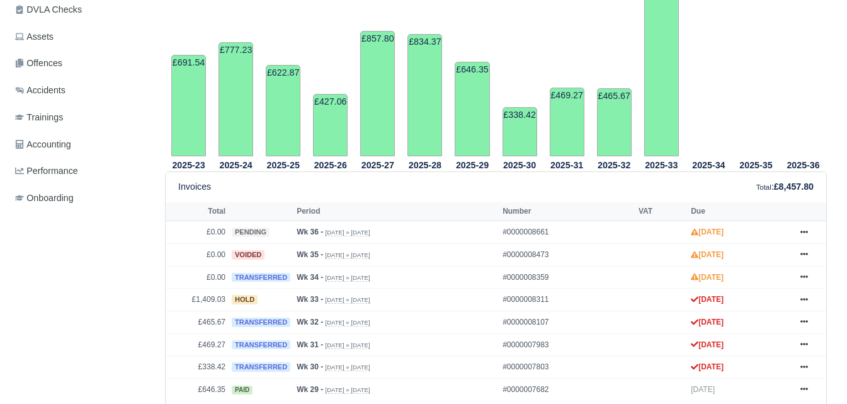
scroll to position [383, 0]
click at [801, 254] on icon at bounding box center [805, 254] width 8 height 8
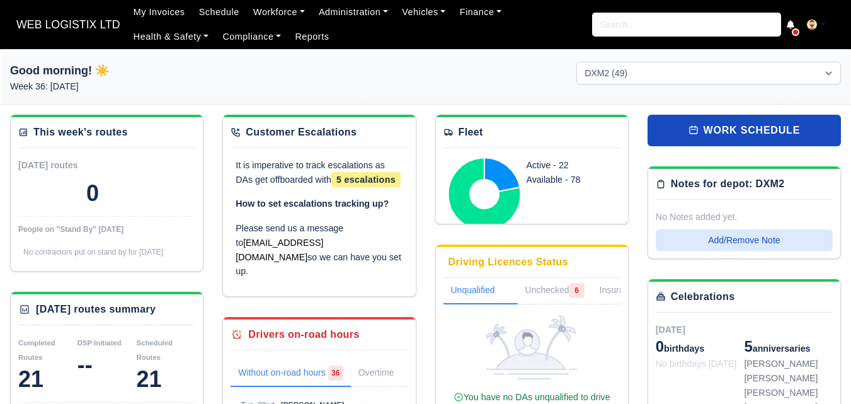
select select "1"
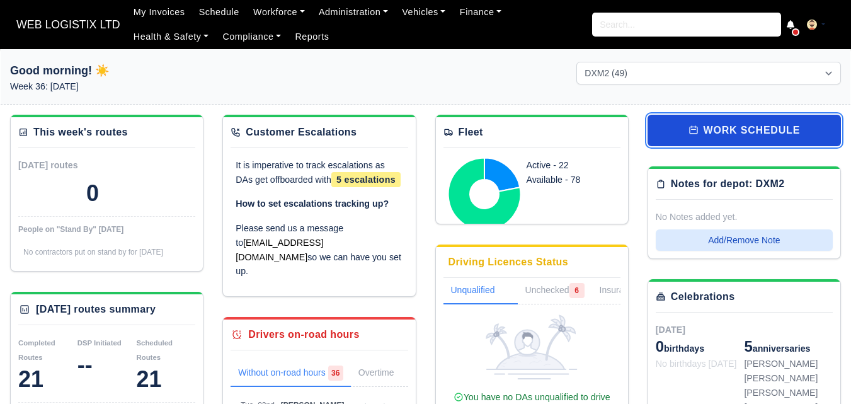
click at [754, 141] on link "work schedule" at bounding box center [744, 131] width 193 height 32
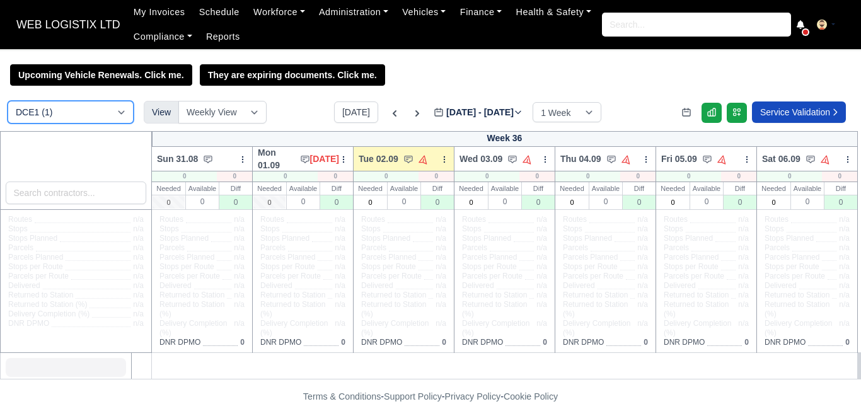
click at [71, 105] on select "DCE1 (1) DWN2 (29) DXM2 (49)" at bounding box center [71, 112] width 126 height 23
select select "1"
click at [8, 103] on select "DCE1 (1) DWN2 (29) DXM2 (49)" at bounding box center [71, 112] width 126 height 23
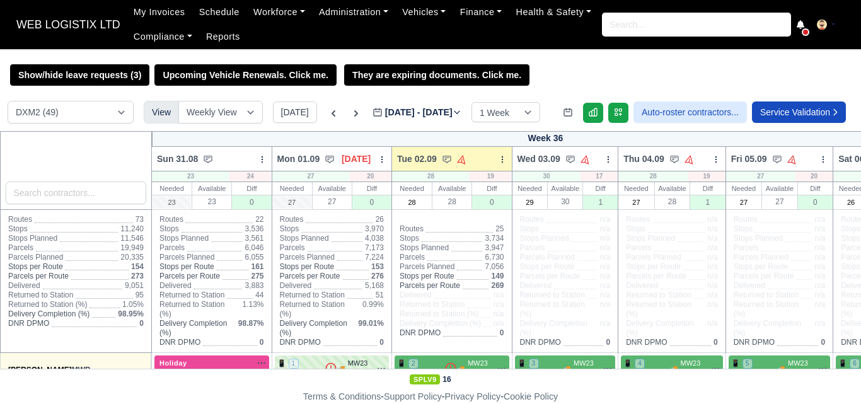
click at [396, 125] on div "DCE1 (1) DWN2 (29) DXM2 (49) View Weekly View Wave times Daily Roster Today Aug…" at bounding box center [430, 116] width 861 height 30
click at [398, 118] on label "Aug 31 - Sep 06, 2025 2025-09-02" at bounding box center [416, 112] width 89 height 14
click at [398, 118] on input "2025-09-02" at bounding box center [443, 118] width 142 height 26
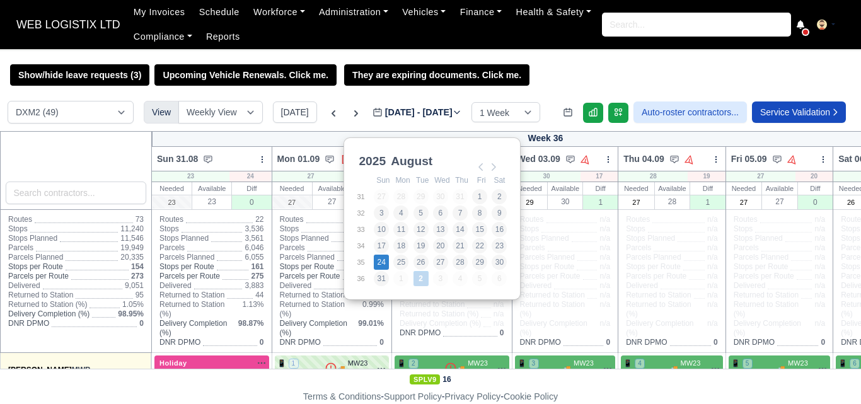
type input "2025-08-24"
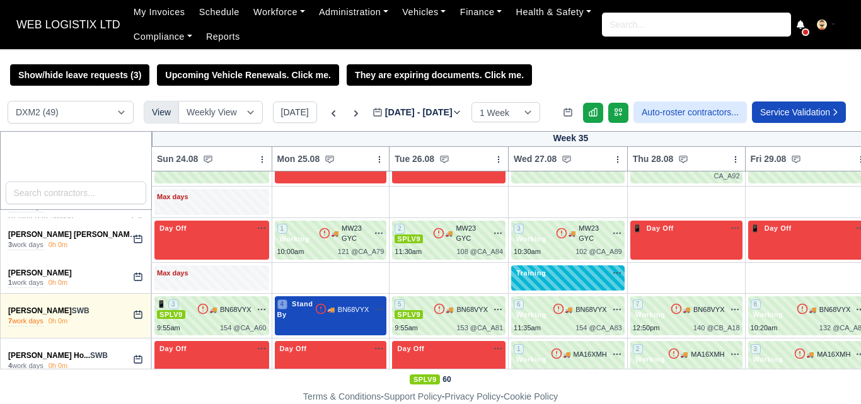
scroll to position [393, 0]
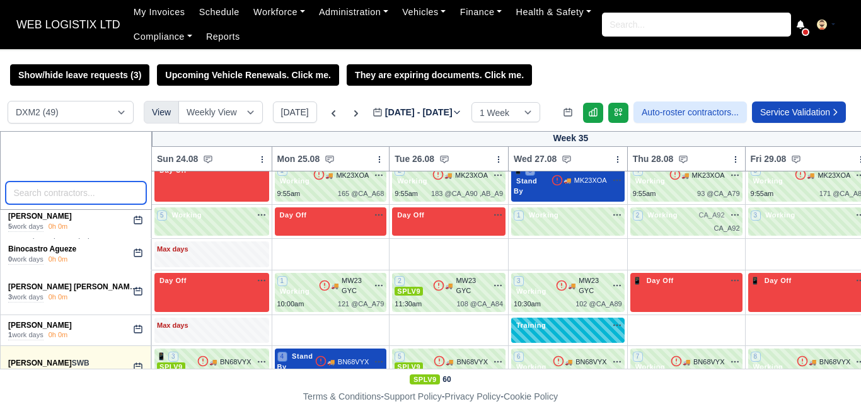
click at [52, 193] on input "search" at bounding box center [76, 192] width 141 height 23
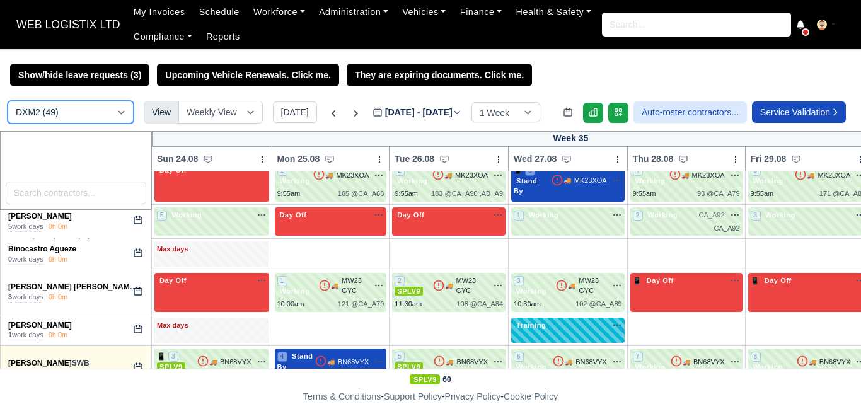
click at [83, 115] on select "DCE1 (1) DWN2 (29) DXM2 (49)" at bounding box center [71, 112] width 126 height 23
select select "3"
click at [8, 103] on select "DCE1 (1) DWN2 (29) DXM2 (49)" at bounding box center [71, 112] width 126 height 23
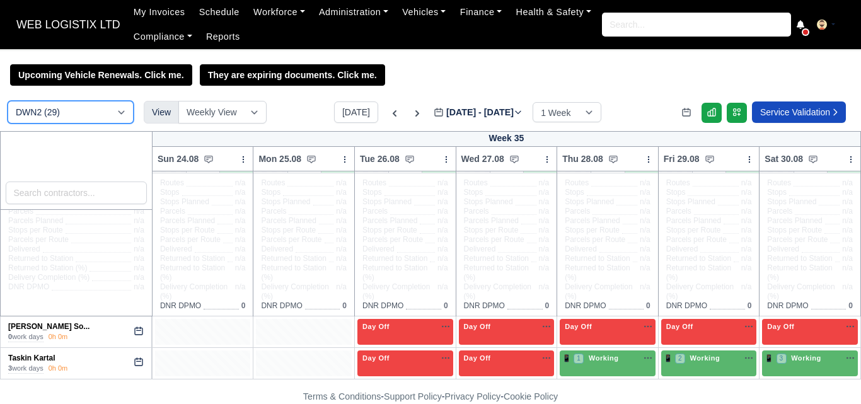
scroll to position [48, 0]
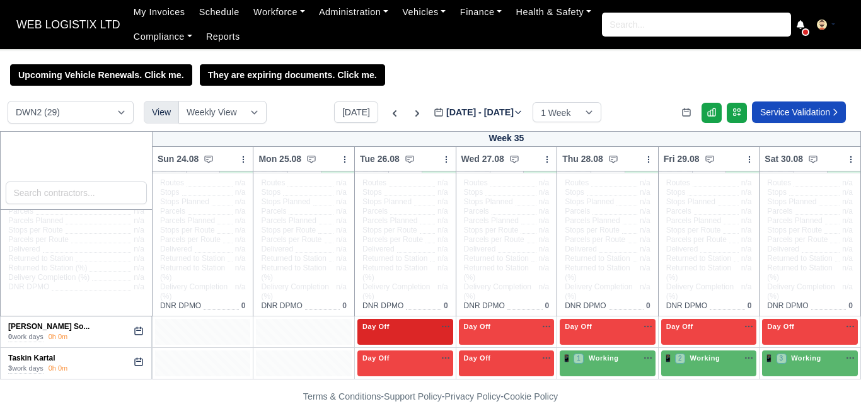
click at [450, 319] on div "Day Off Available" at bounding box center [405, 332] width 96 height 26
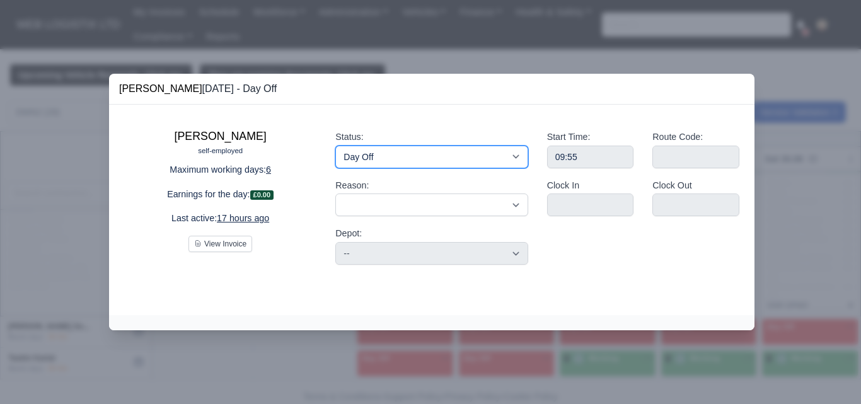
click at [429, 160] on select "Working Day Off Stand By Holiday Other Depot In Office OSM Ridealong Nursery 1 …" at bounding box center [431, 157] width 192 height 23
select select "Available"
click at [335, 146] on select "Working Day Off Stand By Holiday Other Depot In Office OSM Ridealong Nursery 1 …" at bounding box center [431, 157] width 192 height 23
select select
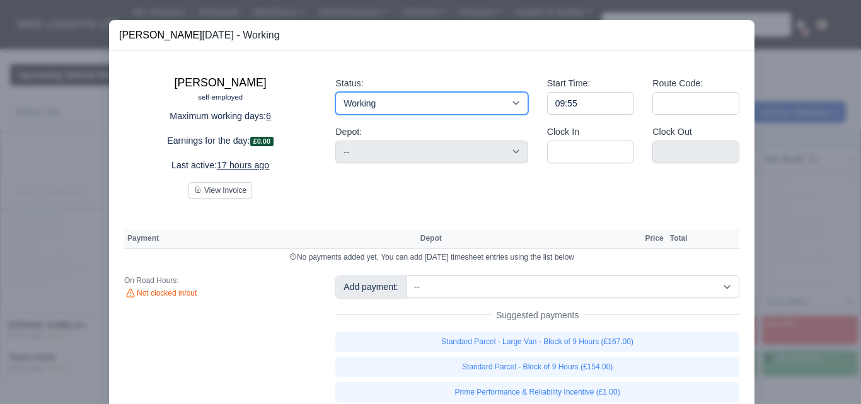
scroll to position [50, 0]
click at [465, 103] on select "Working Day Off Stand By Holiday Other Depot In Office OSM Ridealong Nursery 1 …" at bounding box center [431, 103] width 192 height 23
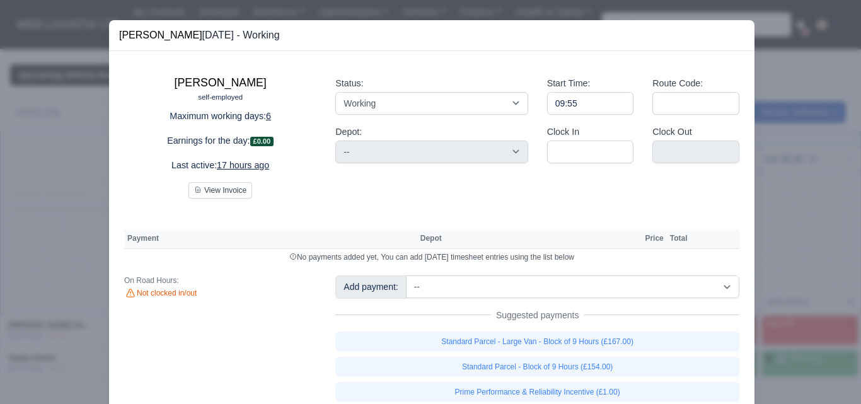
click at [800, 195] on div at bounding box center [430, 202] width 861 height 404
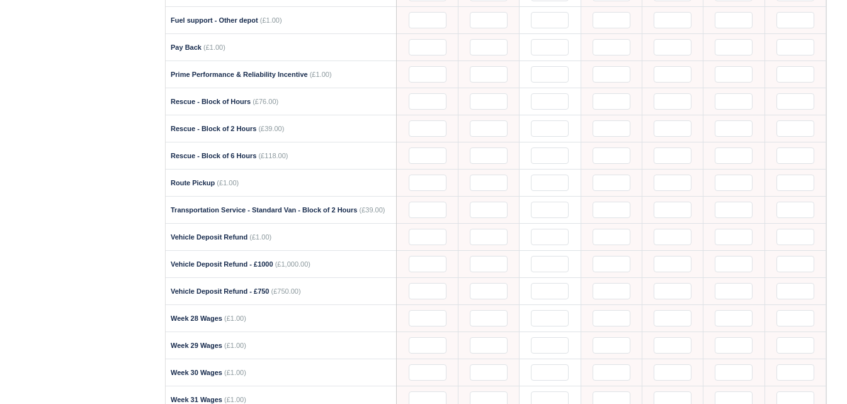
scroll to position [1745, 0]
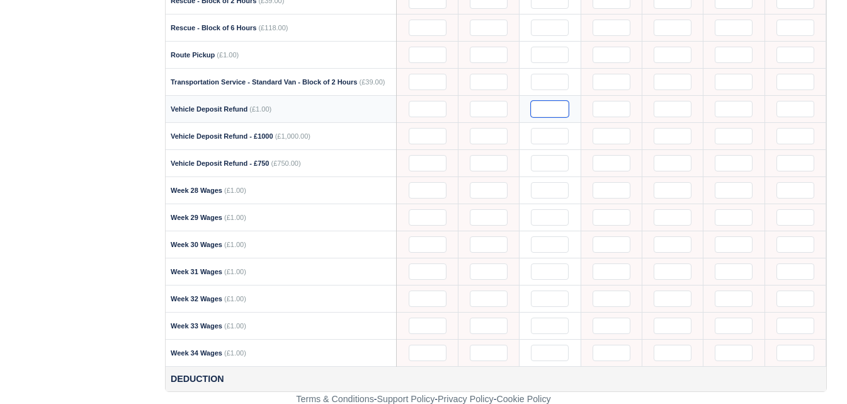
click at [542, 106] on input "text" at bounding box center [550, 109] width 38 height 16
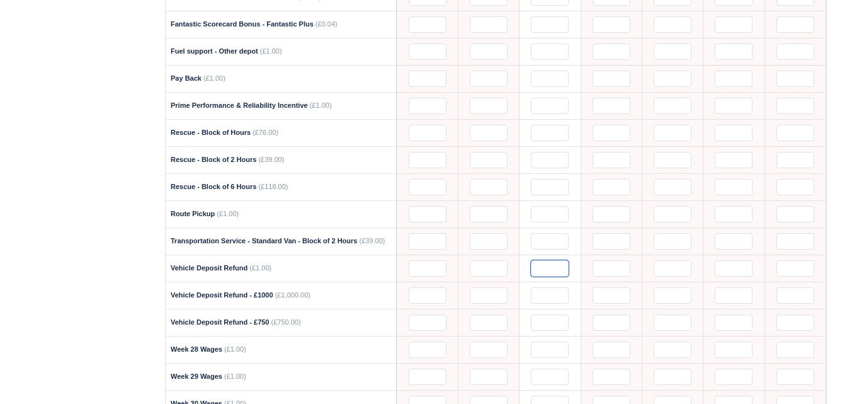
scroll to position [1690, 0]
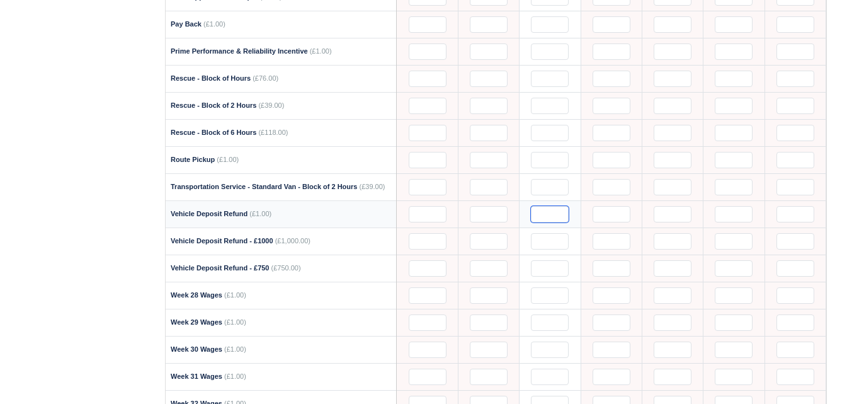
click at [544, 211] on input "text" at bounding box center [550, 214] width 38 height 16
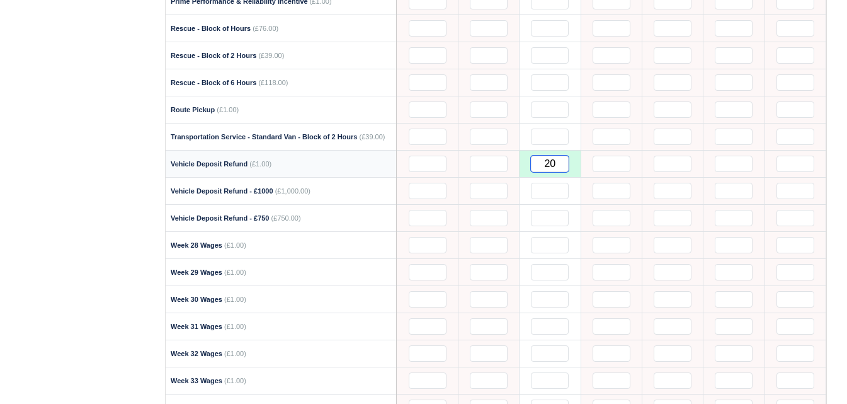
click at [559, 159] on input "20" at bounding box center [550, 164] width 38 height 16
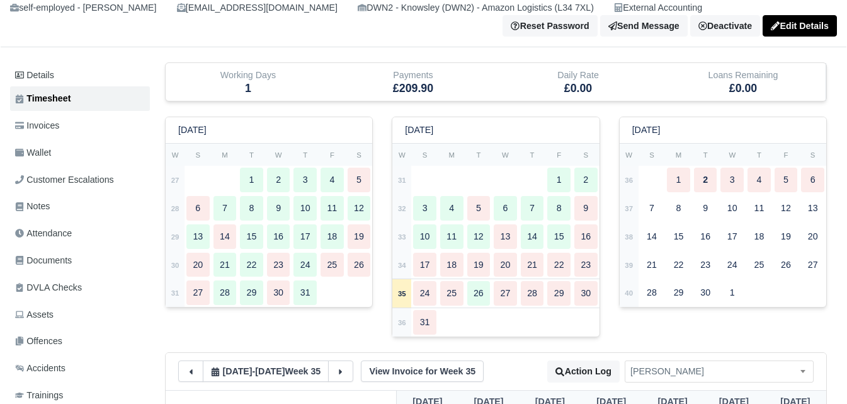
scroll to position [0, 0]
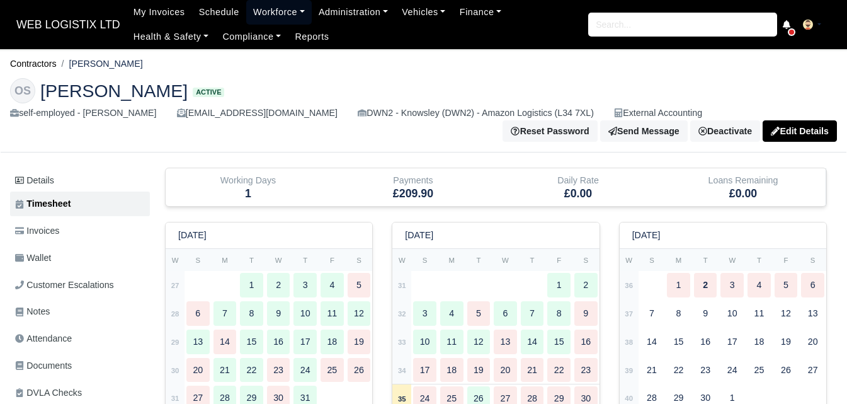
click at [271, 12] on link "Workforce" at bounding box center [279, 12] width 66 height 25
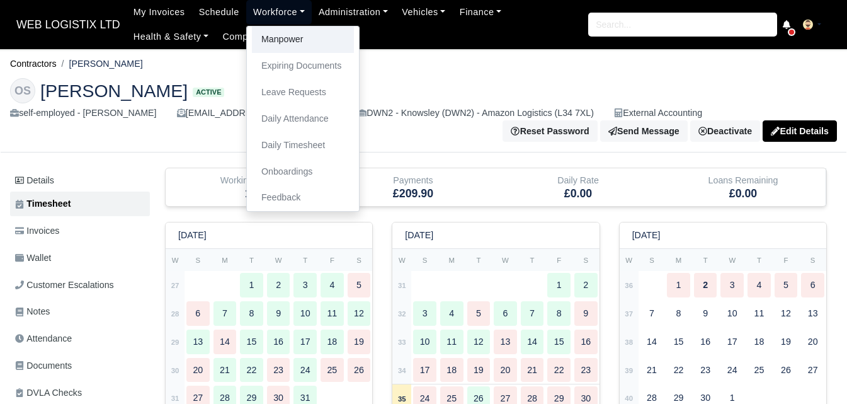
click at [274, 36] on link "Manpower" at bounding box center [303, 39] width 102 height 26
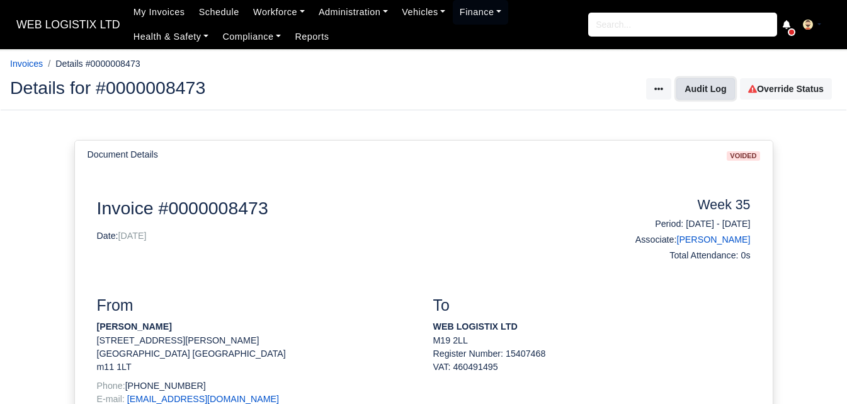
click at [702, 81] on button "Audit Log" at bounding box center [706, 88] width 58 height 21
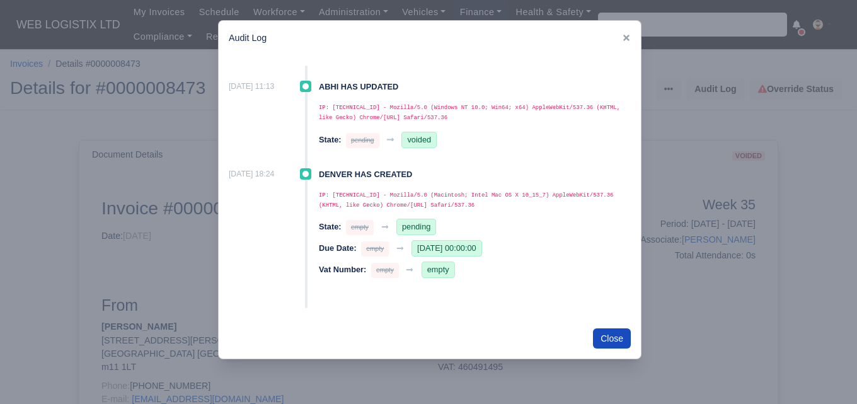
click at [810, 207] on div at bounding box center [428, 202] width 857 height 404
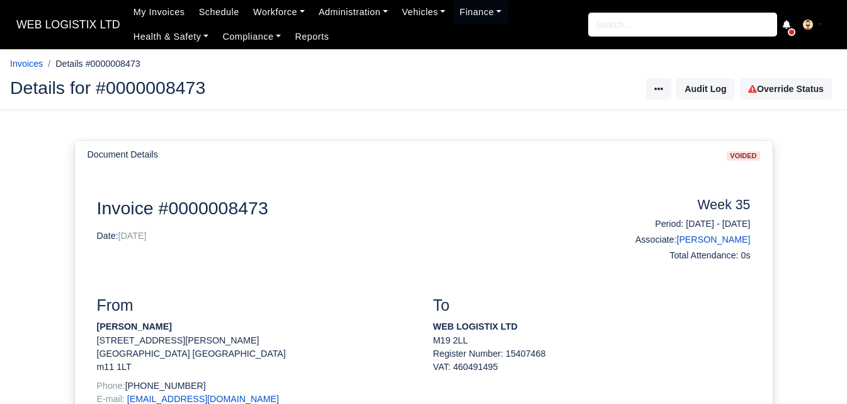
click at [772, 103] on div "Details for #0000008473 Invoice Actions Audit Log Override Status" at bounding box center [424, 89] width 846 height 42
click at [774, 95] on link "Override Status" at bounding box center [786, 88] width 92 height 21
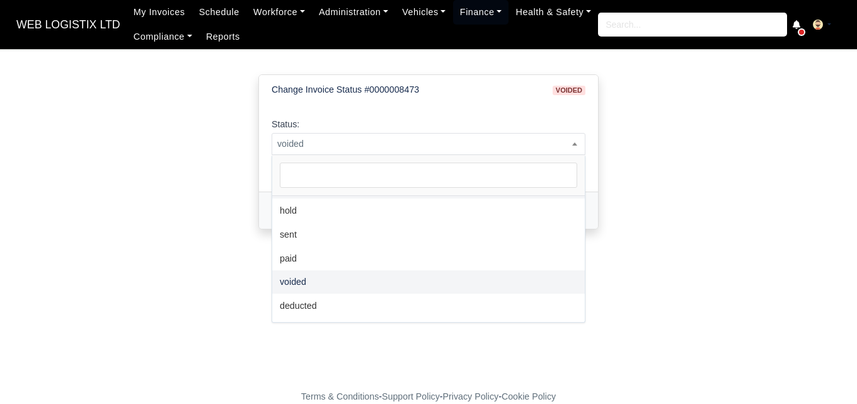
scroll to position [45, 0]
select select "hold"
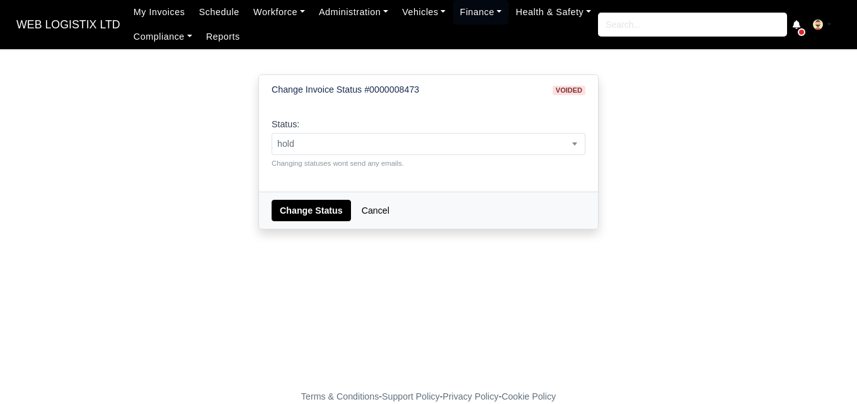
click at [306, 194] on div "Change Status Cancel" at bounding box center [428, 210] width 339 height 37
click at [294, 212] on button "Change Status" at bounding box center [311, 210] width 79 height 21
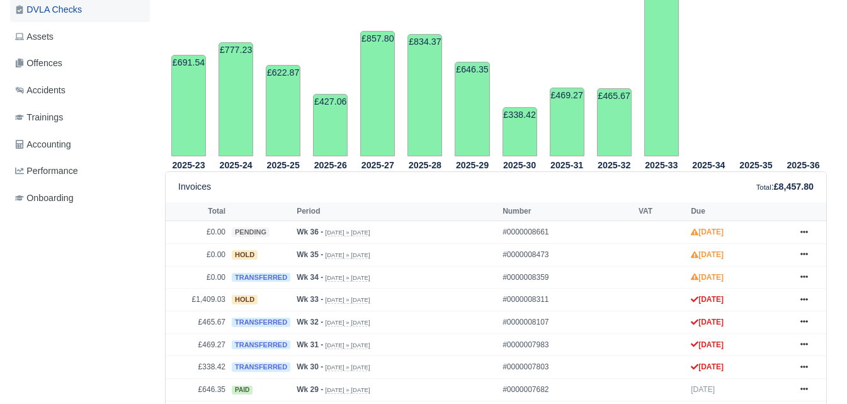
scroll to position [383, 0]
click at [800, 300] on link at bounding box center [804, 300] width 19 height 16
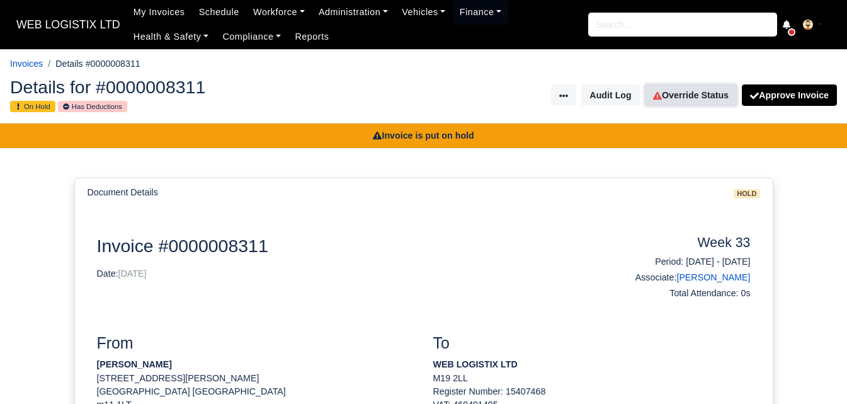
click at [686, 96] on link "Override Status" at bounding box center [691, 94] width 92 height 21
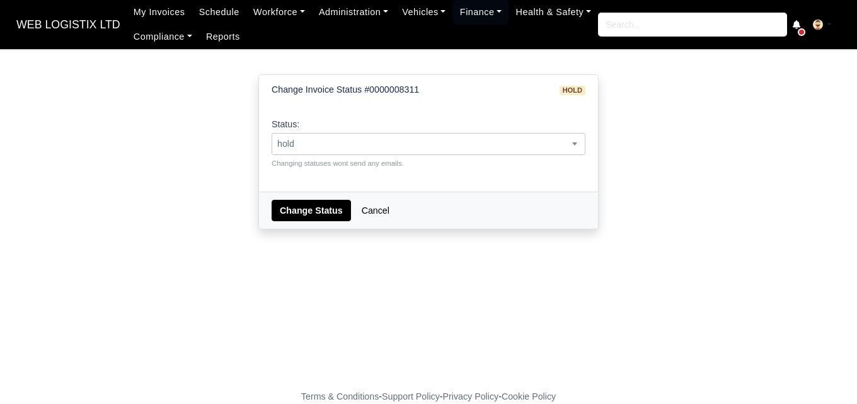
click at [522, 140] on span "hold" at bounding box center [428, 144] width 313 height 16
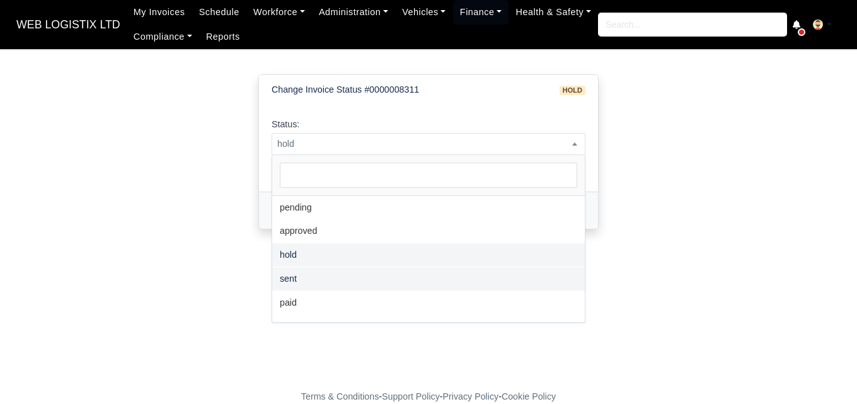
select select "sent"
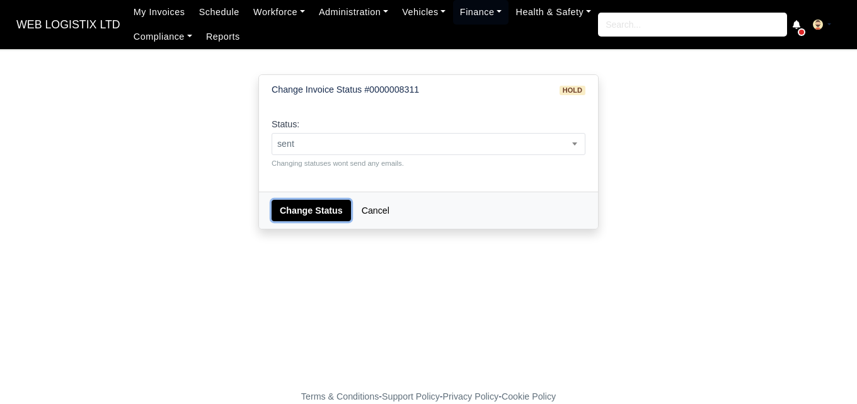
click at [318, 210] on button "Change Status" at bounding box center [311, 210] width 79 height 21
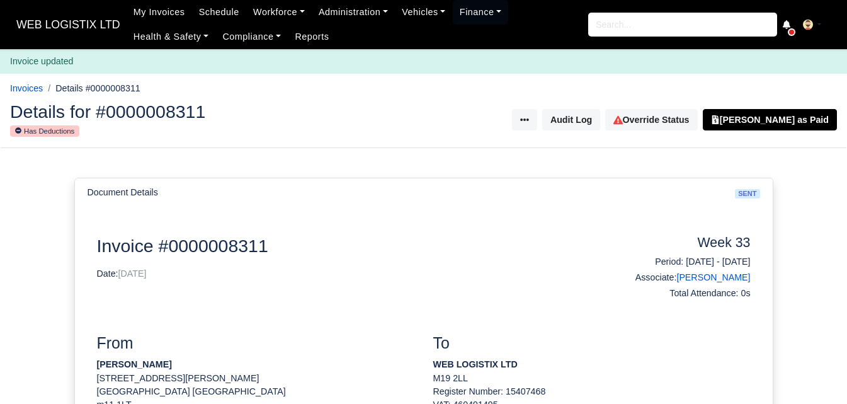
scroll to position [226, 0]
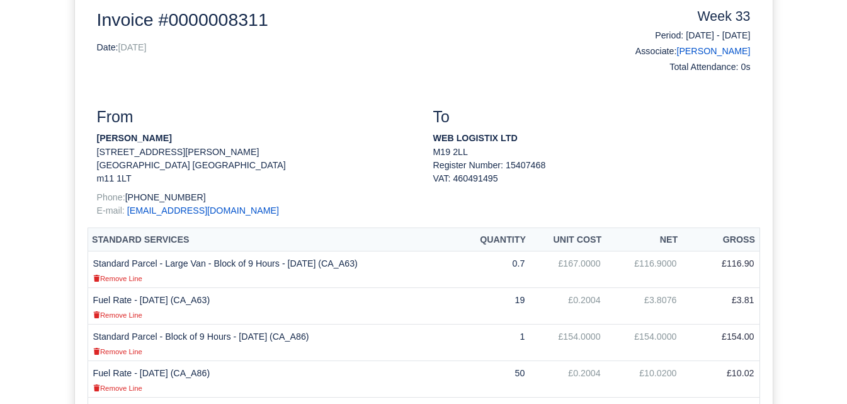
click at [505, 361] on td "50" at bounding box center [493, 379] width 72 height 37
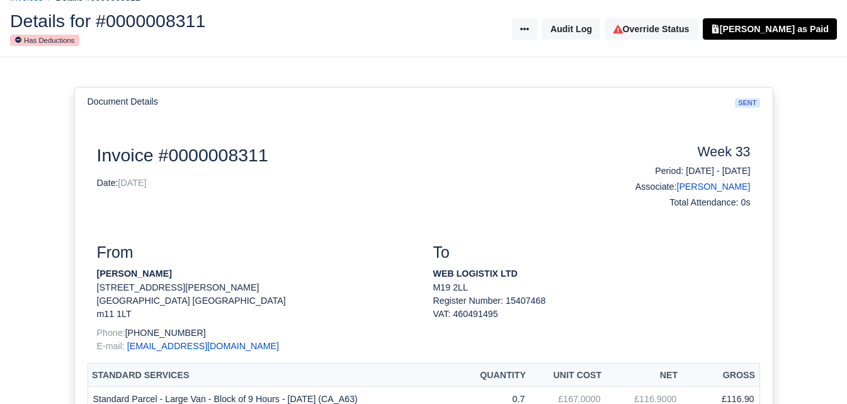
scroll to position [21, 0]
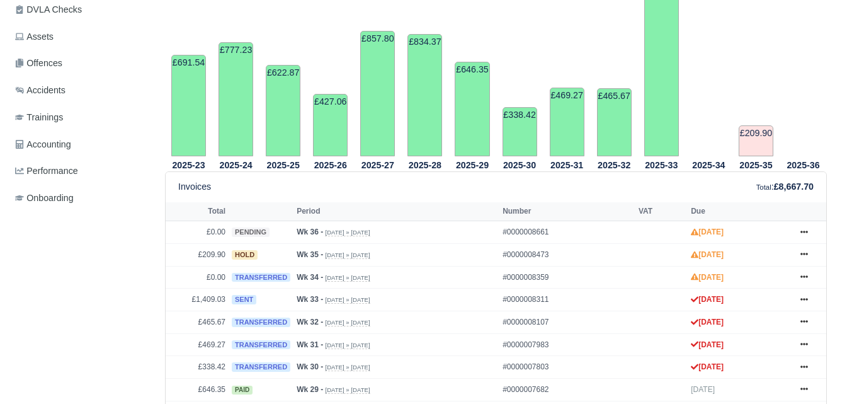
scroll to position [383, 0]
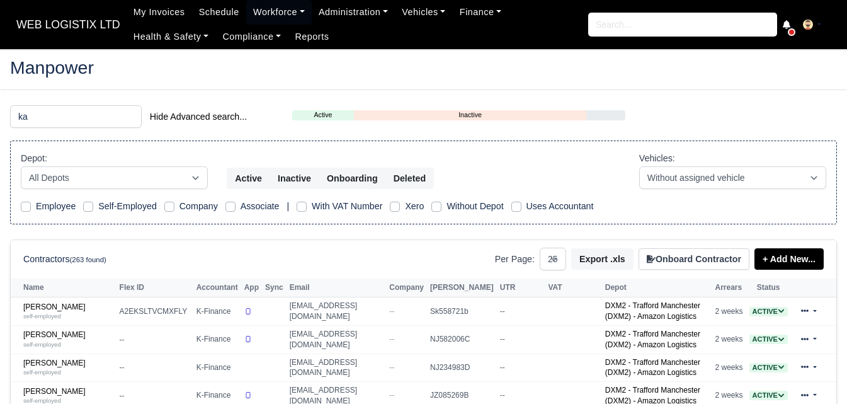
select select "25"
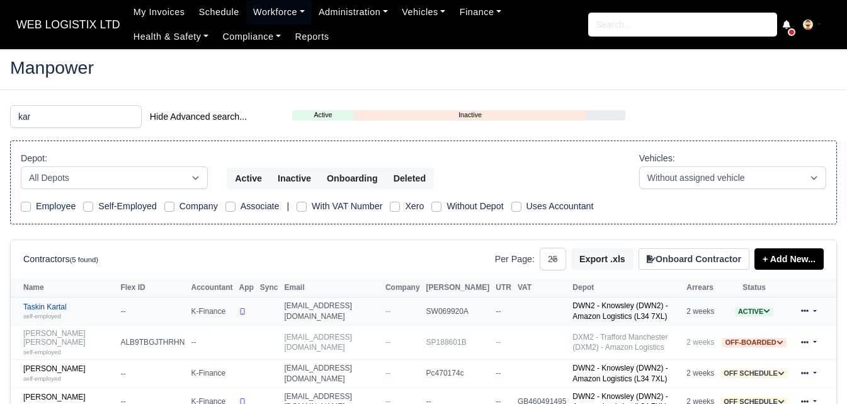
type input "kar"
click at [65, 313] on div "self-employed" at bounding box center [68, 315] width 91 height 9
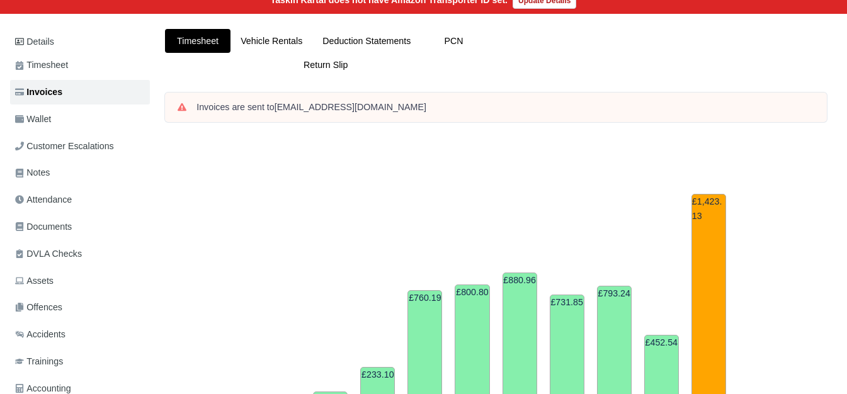
scroll to position [137, 0]
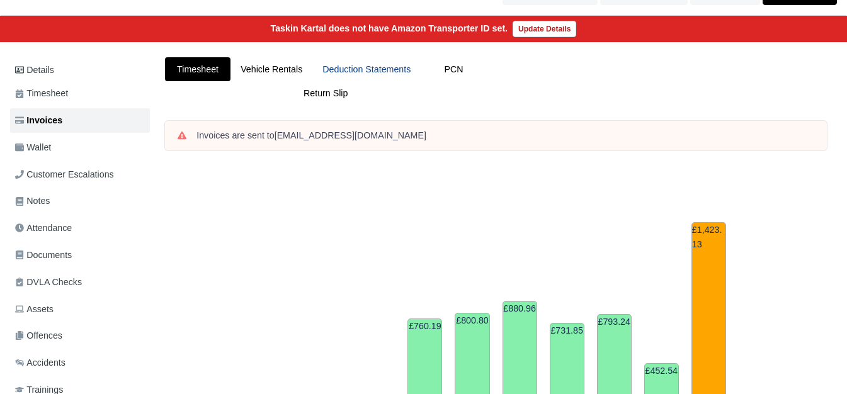
click at [382, 59] on link "Deduction Statements" at bounding box center [367, 69] width 108 height 25
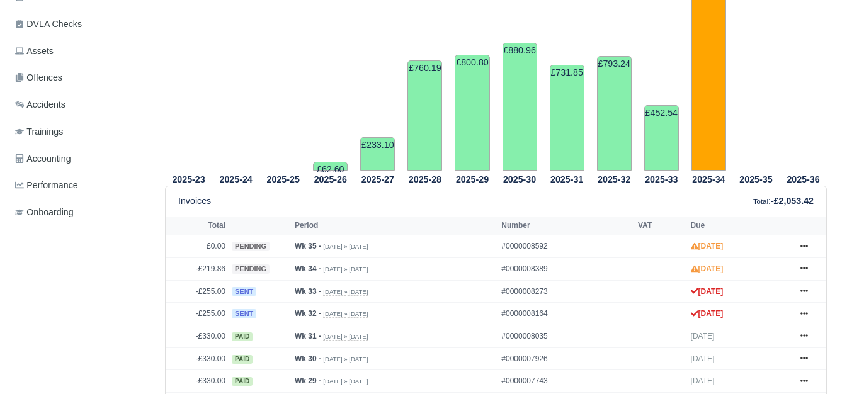
scroll to position [416, 0]
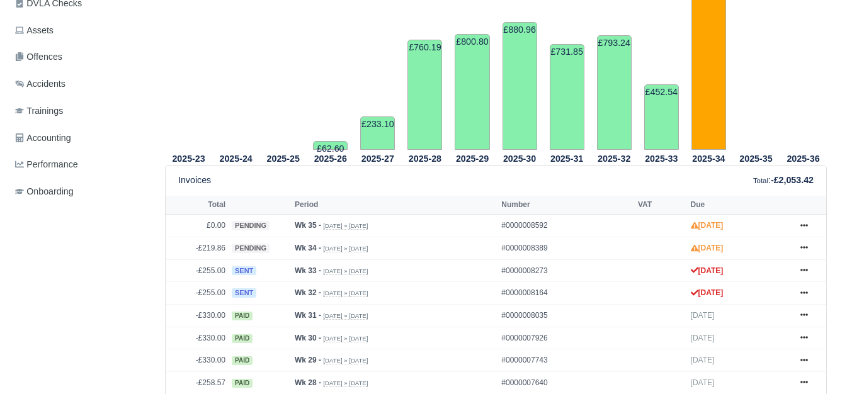
drag, startPoint x: 846, startPoint y: 129, endPoint x: 835, endPoint y: 178, distance: 50.3
